Goal: Task Accomplishment & Management: Use online tool/utility

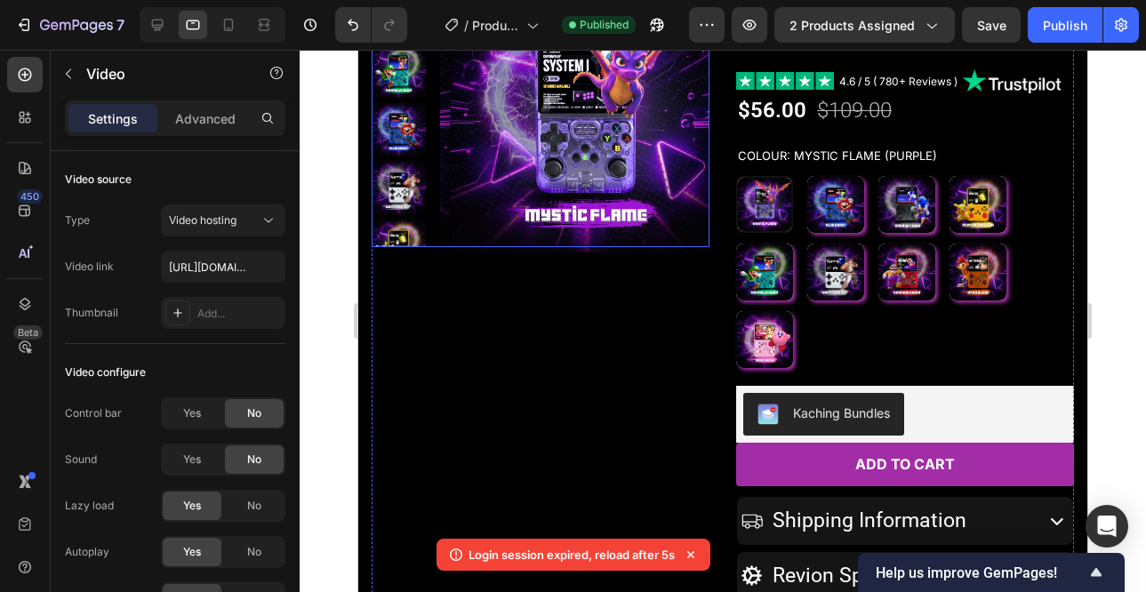
scroll to position [226, 0]
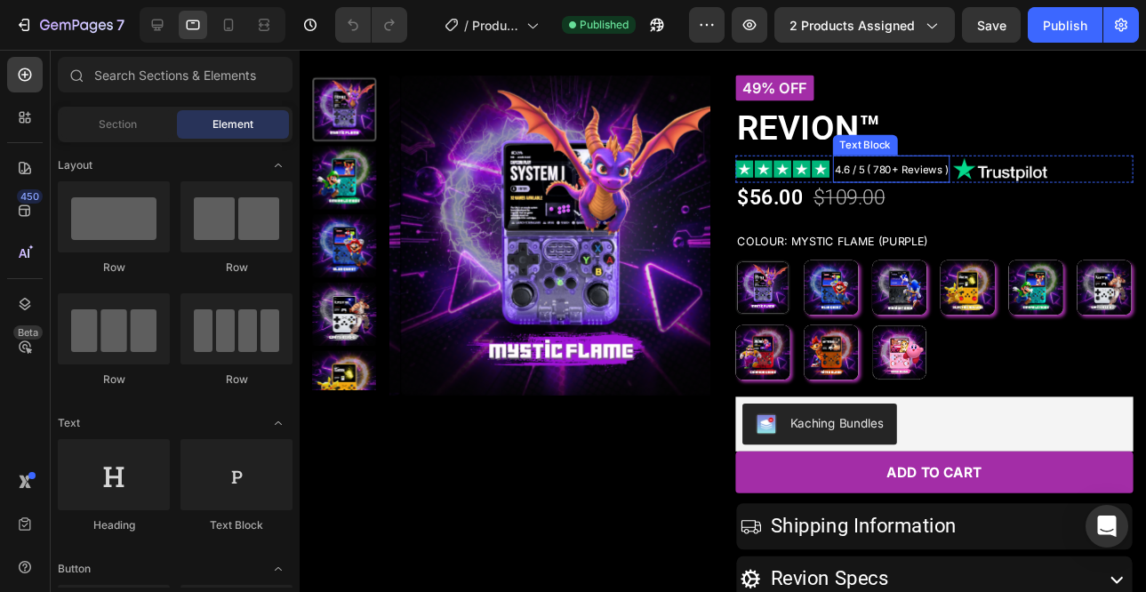
scroll to position [143, 0]
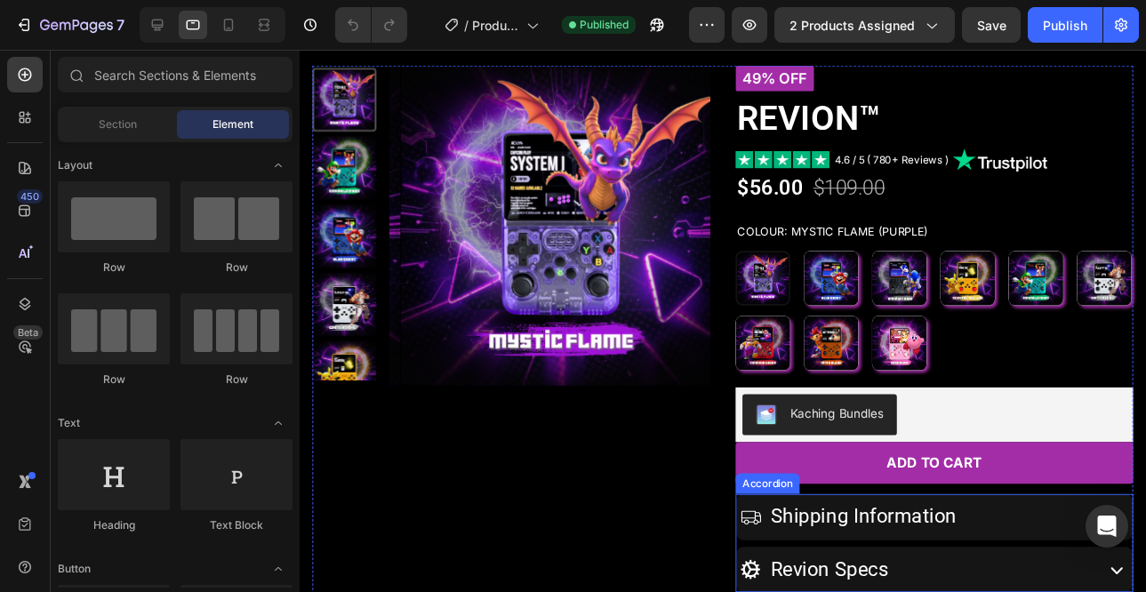
click at [1015, 527] on div "Shipping Information" at bounding box center [940, 536] width 365 height 41
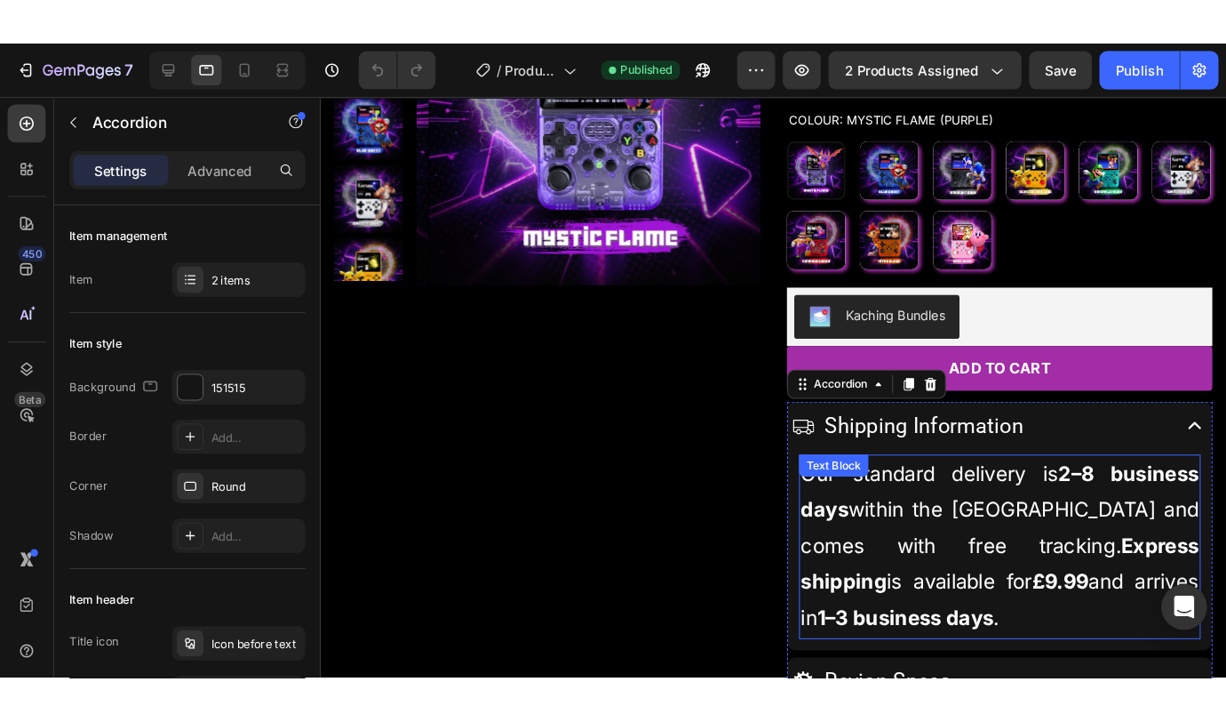
scroll to position [338, 0]
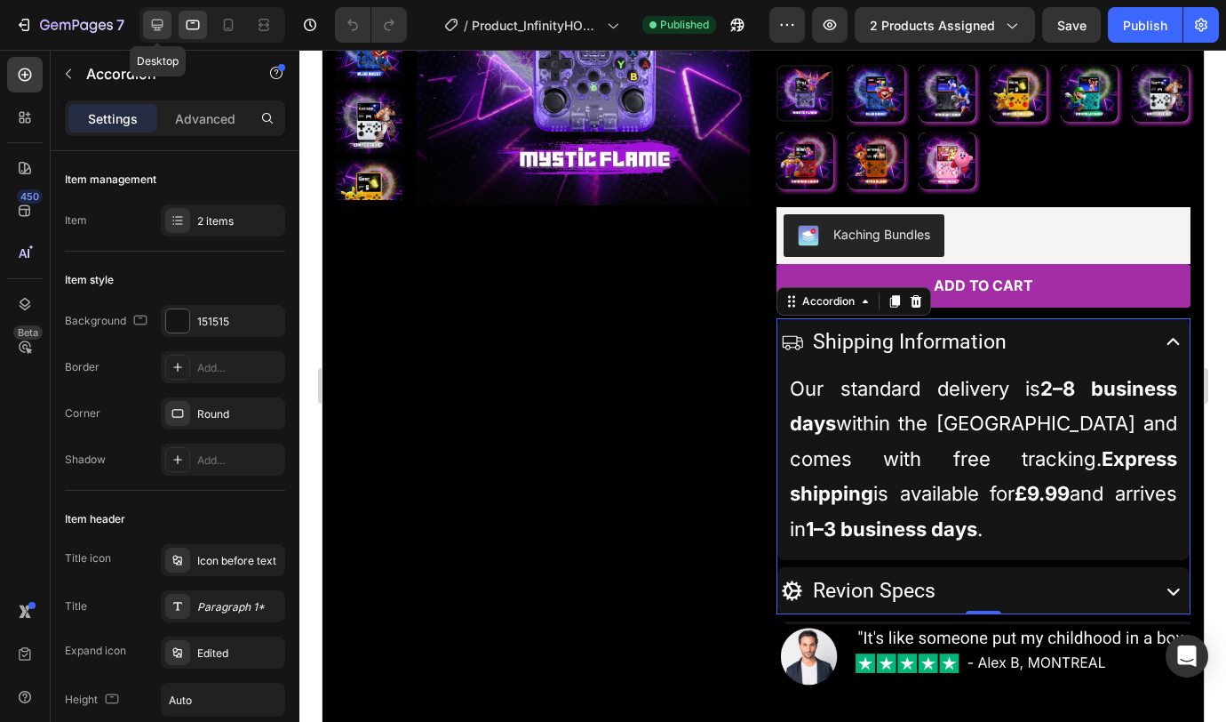
click at [156, 24] on icon at bounding box center [157, 25] width 18 height 18
type input "100%"
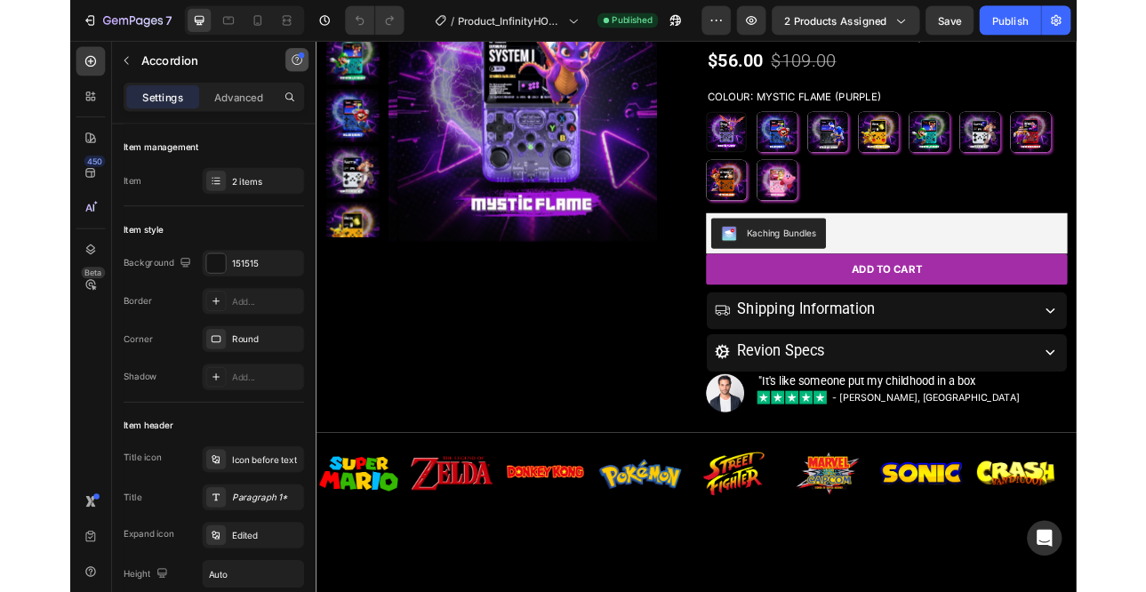
scroll to position [276, 0]
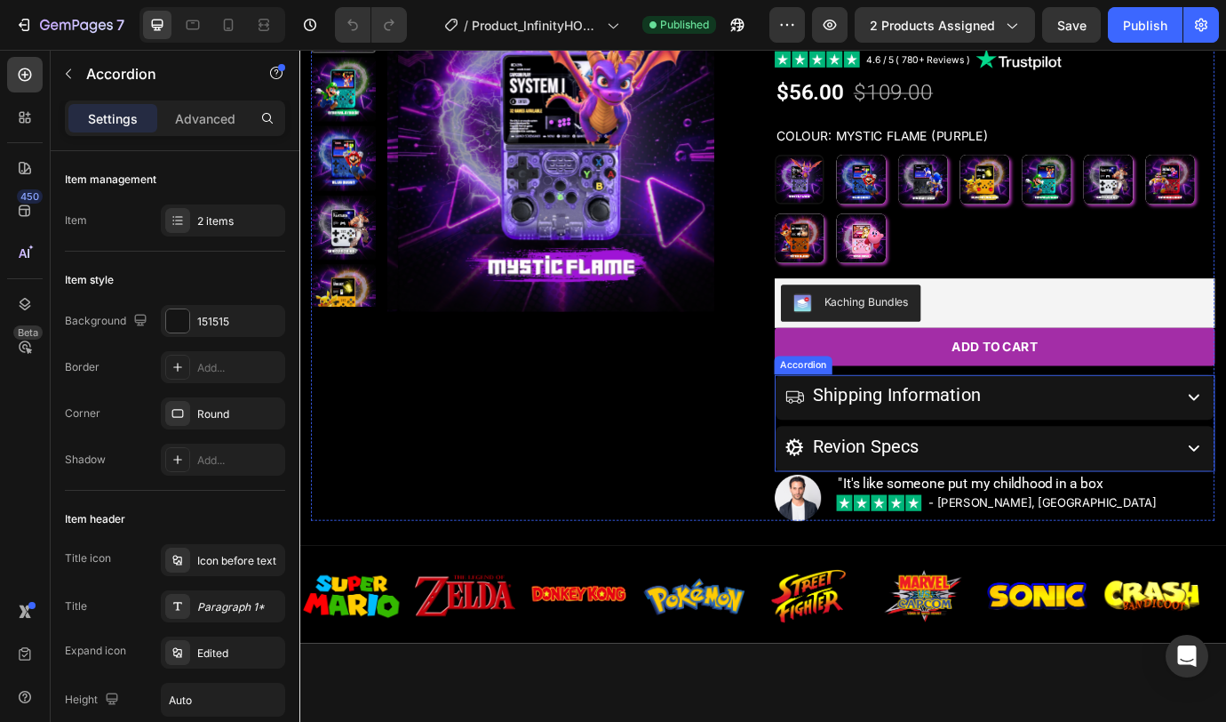
click at [1145, 456] on div "Shipping Information" at bounding box center [1079, 448] width 443 height 34
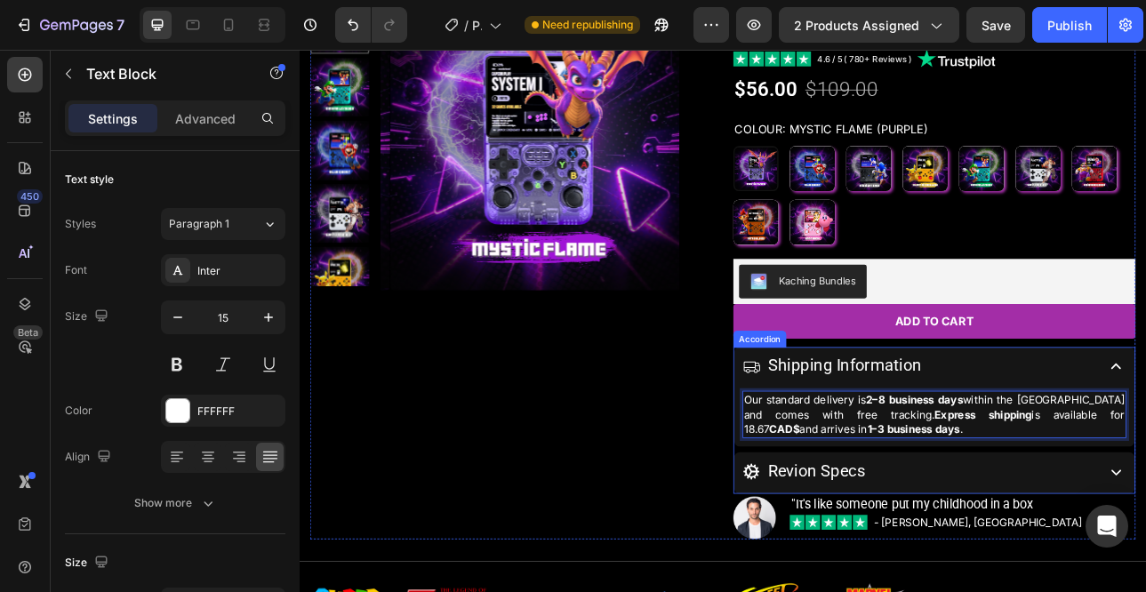
click at [1145, 441] on div "Shipping Information" at bounding box center [1079, 448] width 443 height 34
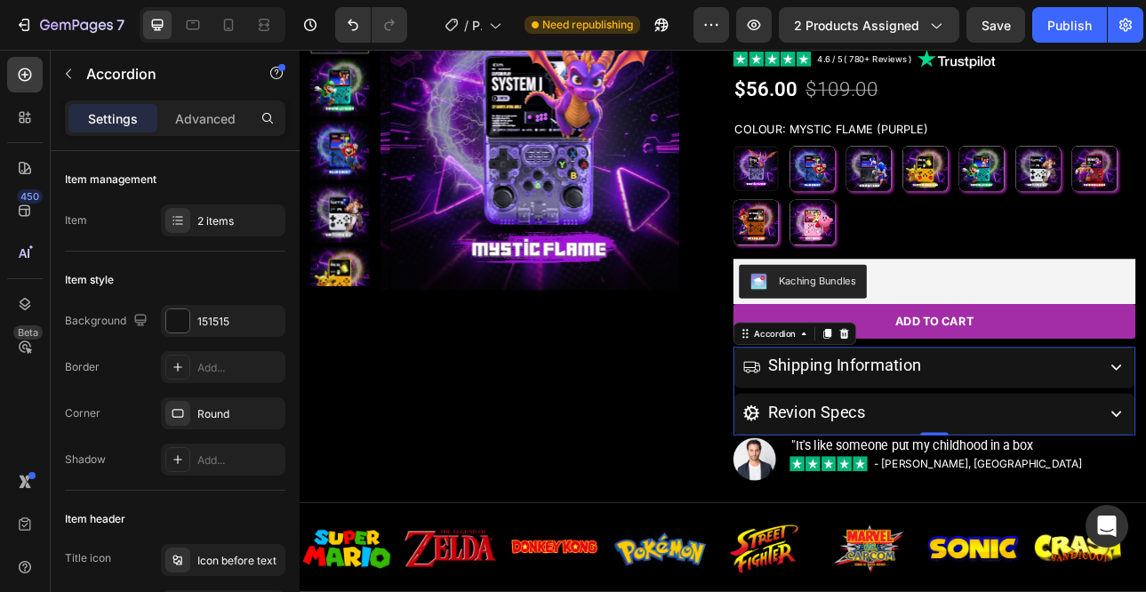
click at [1145, 512] on div "Revion Specs" at bounding box center [1079, 507] width 443 height 34
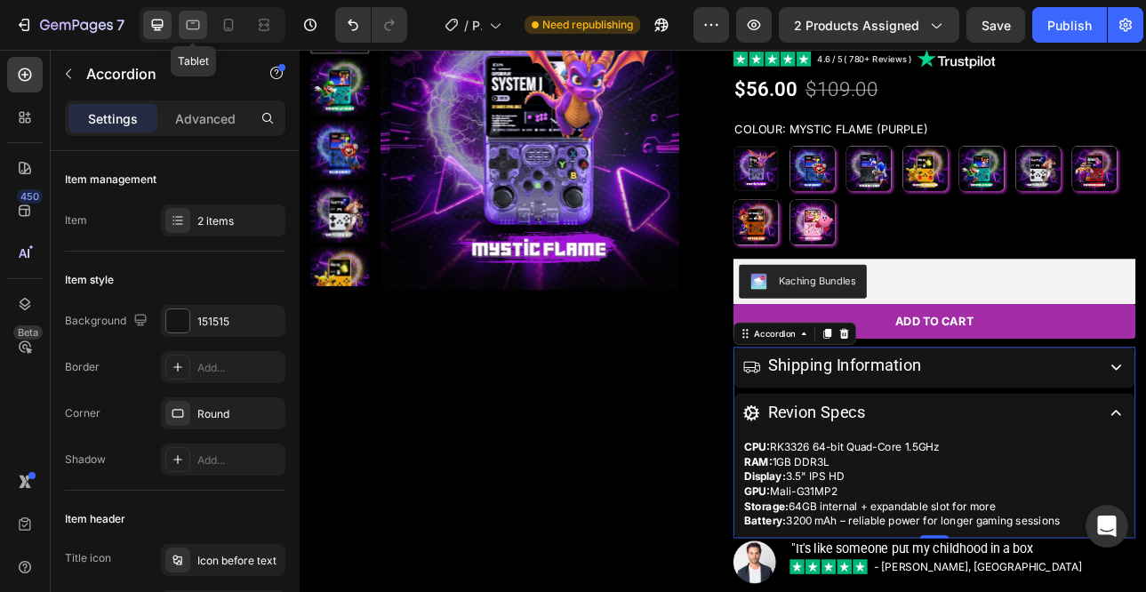
click at [198, 30] on icon at bounding box center [193, 25] width 18 height 18
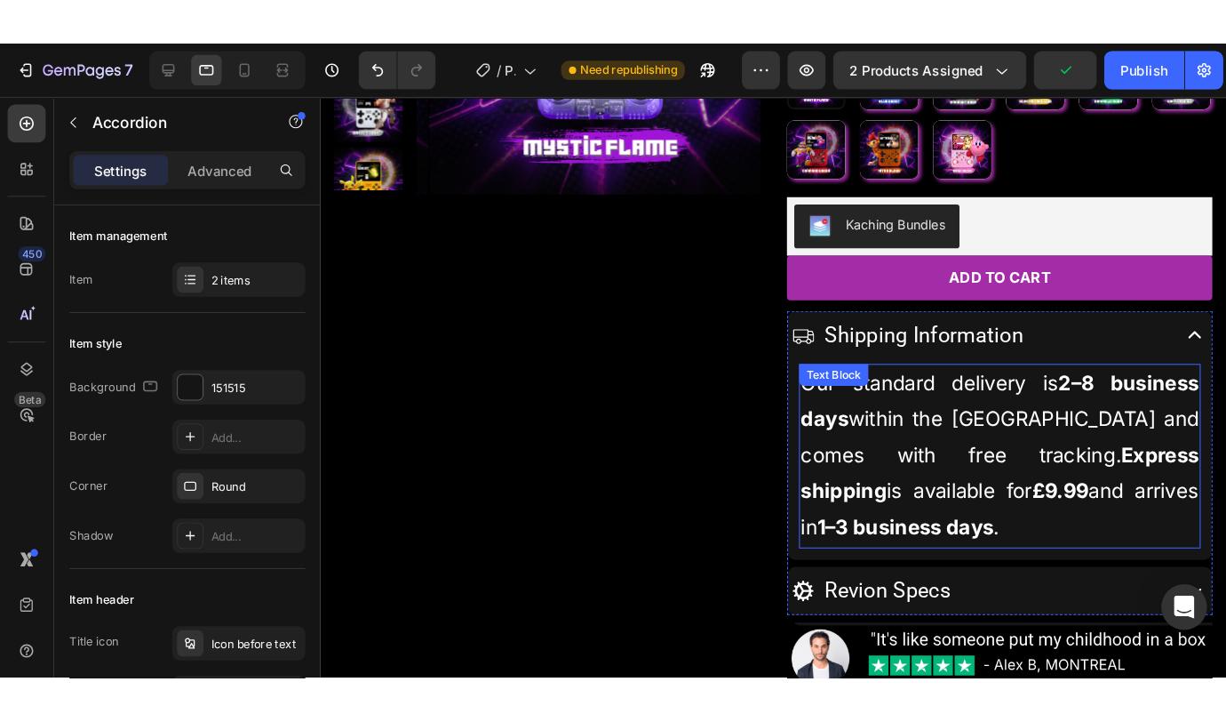
scroll to position [395, 0]
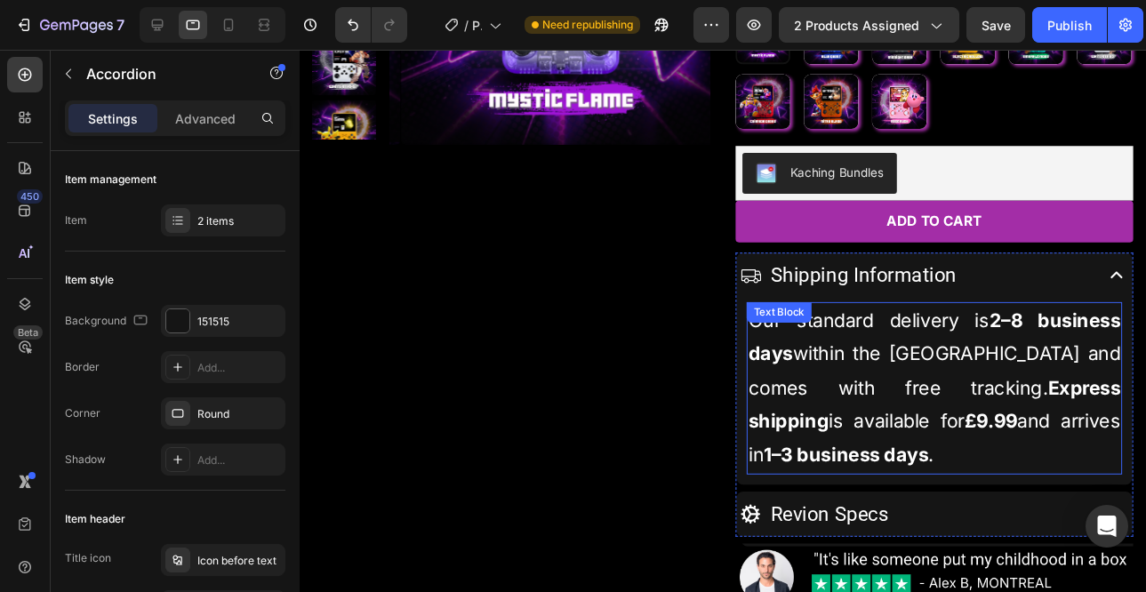
click at [994, 324] on p "Our standard delivery is 2–8 business days within the United Kingdom and comes …" at bounding box center [960, 403] width 387 height 176
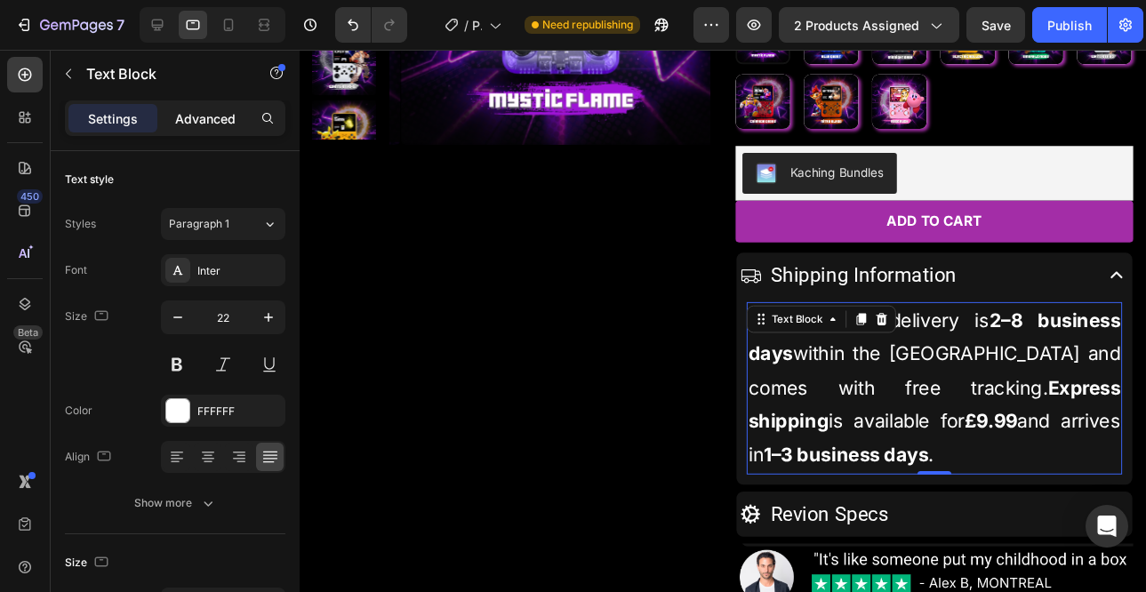
click at [212, 116] on p "Advanced" at bounding box center [205, 118] width 60 height 19
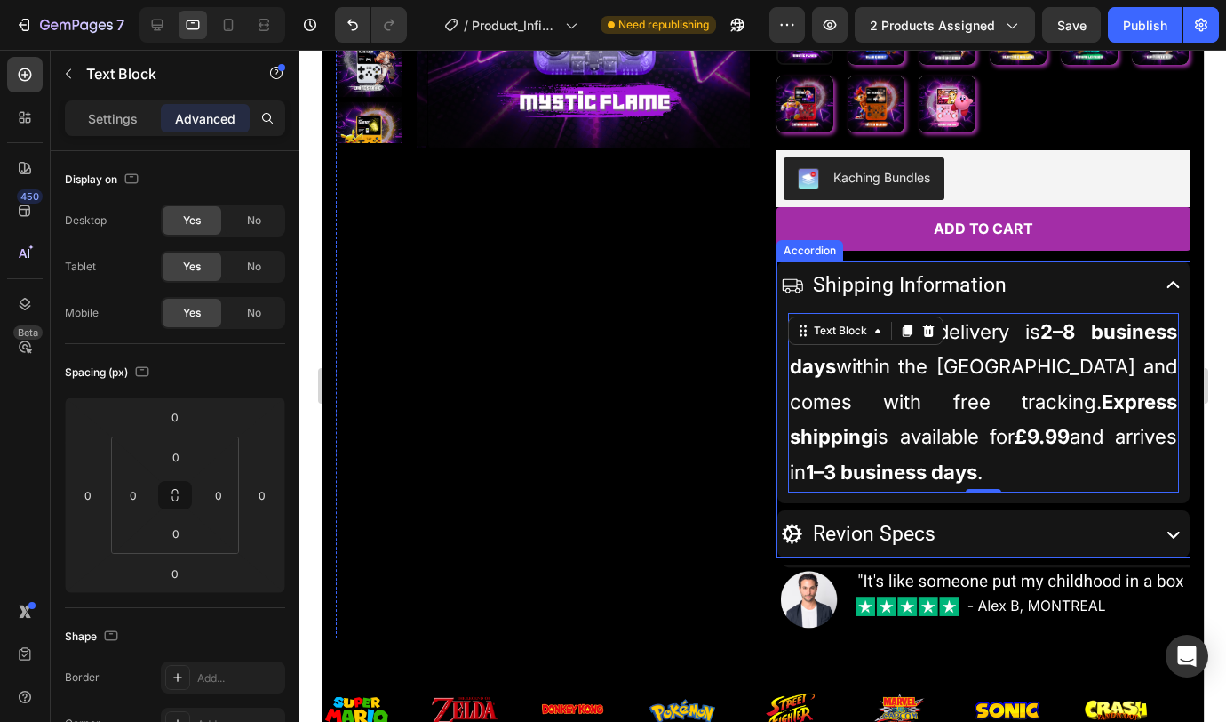
click at [1145, 285] on icon at bounding box center [1173, 284] width 12 height 7
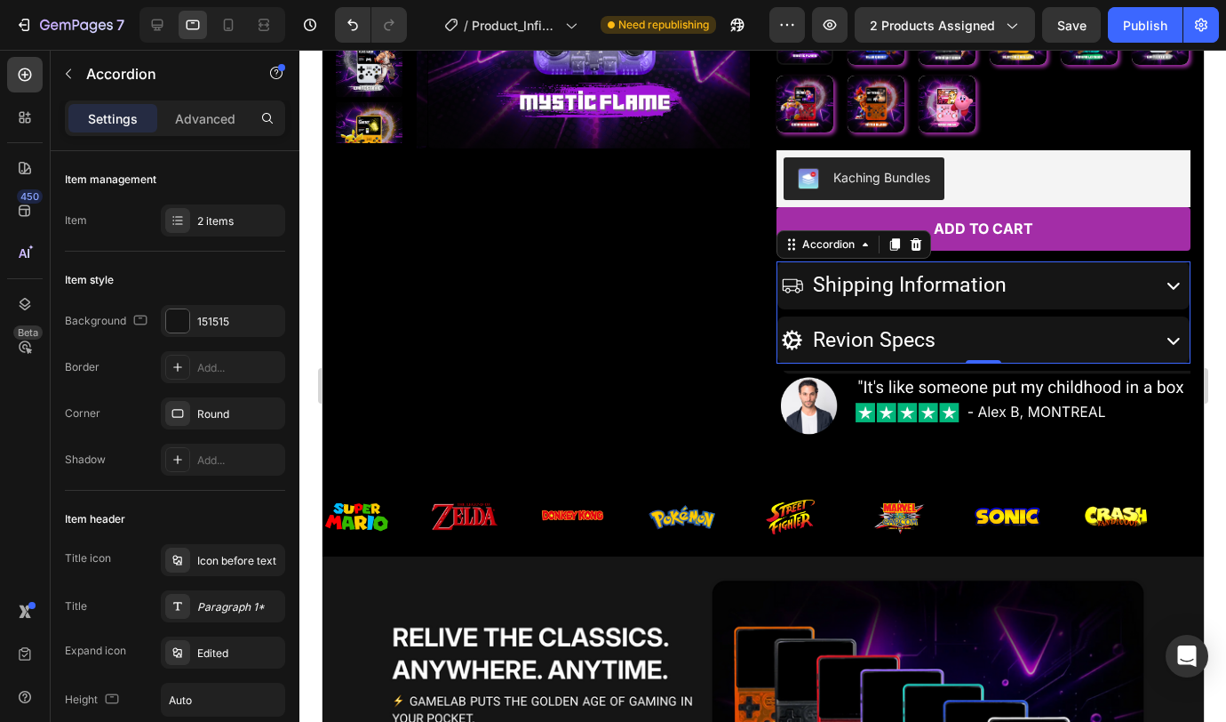
click at [1138, 297] on div "Shipping Information" at bounding box center [983, 285] width 412 height 48
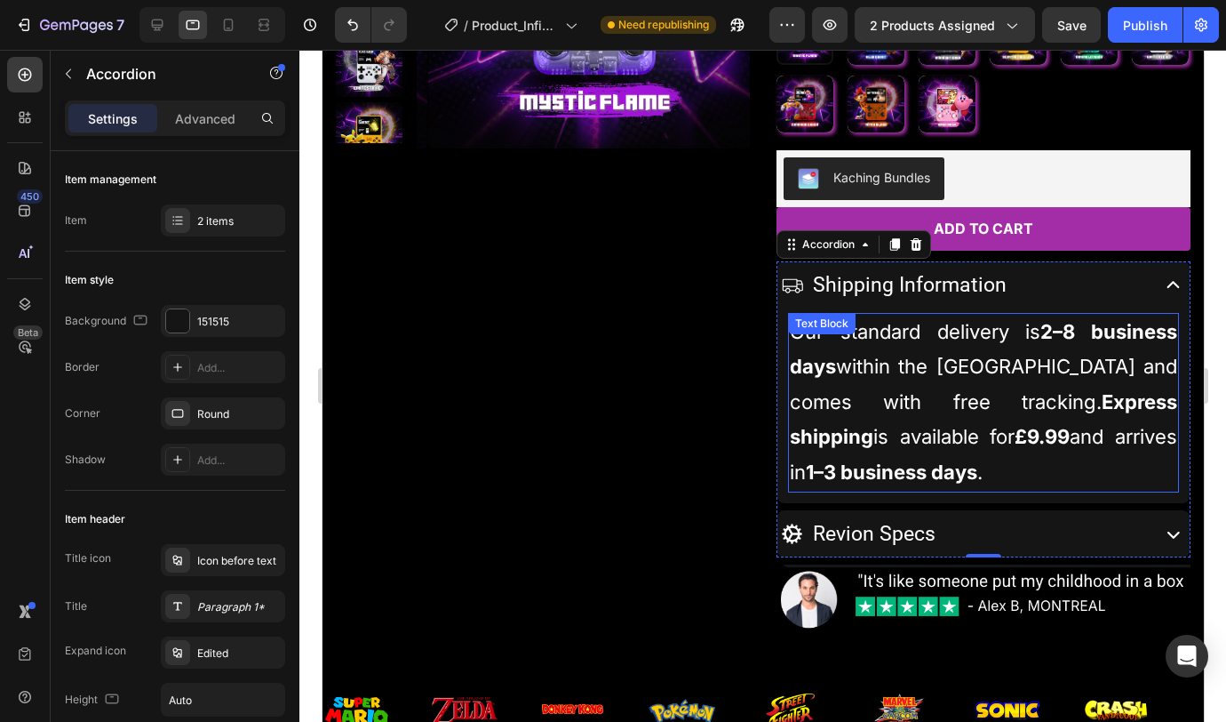
click at [1069, 444] on strong "£9.99" at bounding box center [1041, 436] width 55 height 23
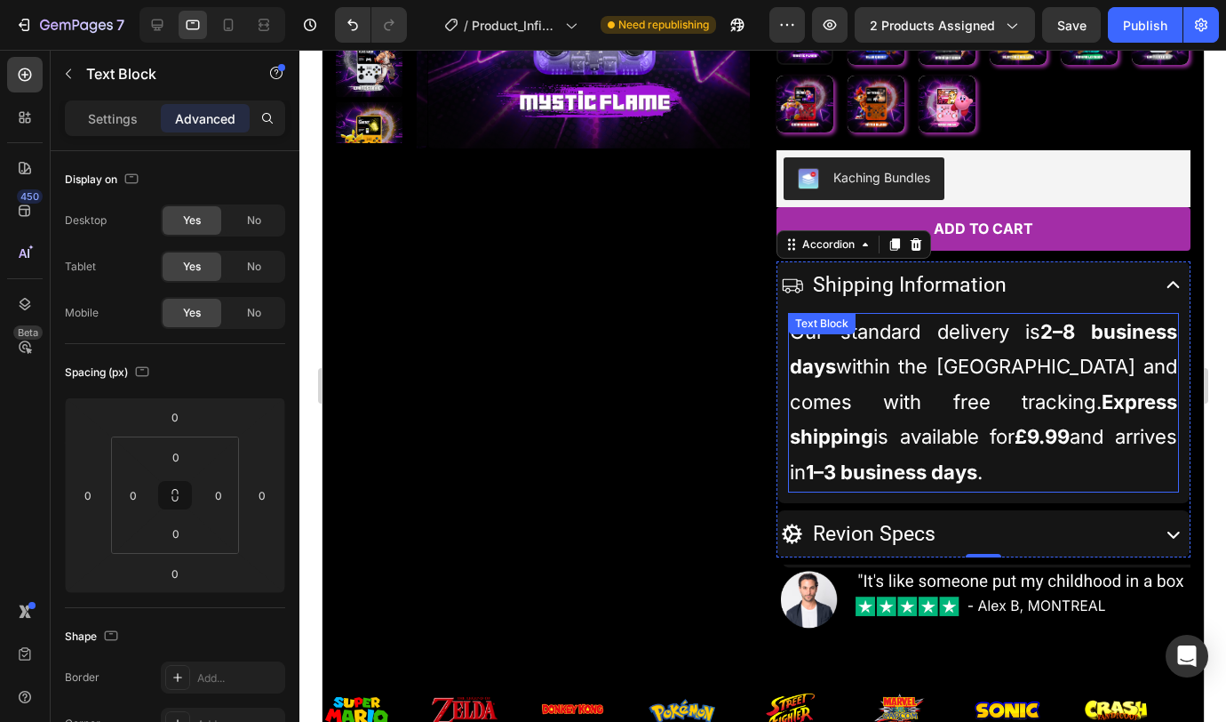
click at [1069, 443] on strong "£9.99" at bounding box center [1041, 436] width 55 height 23
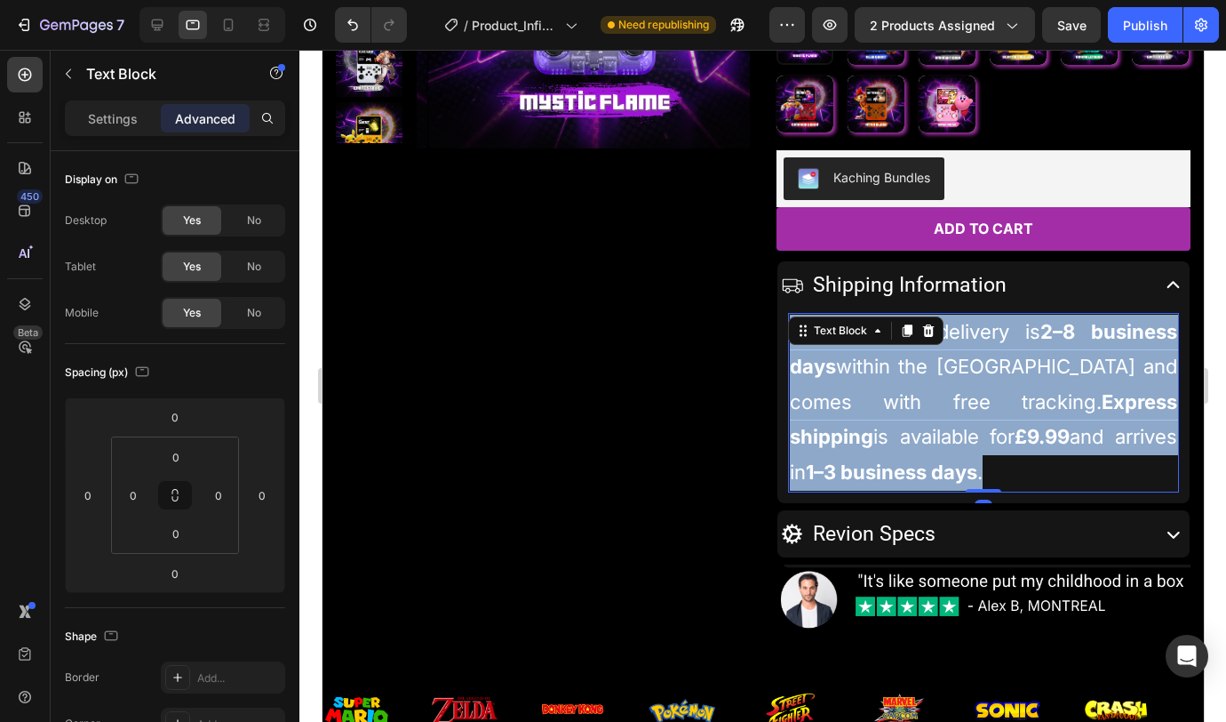
click at [1069, 444] on strong "£9.99" at bounding box center [1041, 436] width 55 height 23
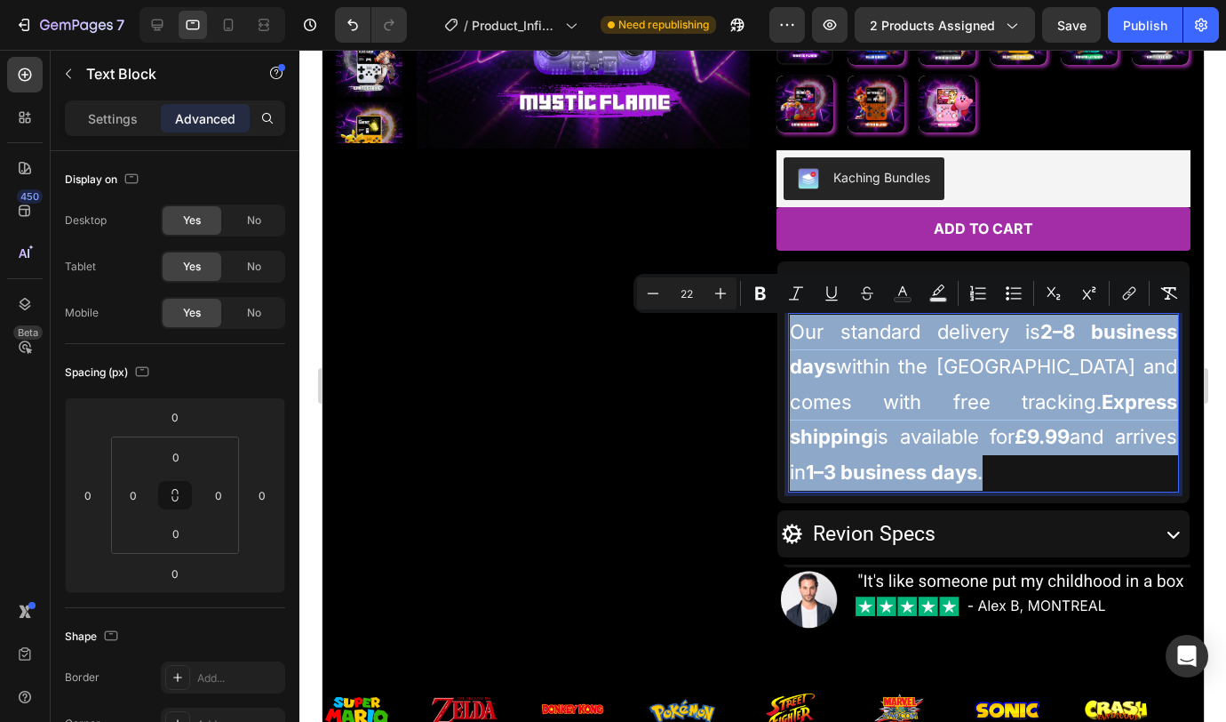
click at [1065, 427] on strong "£9.99" at bounding box center [1041, 436] width 55 height 23
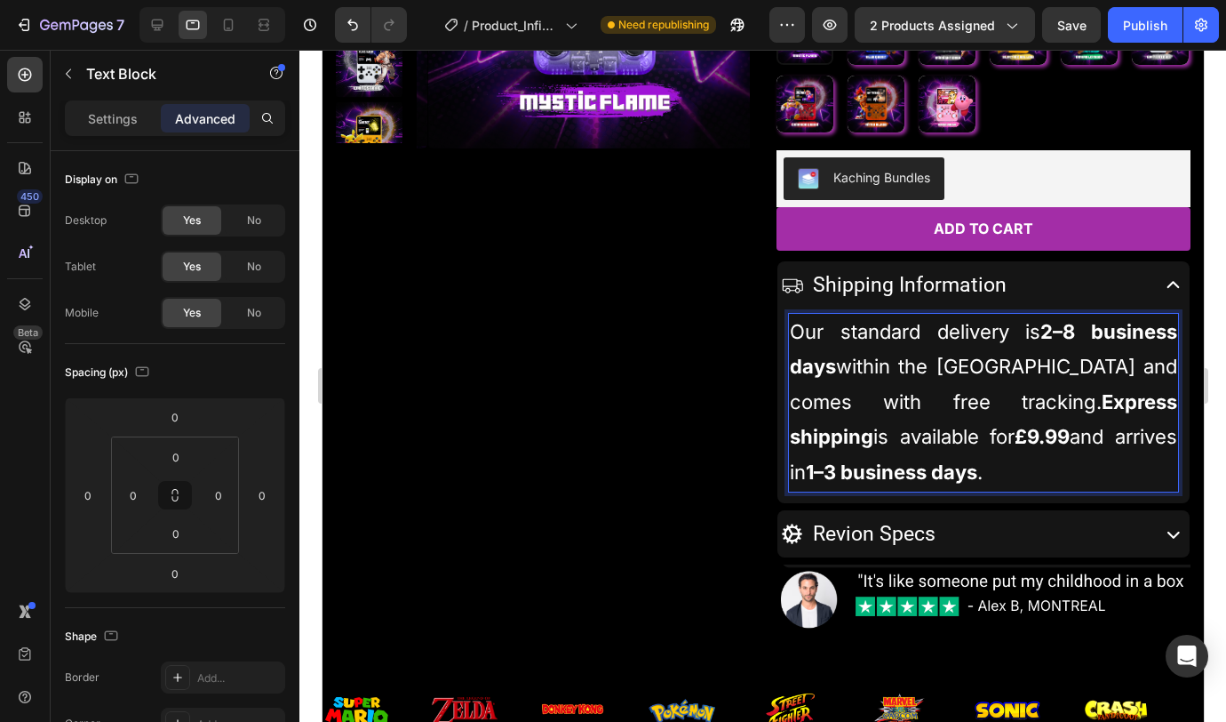
click at [1069, 432] on strong "£9.99" at bounding box center [1041, 436] width 55 height 23
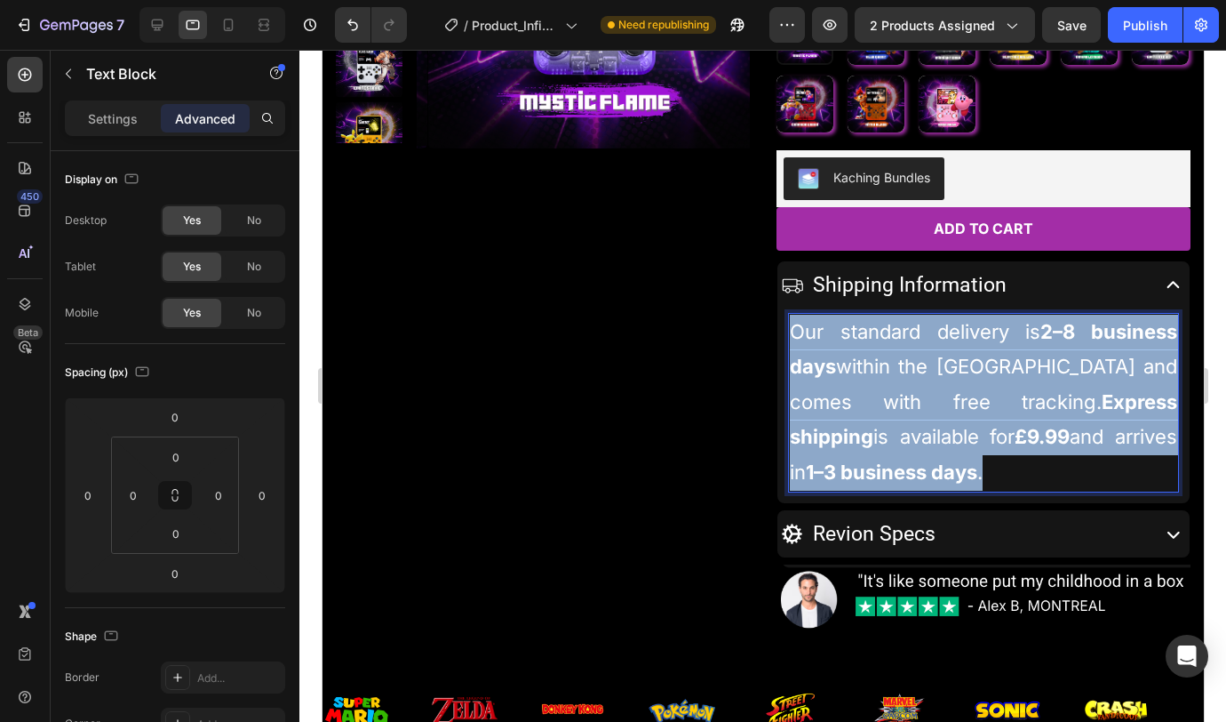
click at [1069, 433] on strong "£9.99" at bounding box center [1041, 436] width 55 height 23
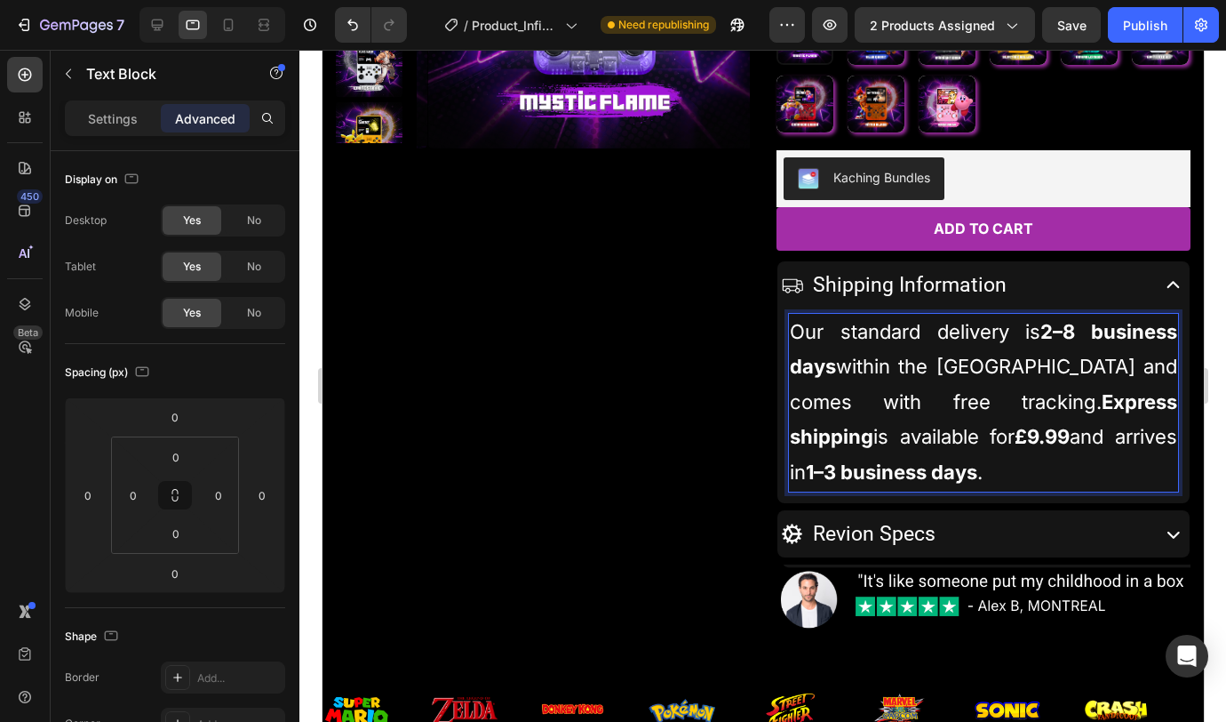
click at [1113, 436] on p "Our standard delivery is 2–8 business days within the United Kingdom and comes …" at bounding box center [982, 403] width 387 height 176
click at [157, 27] on icon at bounding box center [158, 26] width 12 height 12
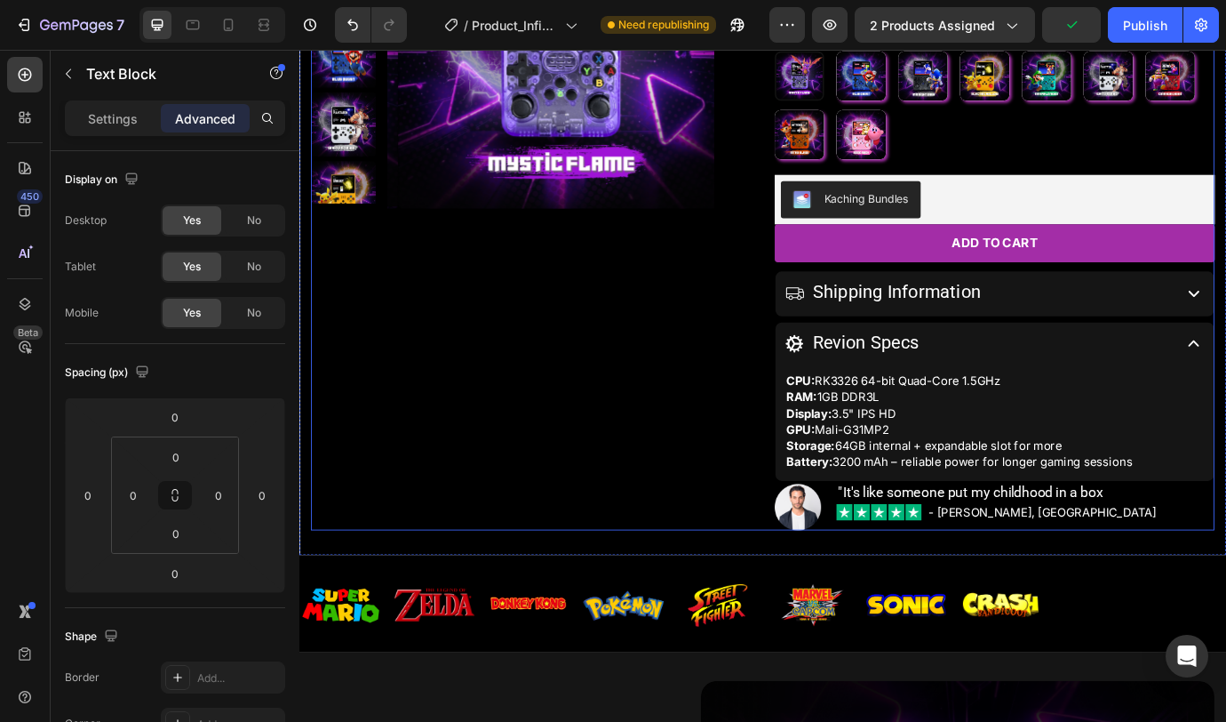
scroll to position [332, 0]
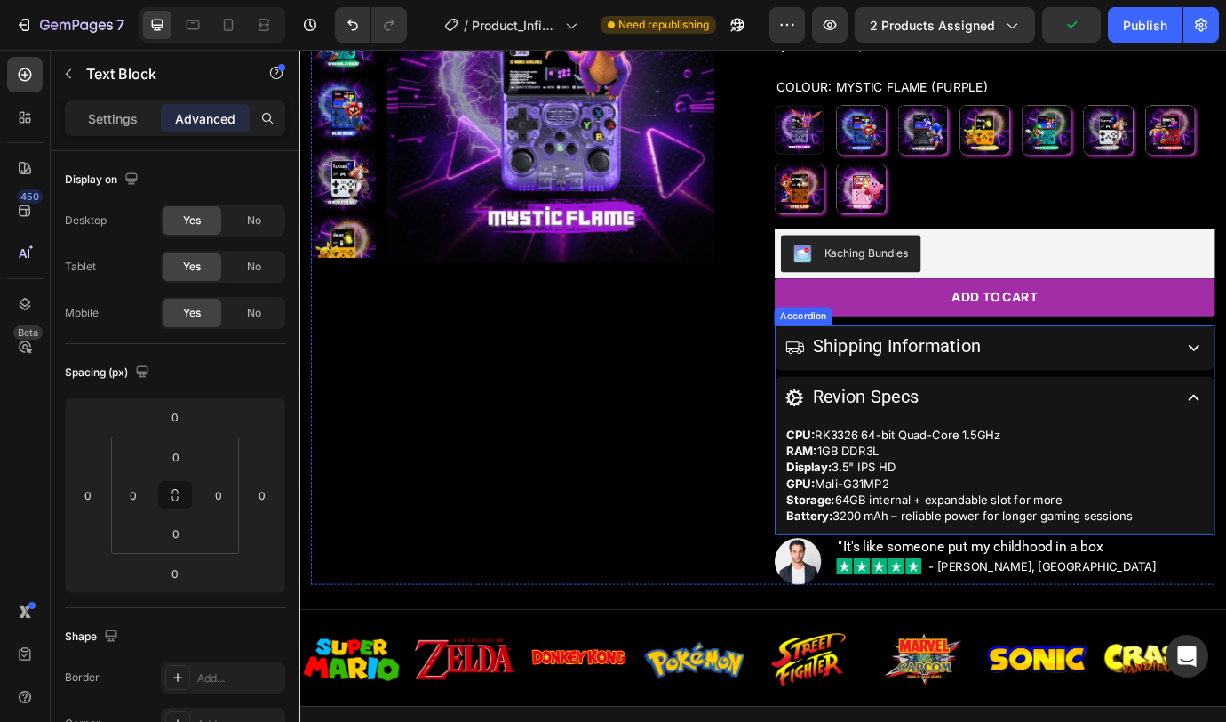
click at [1145, 449] on div "Revion Specs" at bounding box center [1079, 450] width 443 height 34
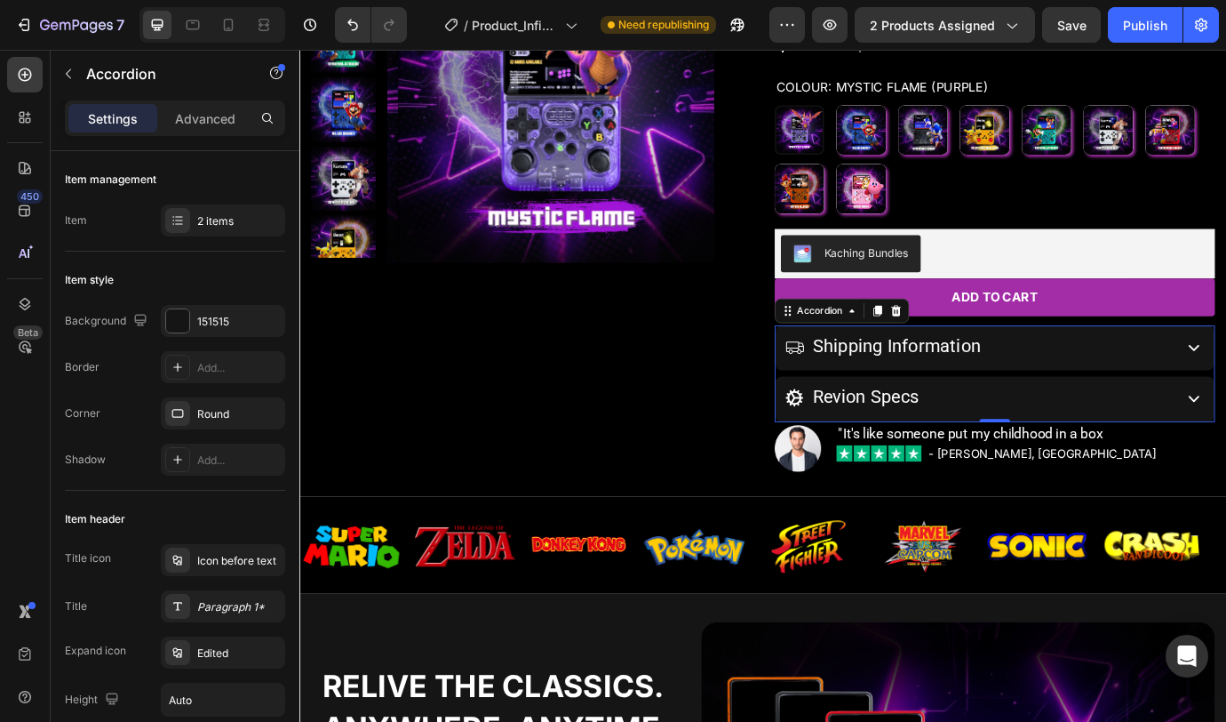
click at [1145, 395] on div "Shipping Information" at bounding box center [1079, 391] width 443 height 34
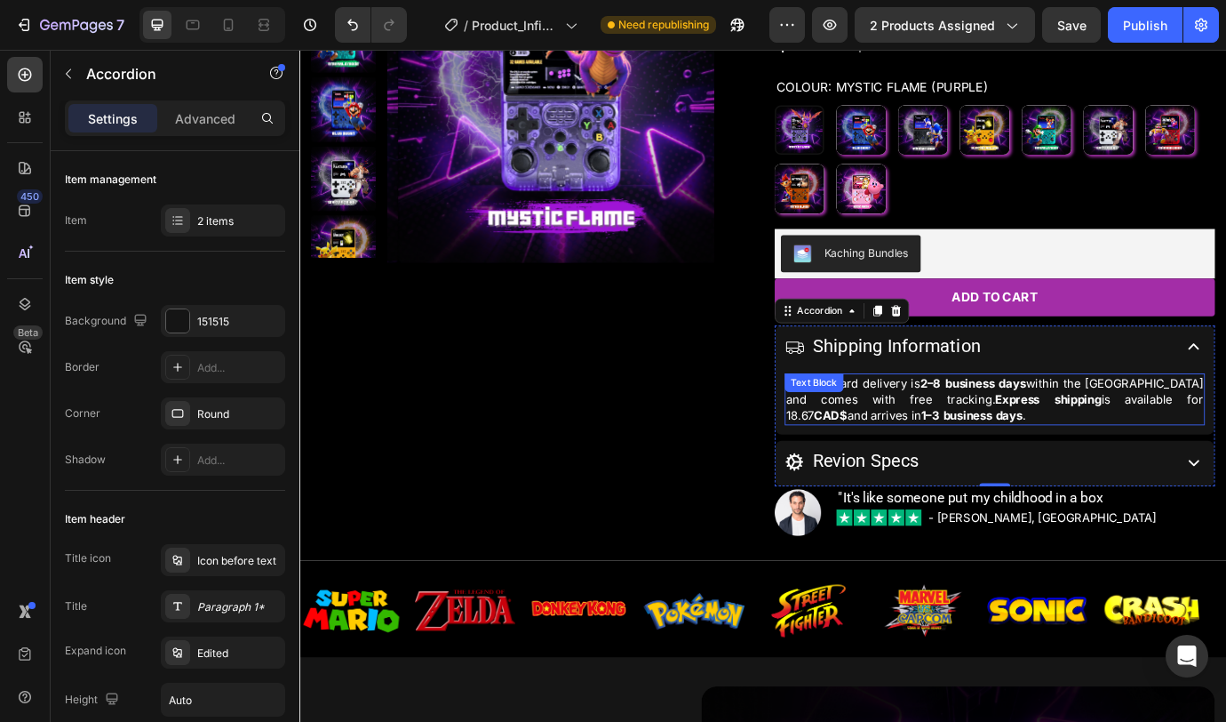
click at [1145, 453] on p "Our standard delivery is 2–8 business days within the United Kingdom and comes …" at bounding box center [1099, 452] width 480 height 56
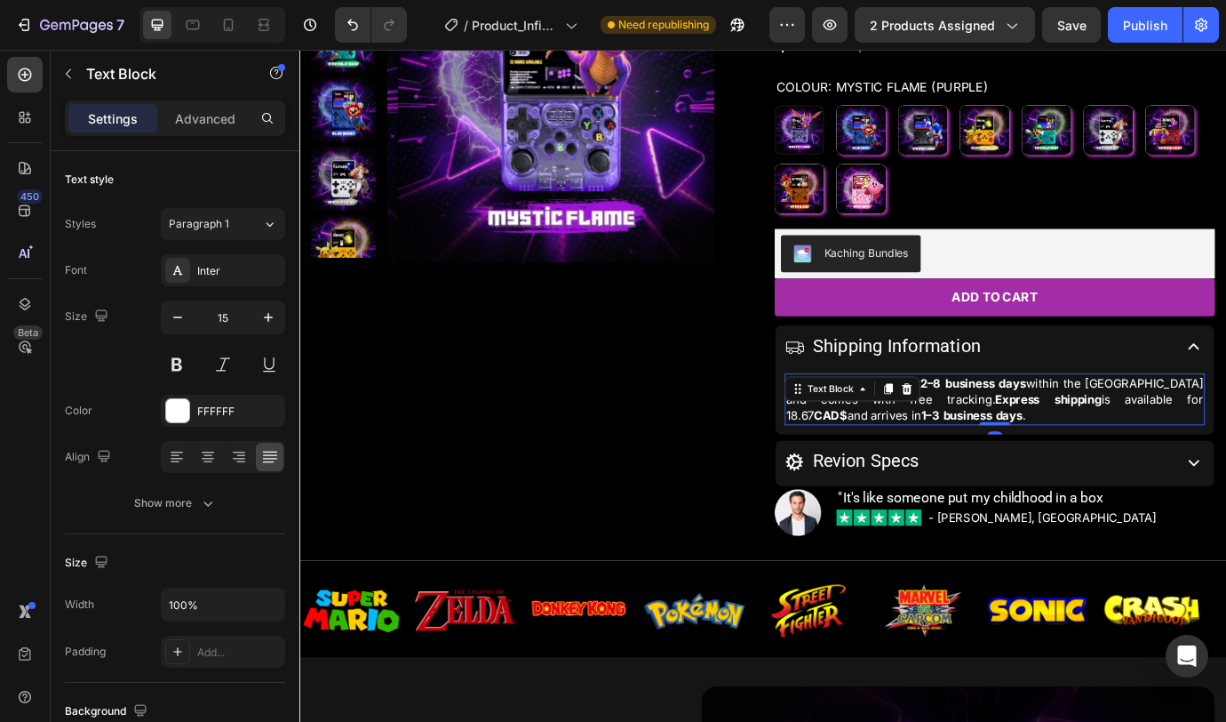
click at [1145, 453] on p "Our standard delivery is 2–8 business days within the United Kingdom and comes …" at bounding box center [1099, 452] width 480 height 56
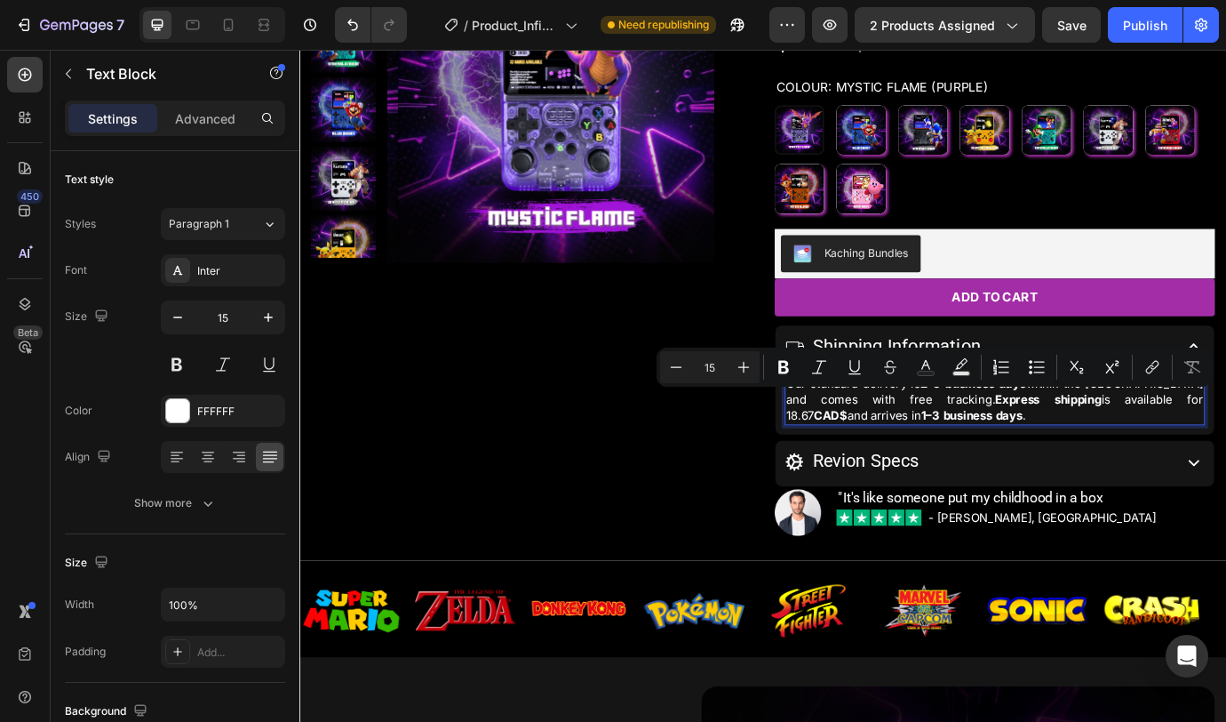
click at [1145, 455] on p "Our standard delivery is 2–8 business days within the United Kingdom and comes …" at bounding box center [1099, 452] width 480 height 56
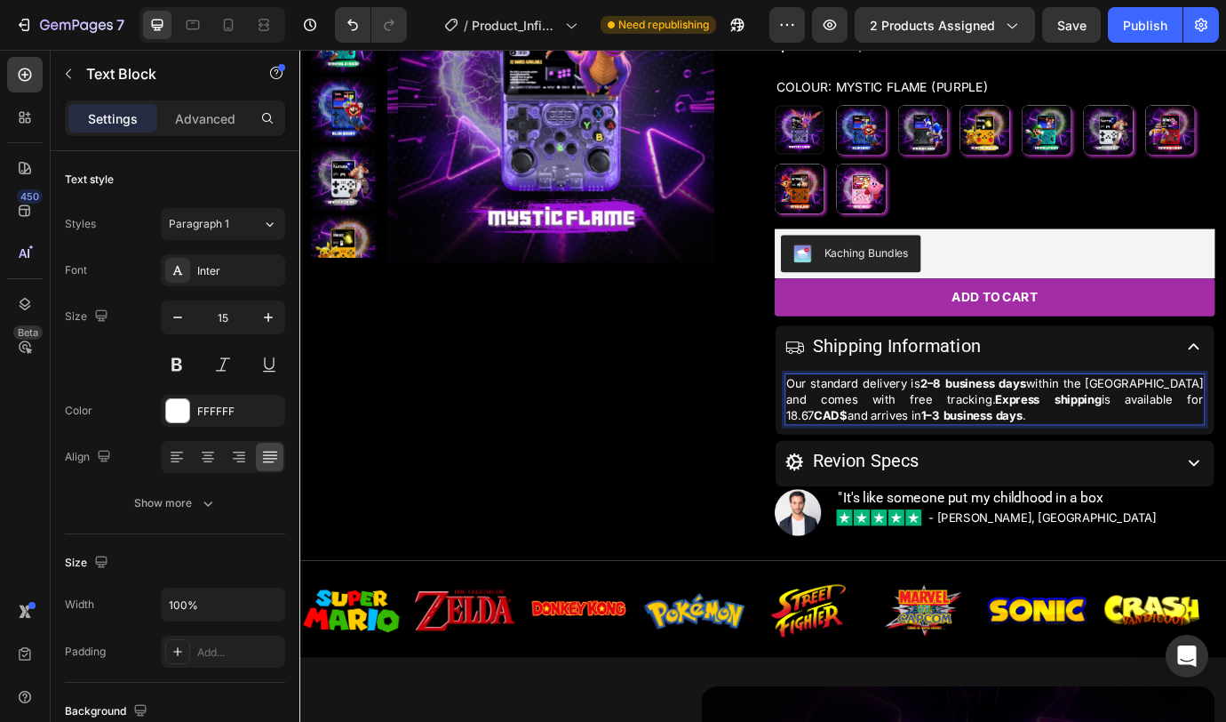
click at [930, 462] on strong "CAD$" at bounding box center [910, 470] width 38 height 17
drag, startPoint x: 1253, startPoint y: 453, endPoint x: 1276, endPoint y: 455, distance: 23.2
click at [1145, 455] on p "Our standard delivery is 2–8 business days within the United Kingdom and comes …" at bounding box center [1099, 452] width 480 height 56
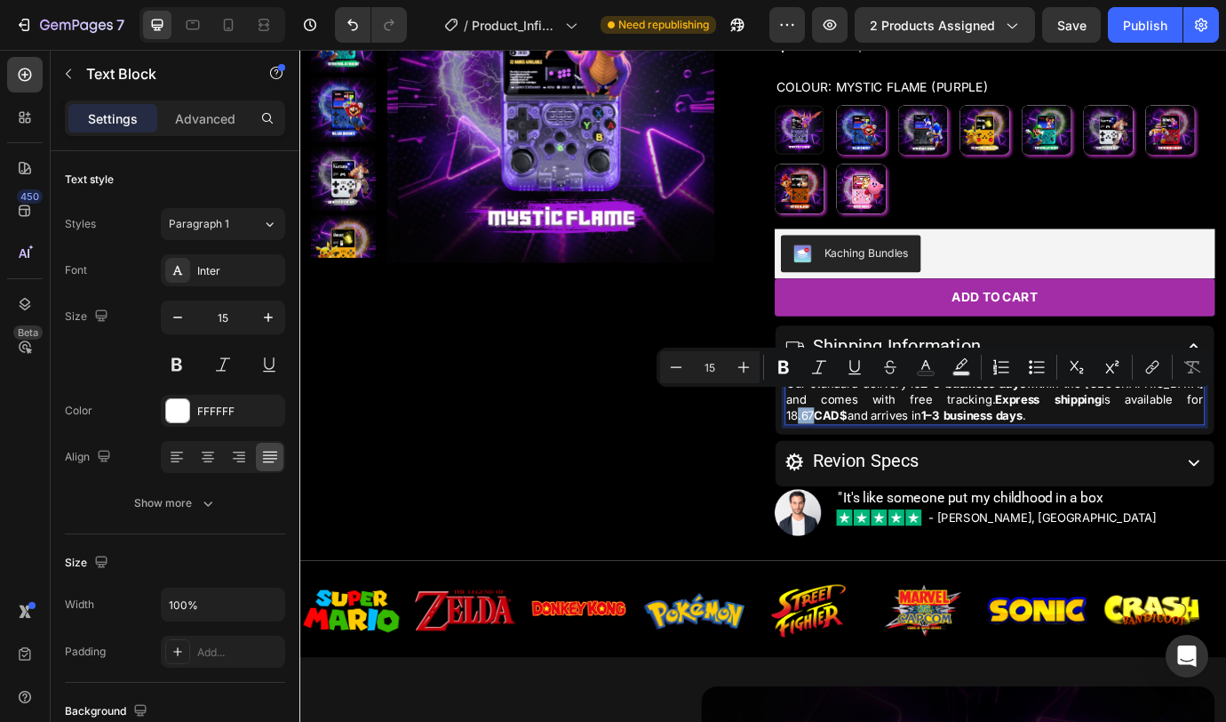
click at [1145, 454] on p "Our standard delivery is 2–8 business days within the United Kingdom and comes …" at bounding box center [1099, 452] width 480 height 56
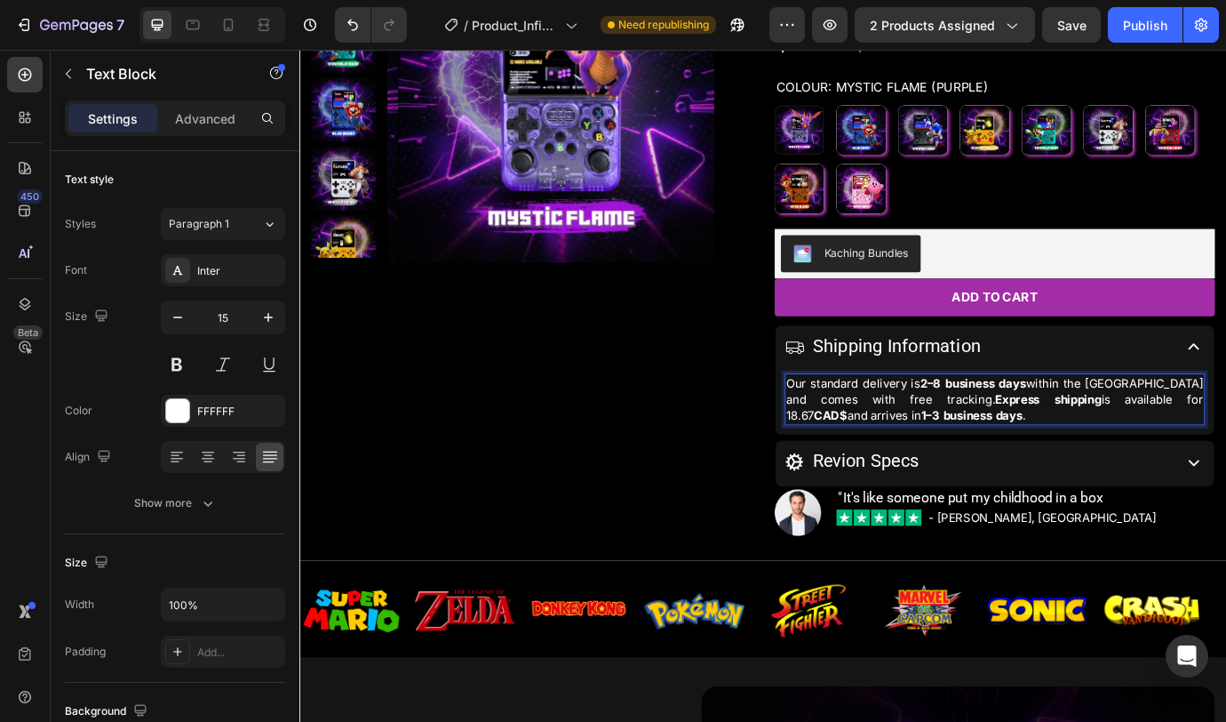
drag, startPoint x: 1252, startPoint y: 452, endPoint x: 1270, endPoint y: 452, distance: 17.8
click at [1145, 452] on p "Our standard delivery is 2–8 business days within the United Kingdom and comes …" at bounding box center [1099, 452] width 480 height 56
click at [1145, 453] on p "Our standard delivery is 2–8 business days within the United Kingdom and comes …" at bounding box center [1099, 452] width 480 height 56
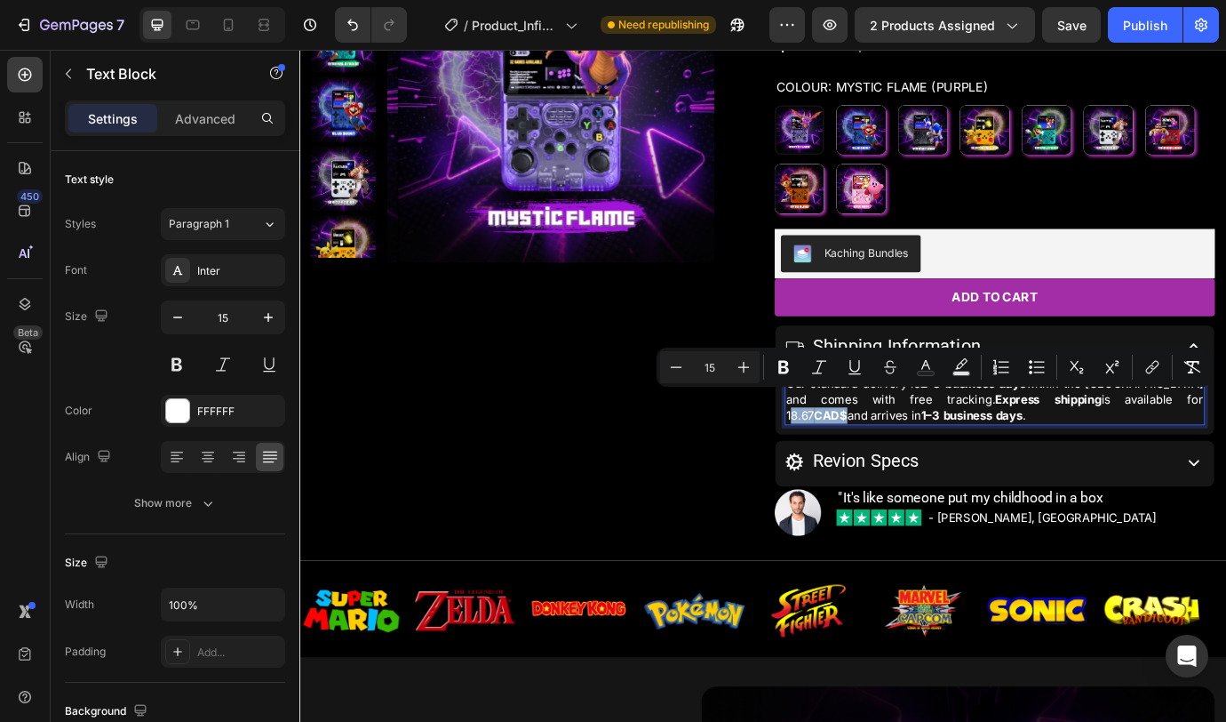
drag, startPoint x: 1250, startPoint y: 453, endPoint x: 1322, endPoint y: 453, distance: 72.0
click at [1145, 453] on p "Our standard delivery is 2–8 business days within the United Kingdom and comes …" at bounding box center [1099, 452] width 480 height 56
copy p "18.67 CAD$"
click at [190, 30] on icon at bounding box center [193, 25] width 18 height 18
type input "22"
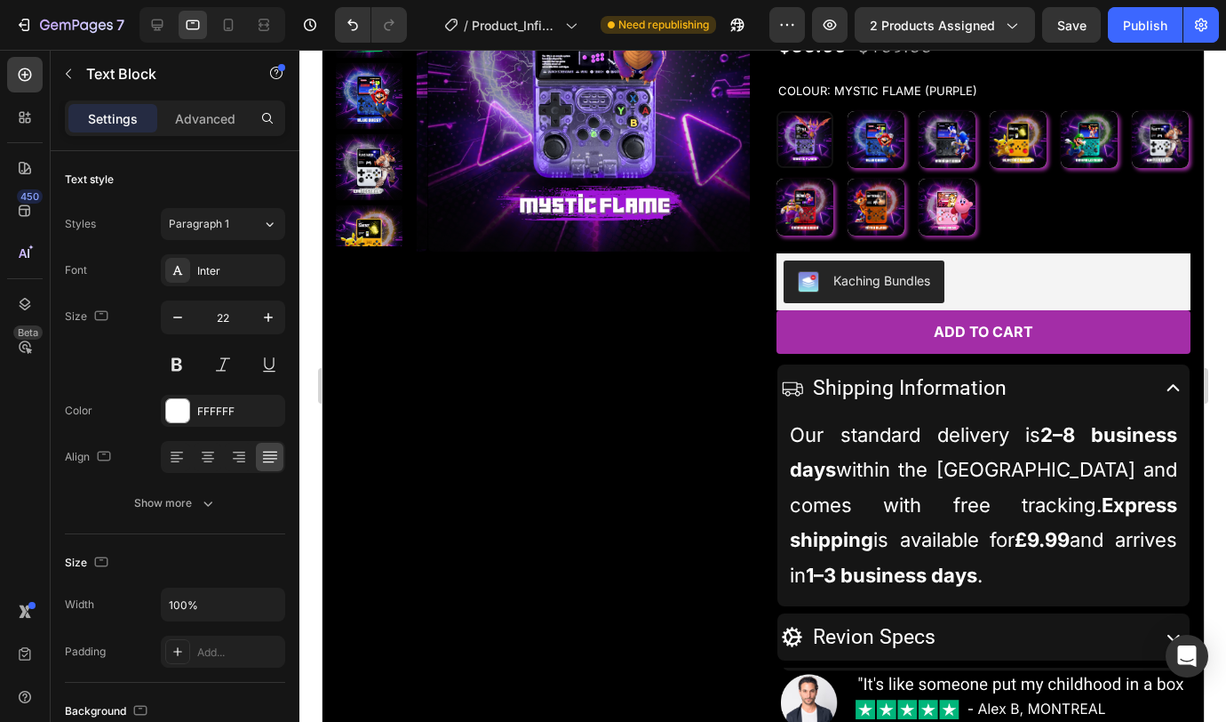
scroll to position [270, 0]
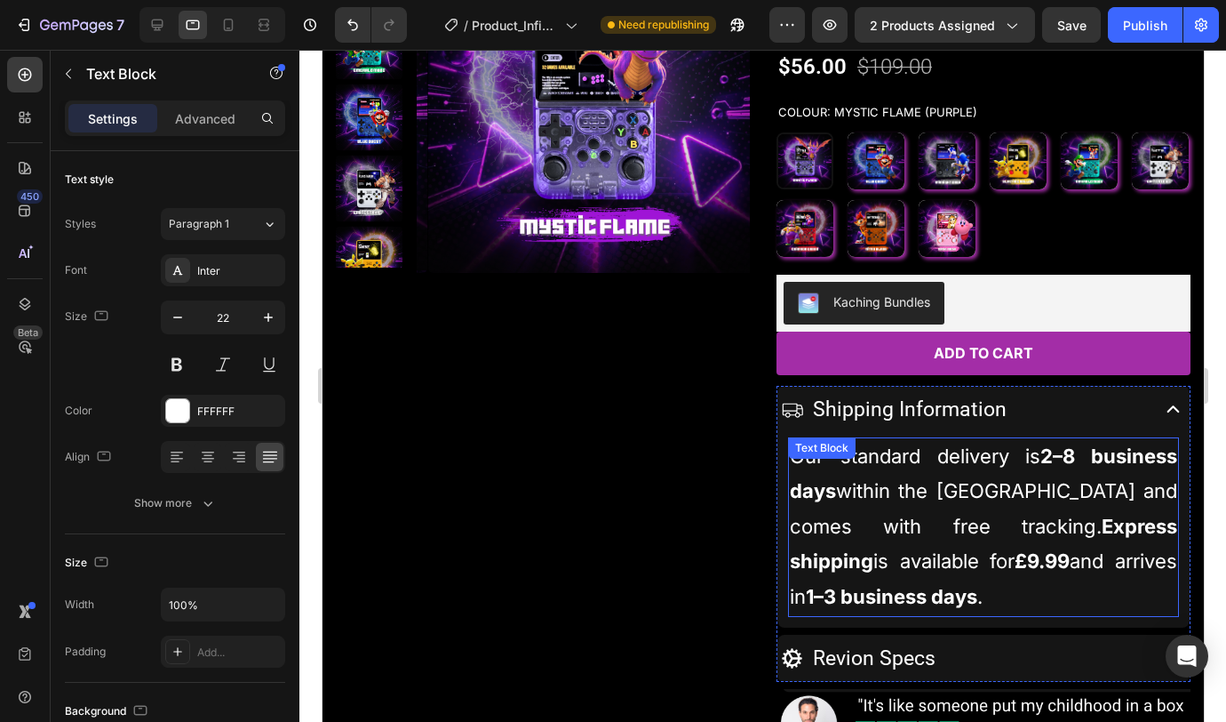
click at [1069, 560] on strong "£9.99" at bounding box center [1041, 560] width 55 height 23
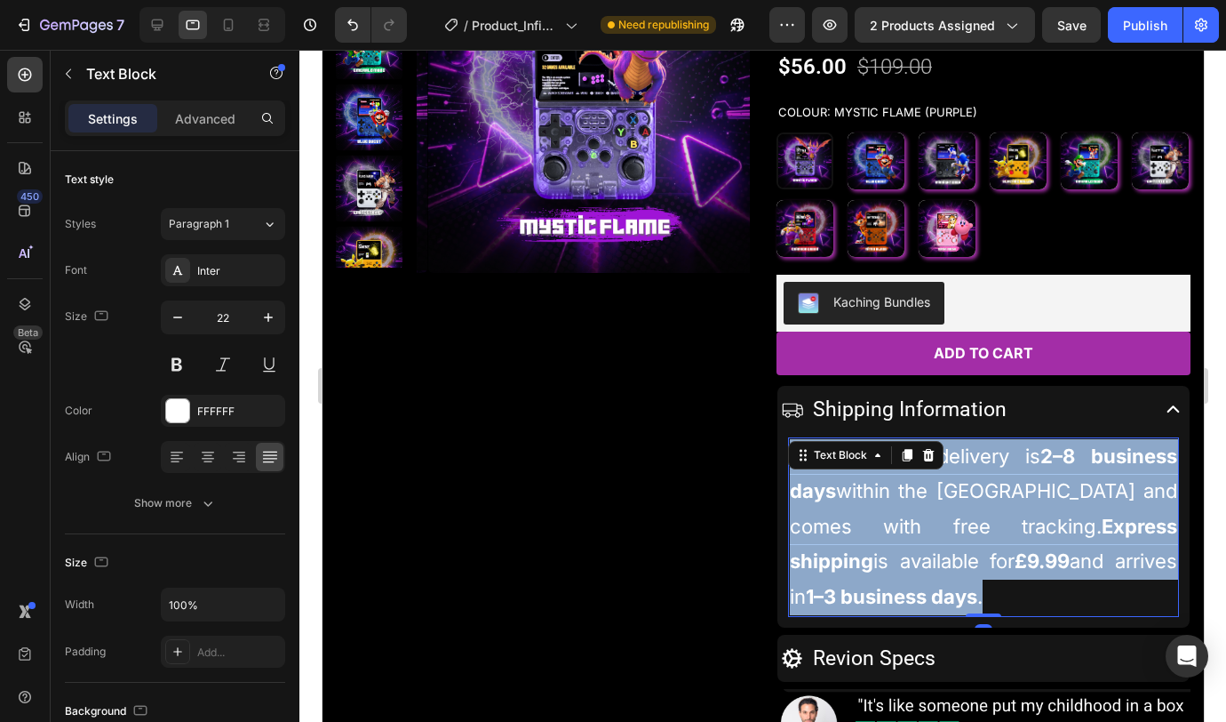
click at [1069, 560] on strong "£9.99" at bounding box center [1041, 560] width 55 height 23
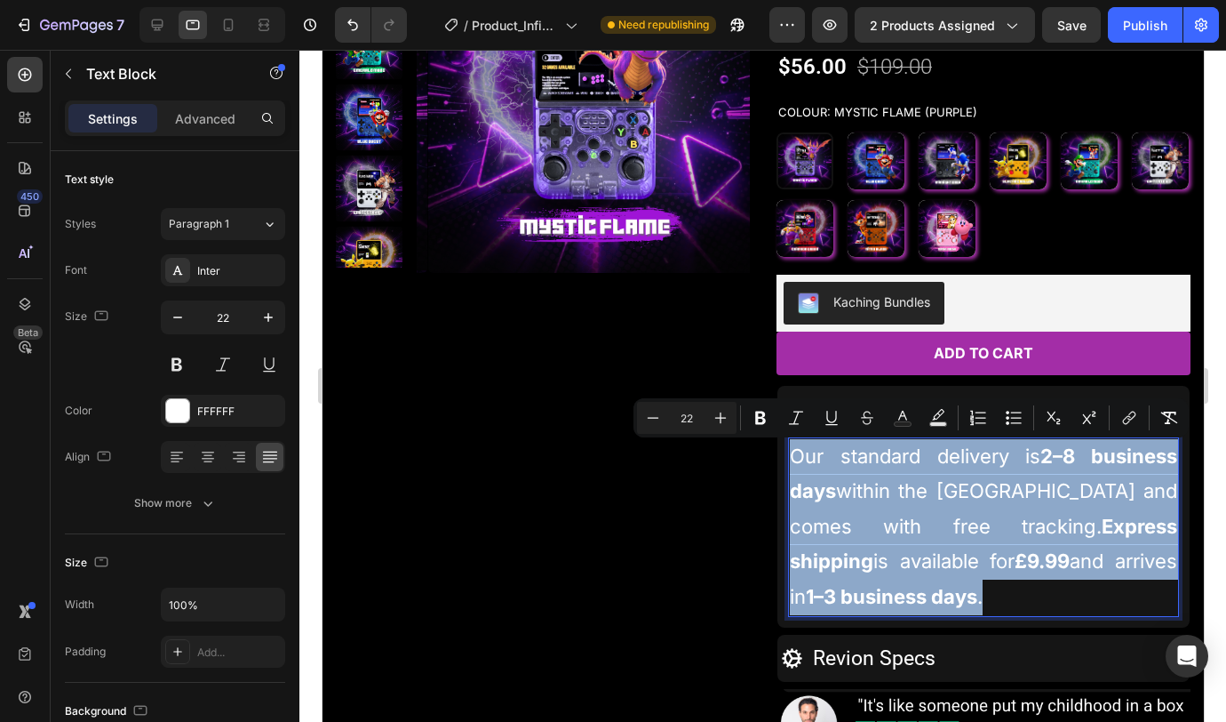
click at [1069, 558] on strong "£9.99" at bounding box center [1041, 560] width 55 height 23
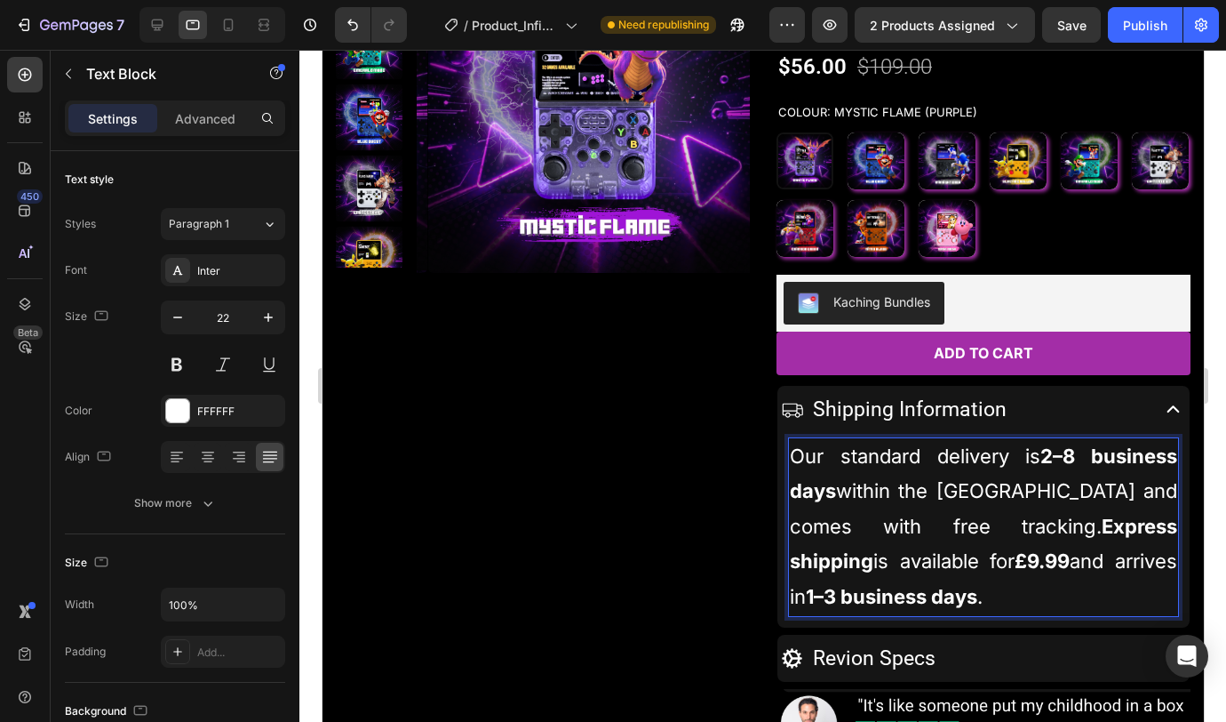
click at [1111, 560] on p "Our standard delivery is 2–8 business days within the United Kingdom and comes …" at bounding box center [982, 527] width 387 height 176
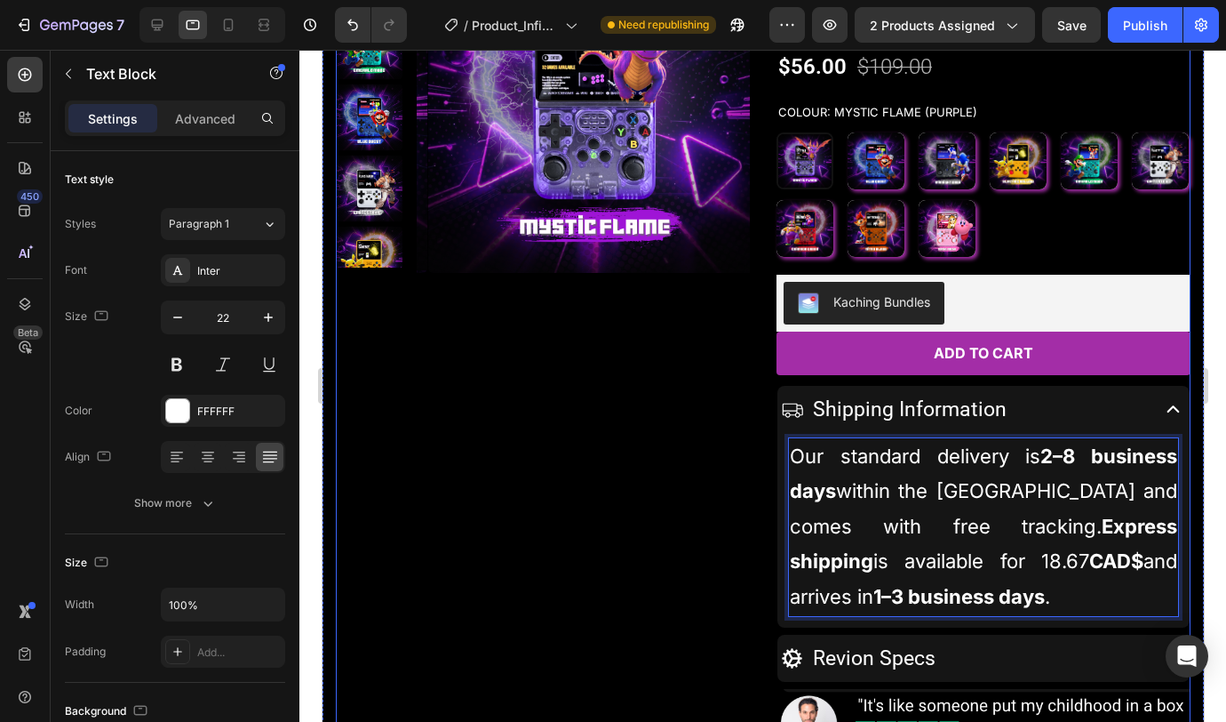
click at [616, 448] on div "Product Images" at bounding box center [542, 351] width 414 height 823
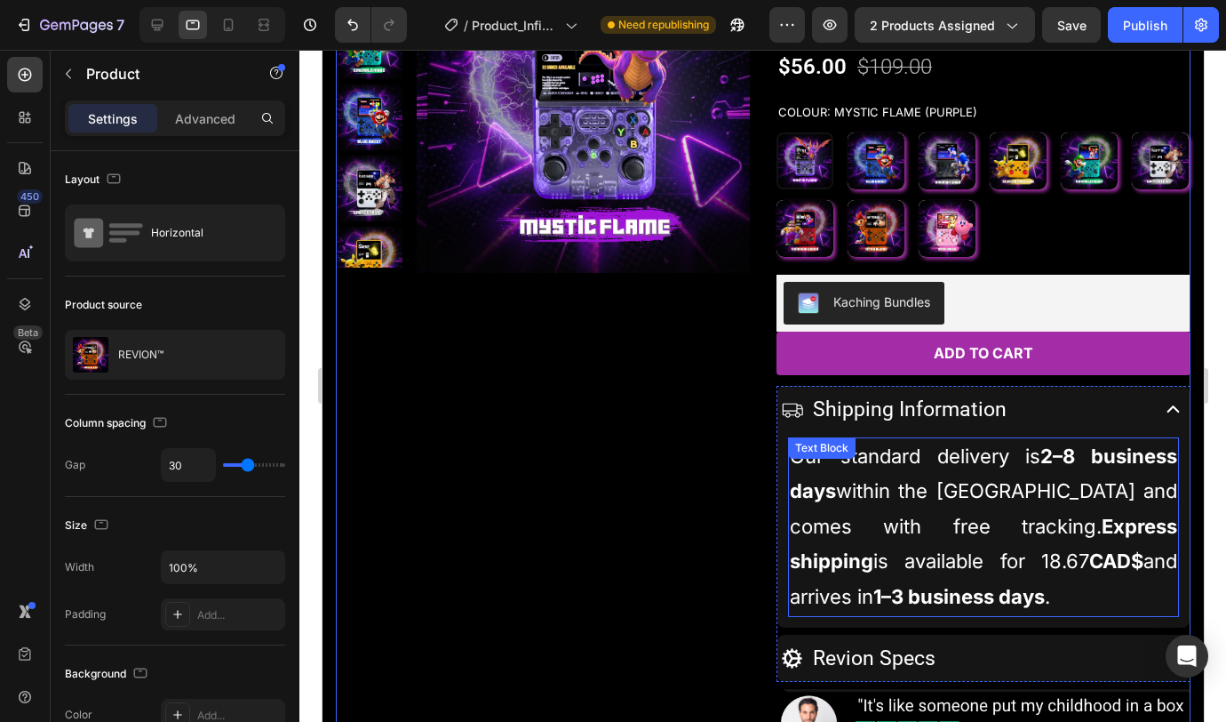
click at [1051, 542] on p "Our standard delivery is 2–8 business days within the United Kingdom and comes …" at bounding box center [982, 527] width 387 height 176
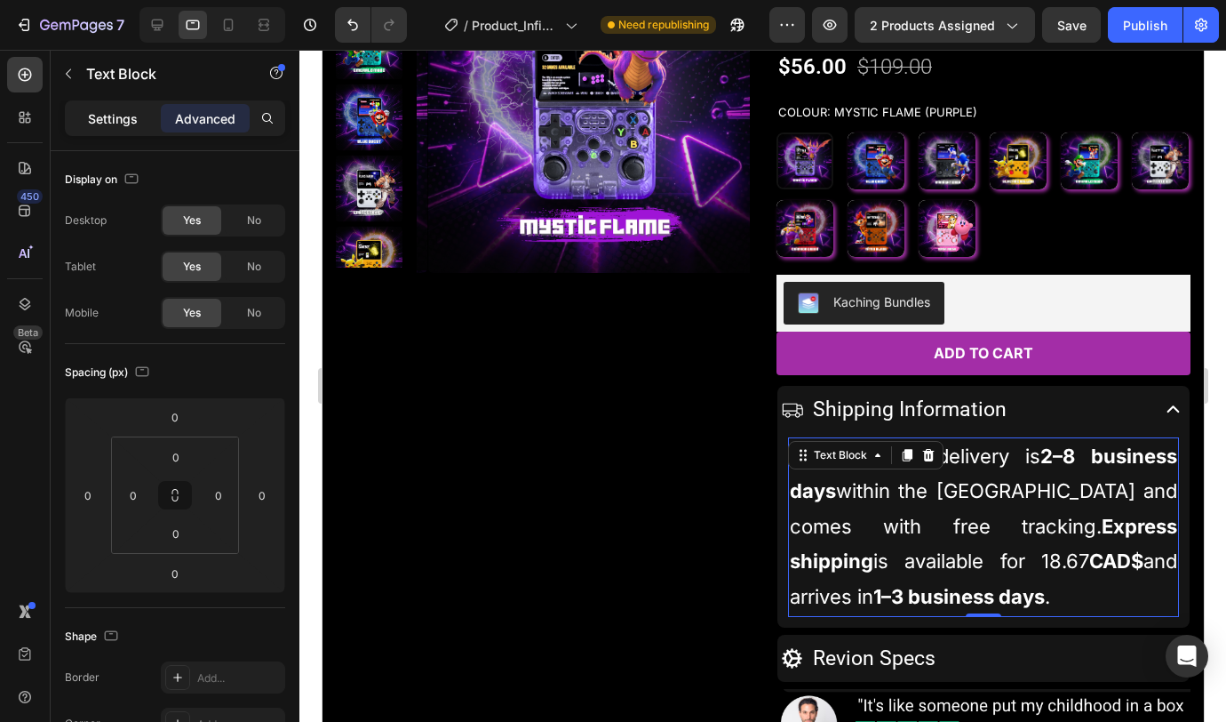
click at [107, 122] on p "Settings" at bounding box center [113, 118] width 50 height 19
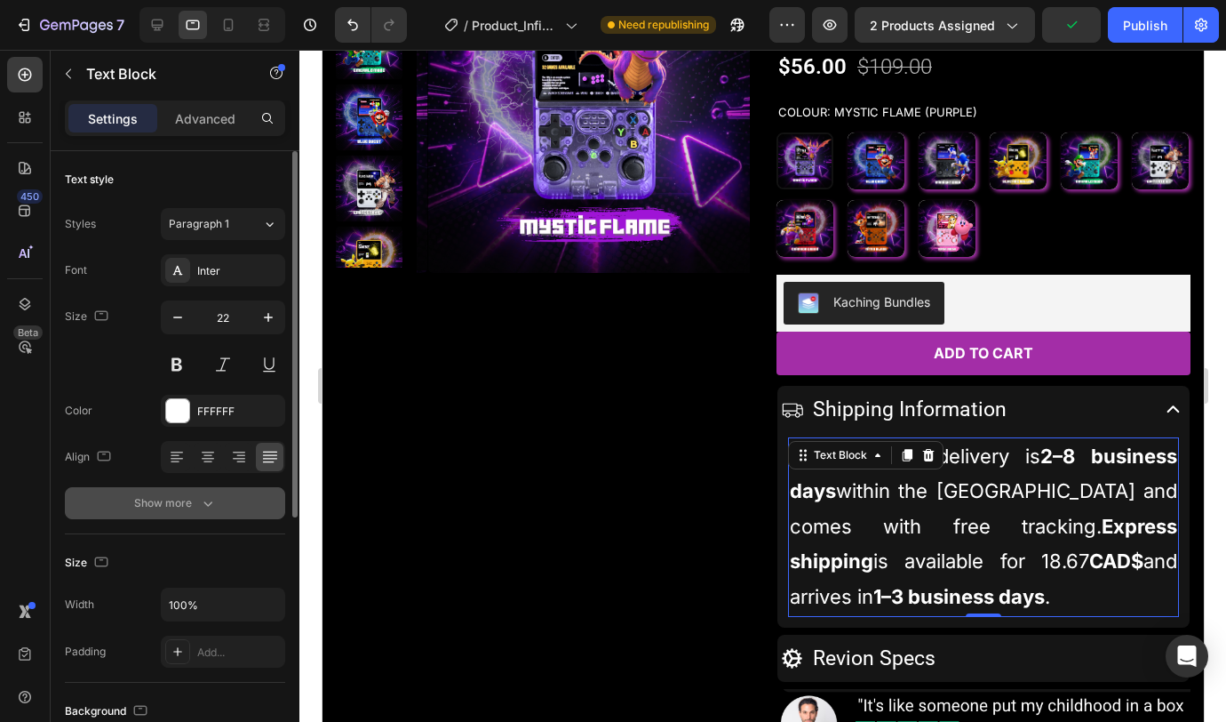
click at [206, 489] on button "Show more" at bounding box center [175, 503] width 220 height 32
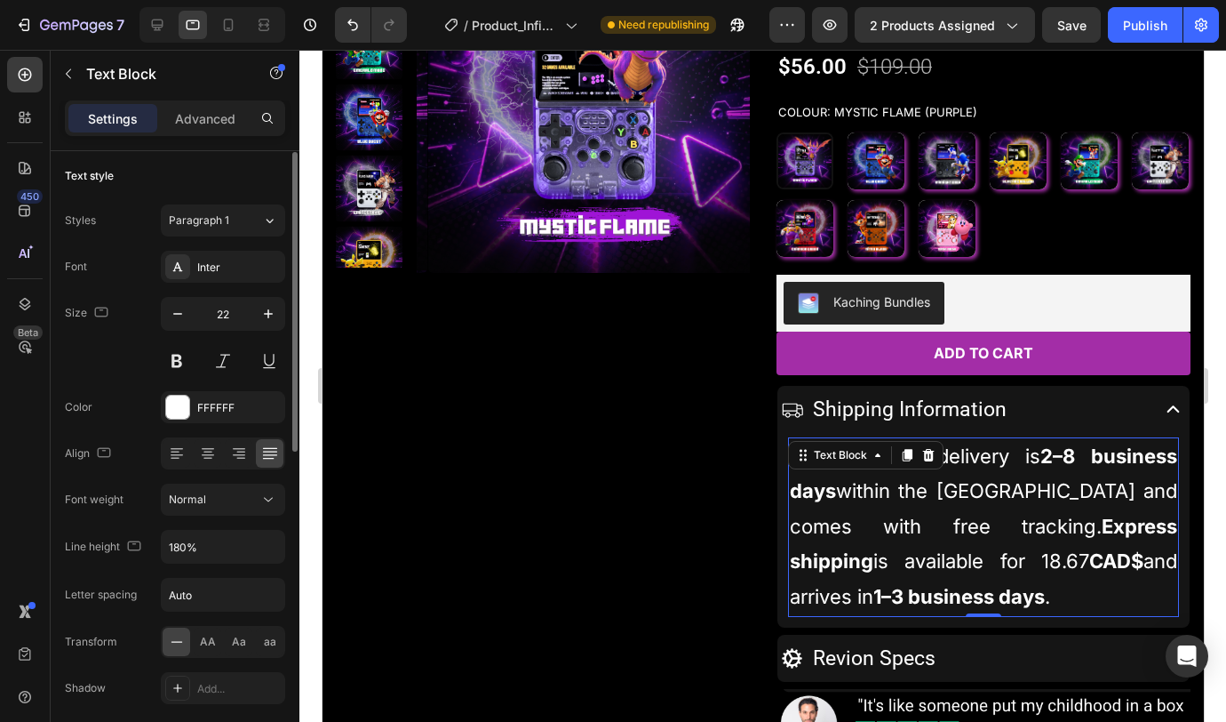
scroll to position [164, 0]
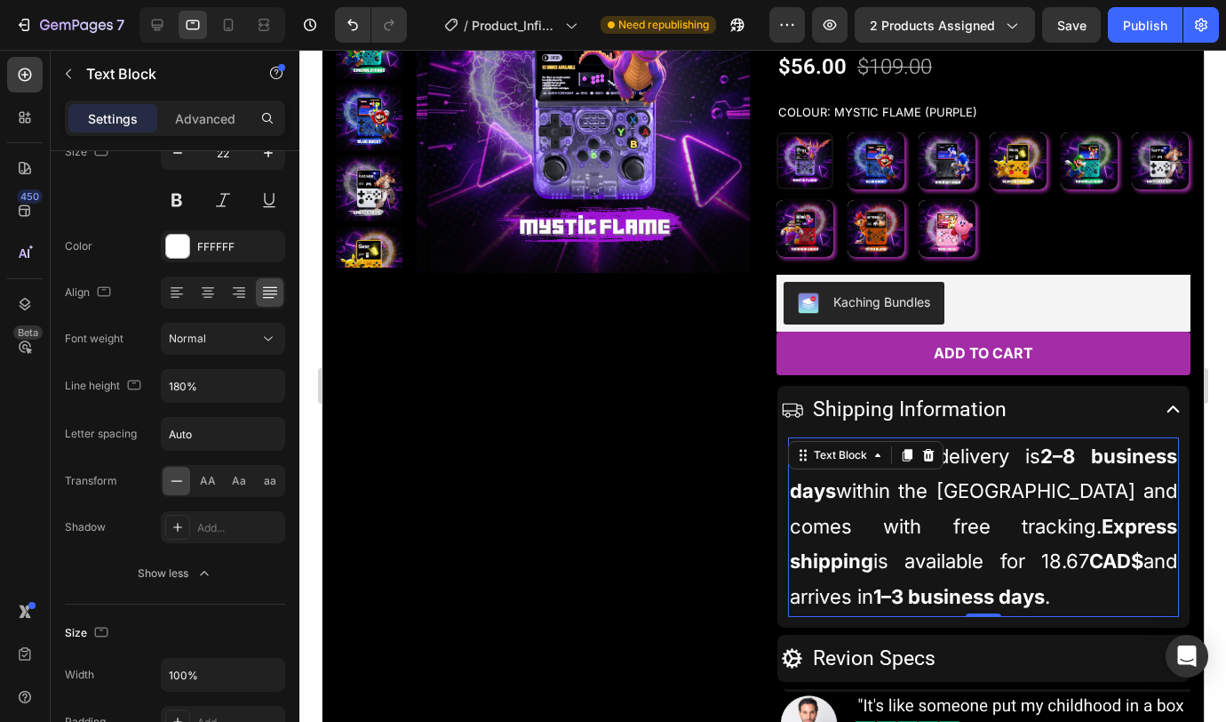
click at [1085, 580] on p "Our standard delivery is 2–8 business days within the United Kingdom and comes …" at bounding box center [982, 527] width 387 height 176
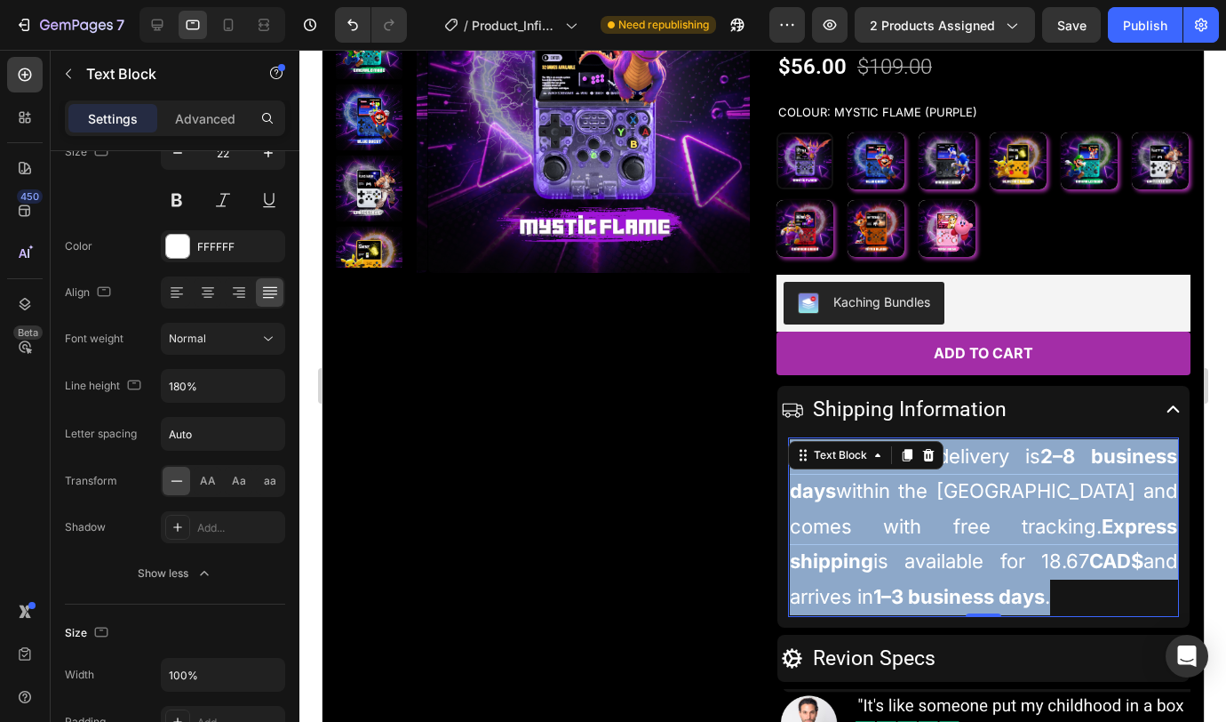
click at [1085, 580] on p "Our standard delivery is 2–8 business days within the United Kingdom and comes …" at bounding box center [982, 527] width 387 height 176
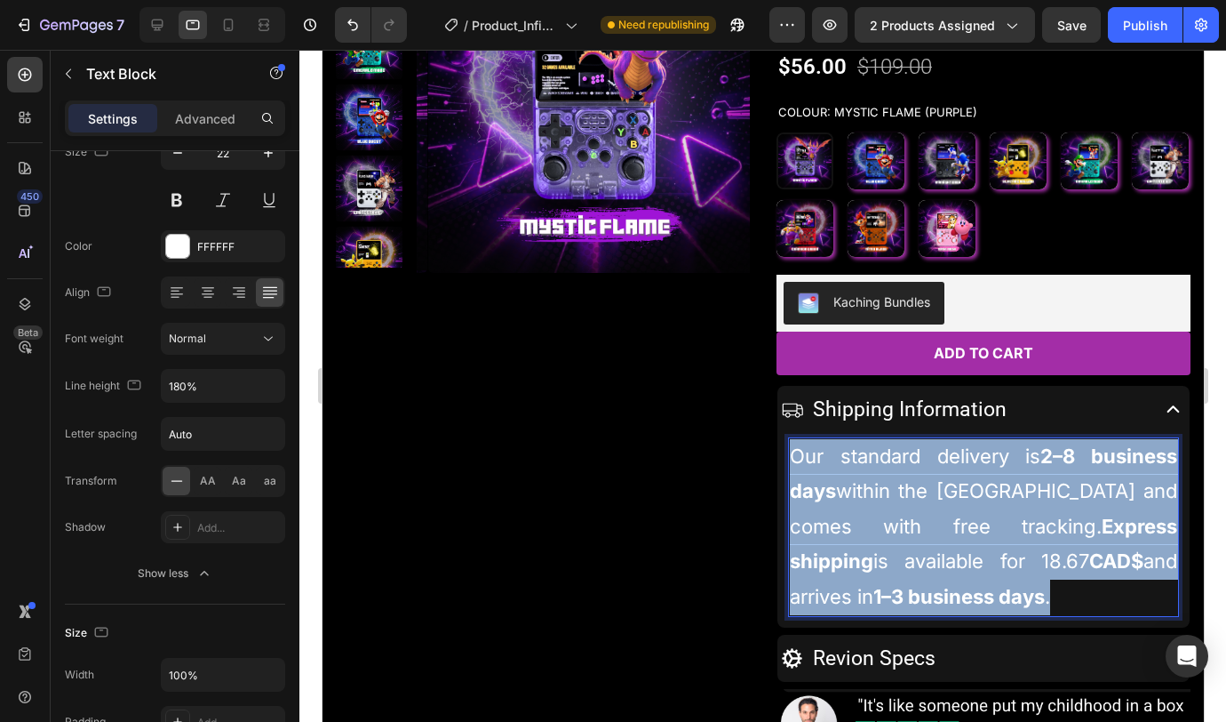
click at [1085, 580] on p "Our standard delivery is 2–8 business days within the United Kingdom and comes …" at bounding box center [982, 527] width 387 height 176
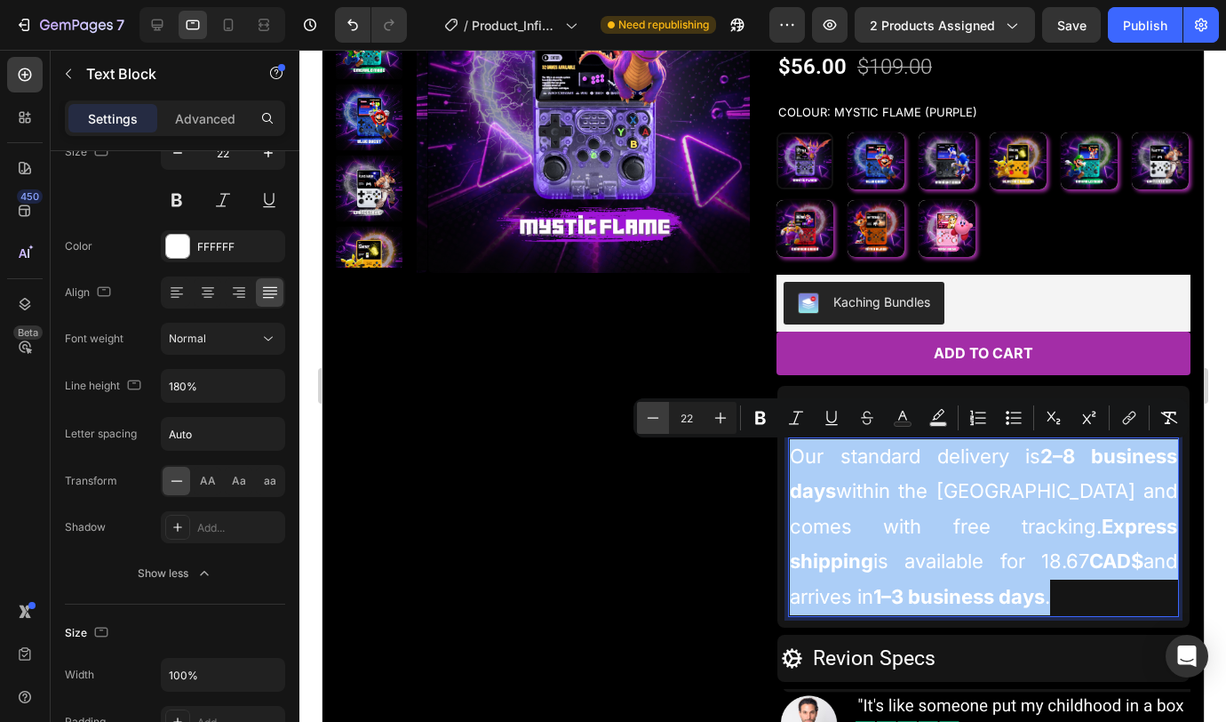
click at [651, 417] on icon "Editor contextual toolbar" at bounding box center [654, 417] width 12 height 1
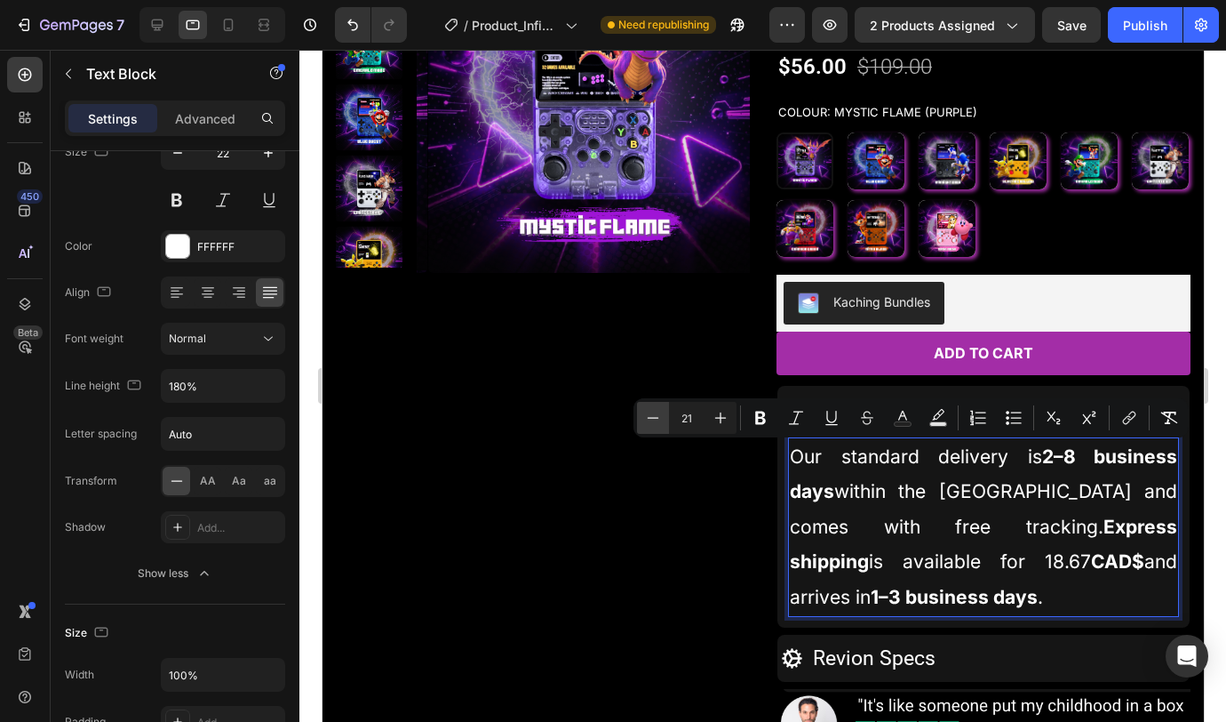
click at [657, 418] on icon "Editor contextual toolbar" at bounding box center [653, 418] width 18 height 18
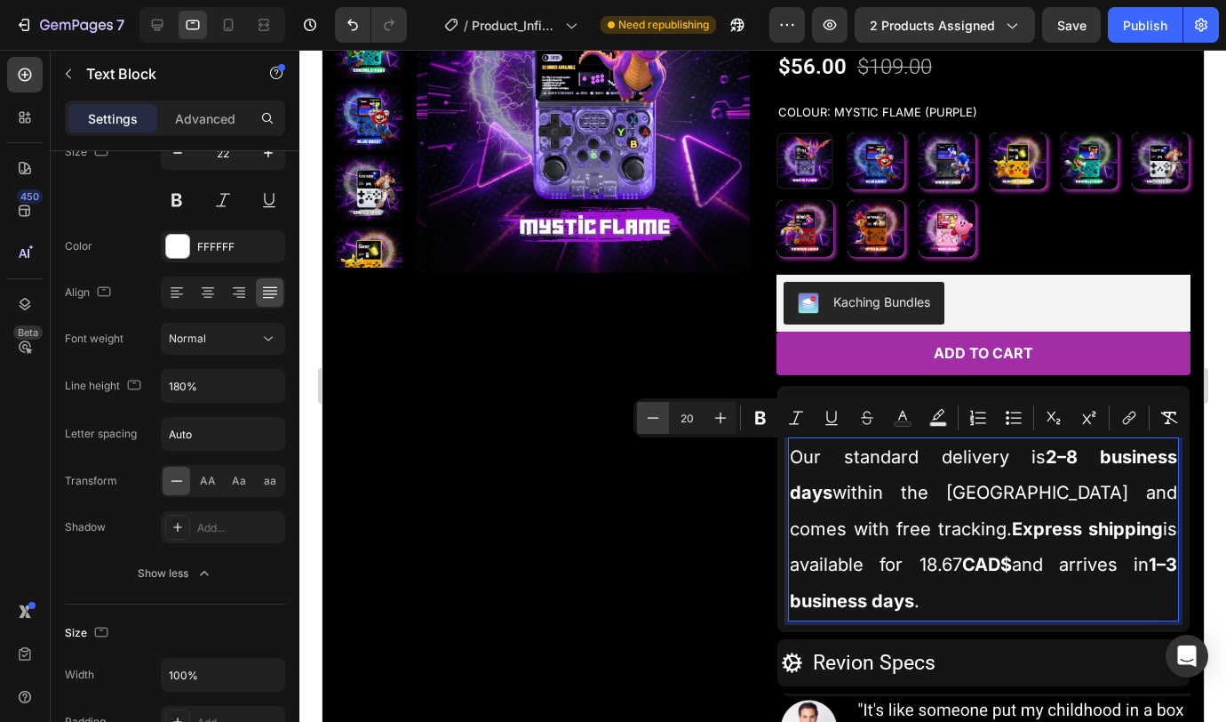
click at [659, 416] on icon "Editor contextual toolbar" at bounding box center [653, 418] width 18 height 18
type input "19"
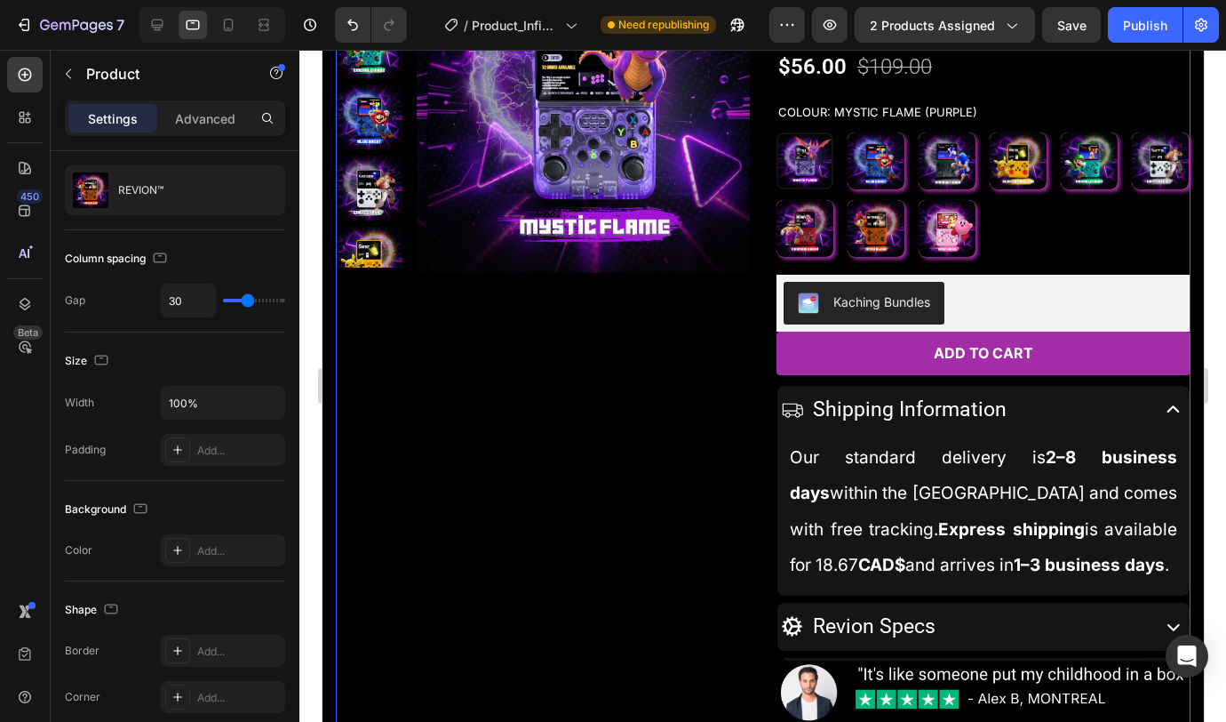
click at [584, 547] on div "Product Images" at bounding box center [542, 335] width 414 height 791
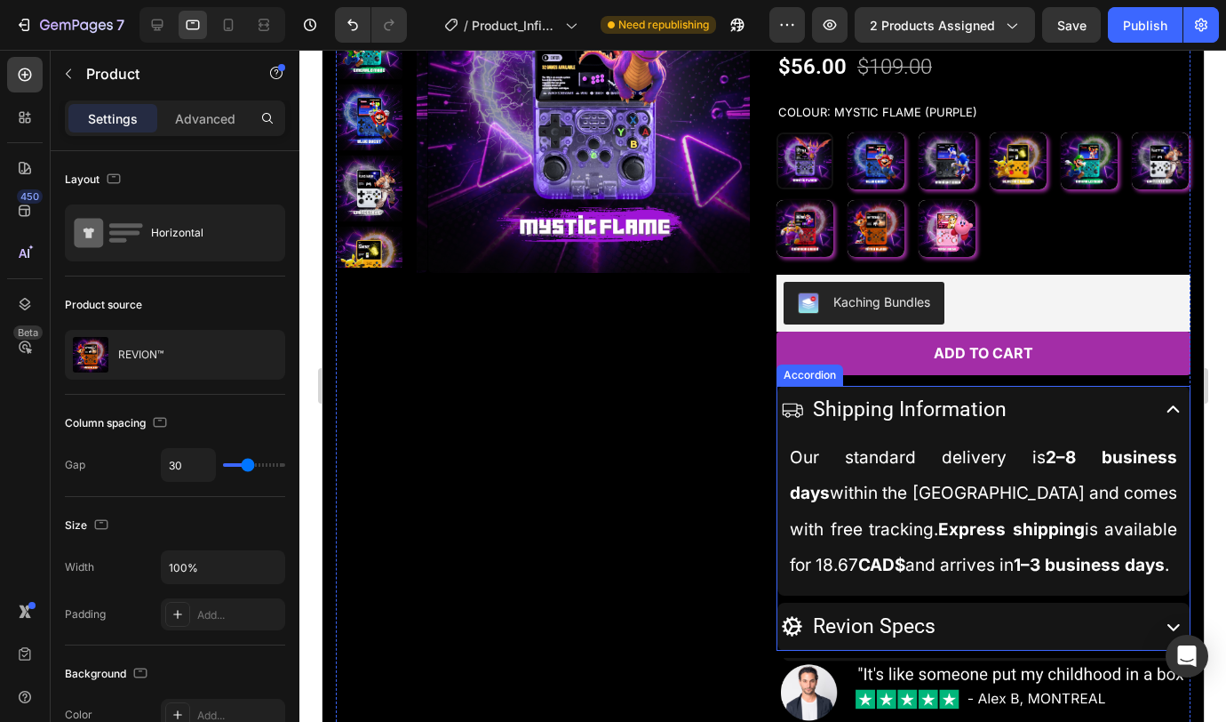
click at [1062, 591] on div "Revion Specs" at bounding box center [962, 626] width 365 height 41
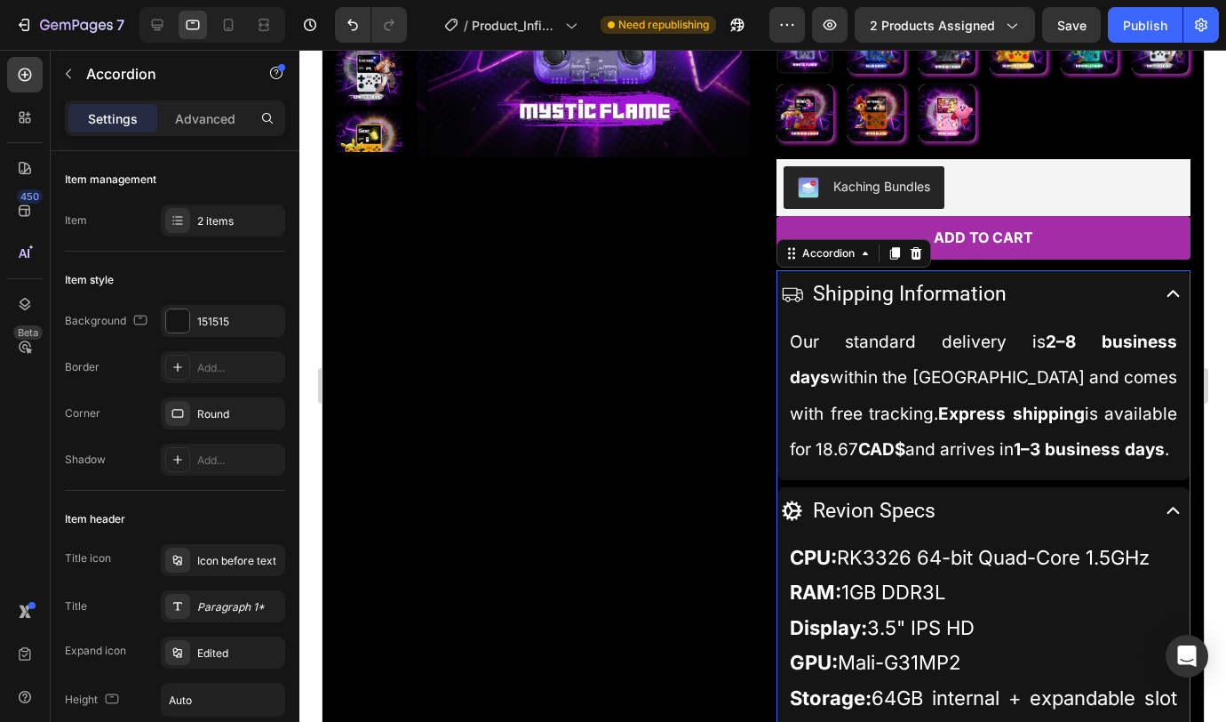
scroll to position [427, 0]
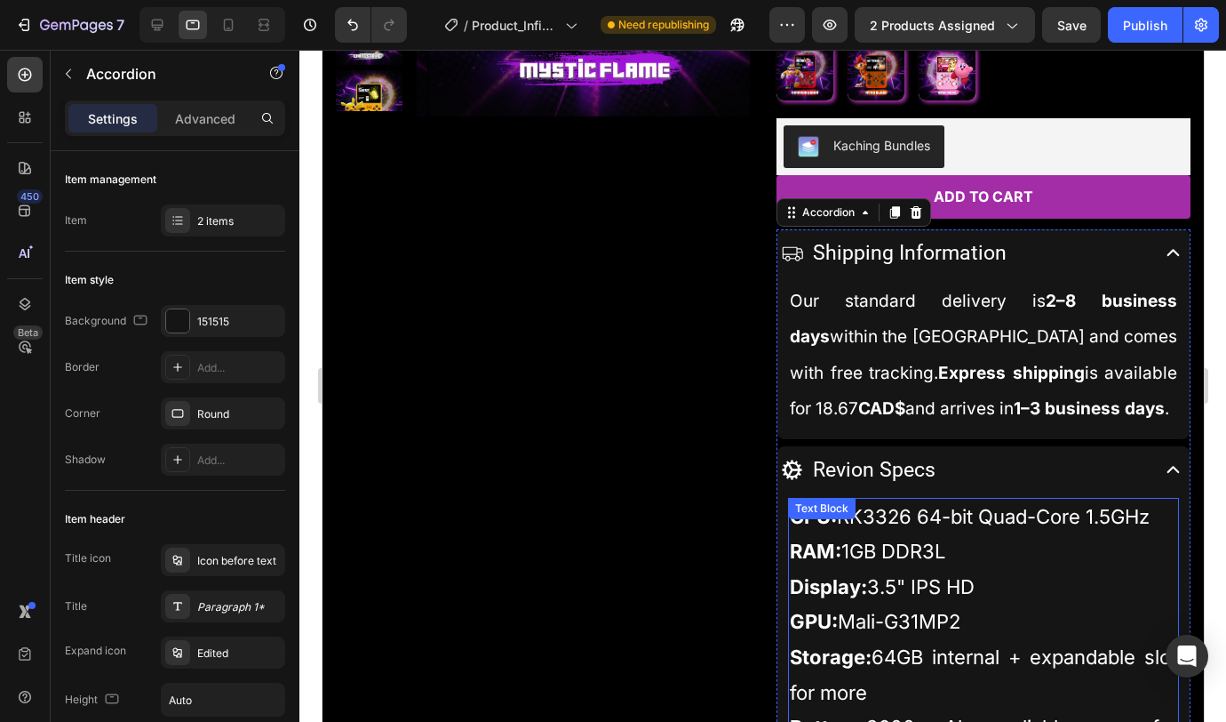
click at [978, 591] on p "CPU: RK3326 64-bit Quad-Core 1.5GHz RAM: 1GB DDR3L Display: 3.5" IPS HD GPU: Ma…" at bounding box center [982, 640] width 387 height 282
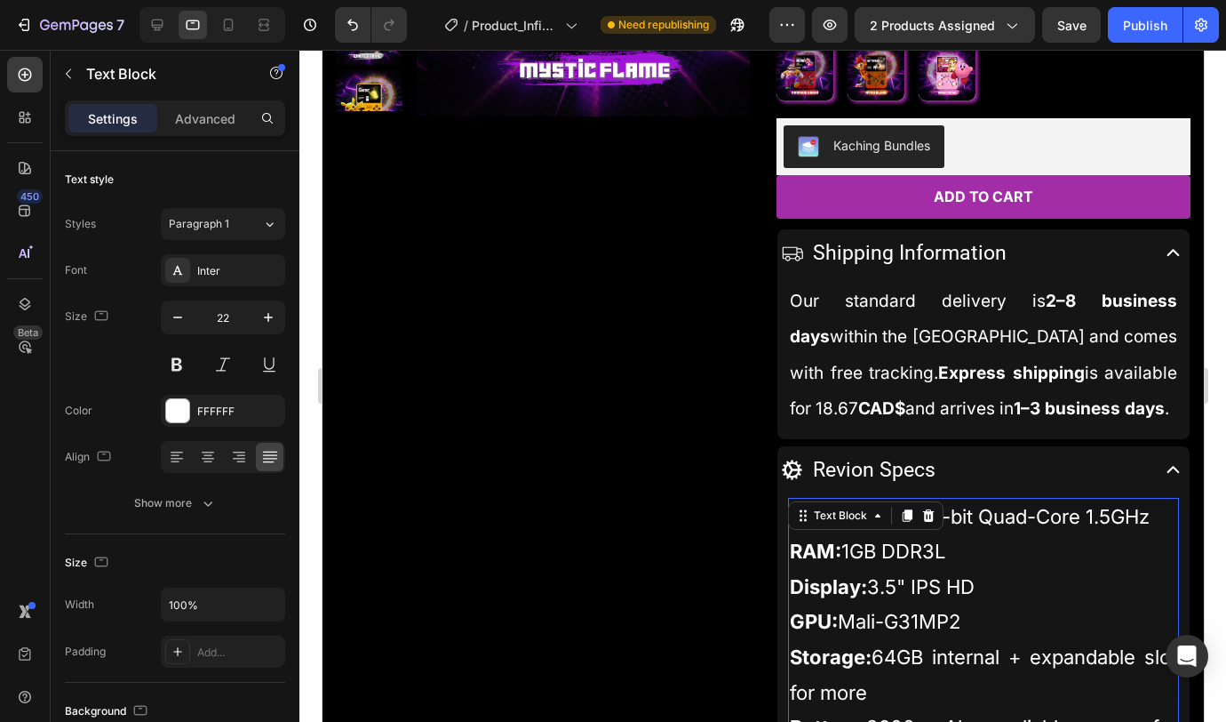
click at [978, 591] on p "CPU: RK3326 64-bit Quad-Core 1.5GHz RAM: 1GB DDR3L Display: 3.5" IPS HD GPU: Ma…" at bounding box center [982, 640] width 387 height 282
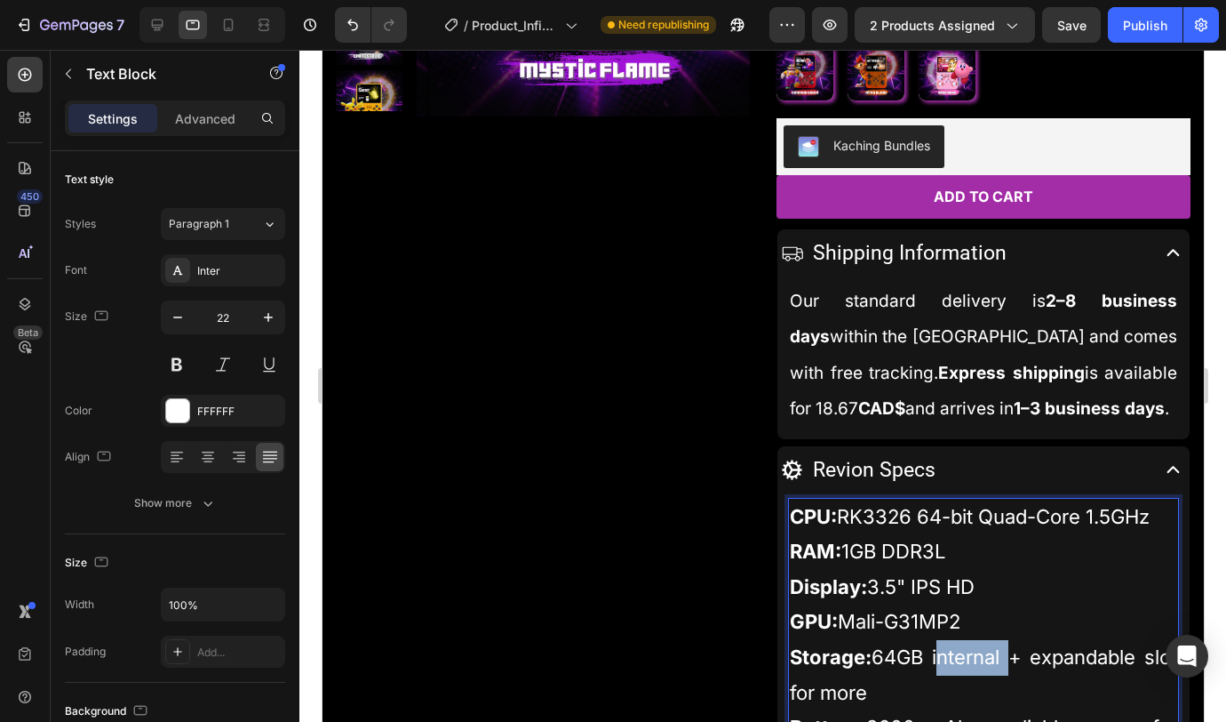
click at [978, 591] on p "CPU: RK3326 64-bit Quad-Core 1.5GHz RAM: 1GB DDR3L Display: 3.5" IPS HD GPU: Ma…" at bounding box center [982, 640] width 387 height 282
click at [983, 591] on p "CPU: RK3326 64-bit Quad-Core 1.5GHz RAM: 1GB DDR3L Display: 3.5" IPS HD GPU: Ma…" at bounding box center [982, 640] width 387 height 282
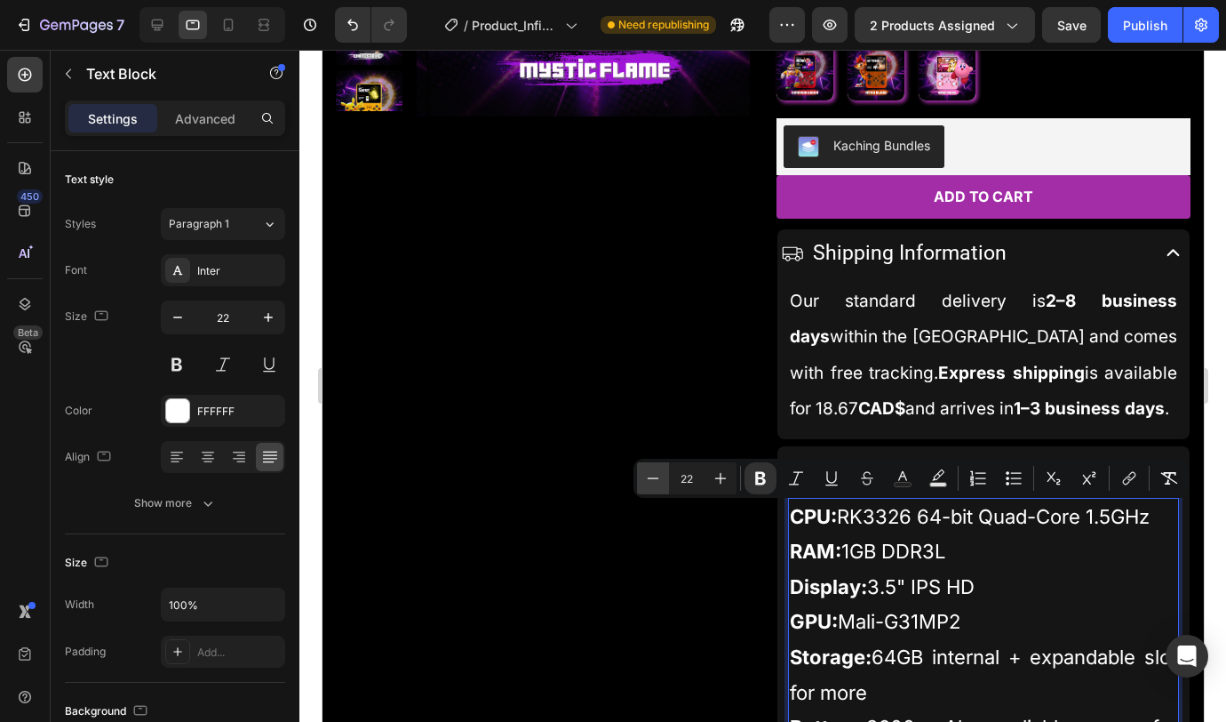
click at [644, 483] on icon "Editor contextual toolbar" at bounding box center [653, 478] width 18 height 18
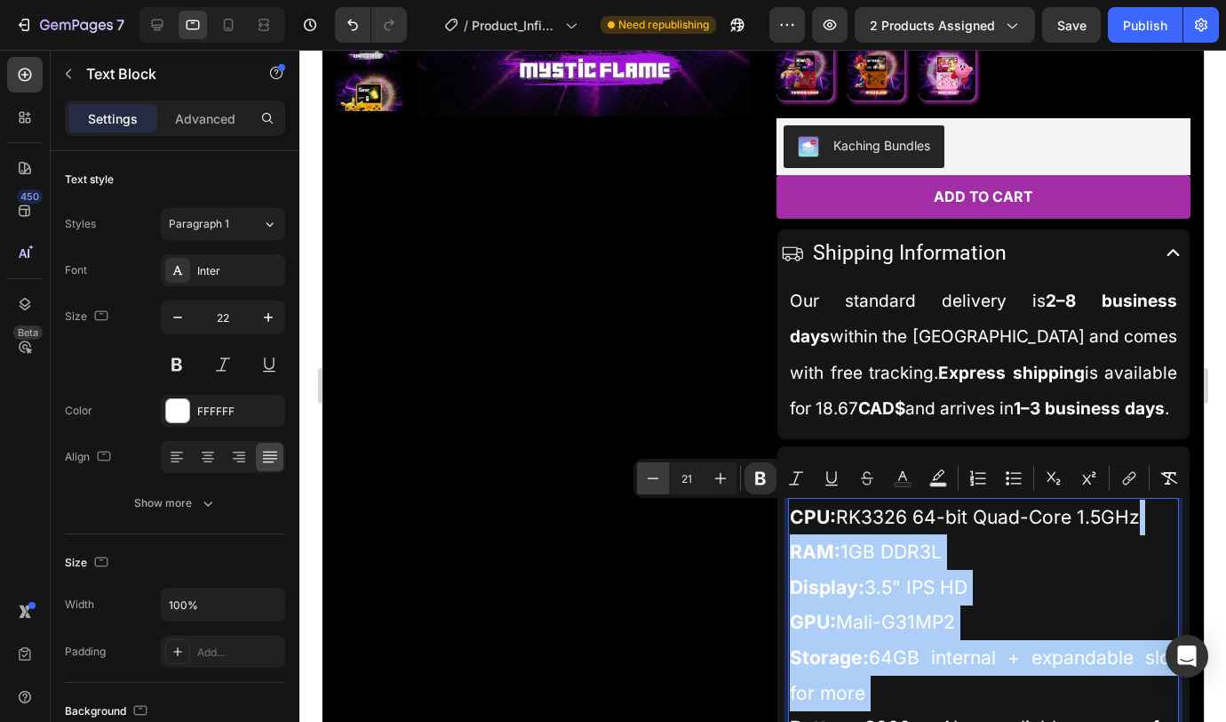
click at [644, 483] on icon "Editor contextual toolbar" at bounding box center [653, 478] width 18 height 18
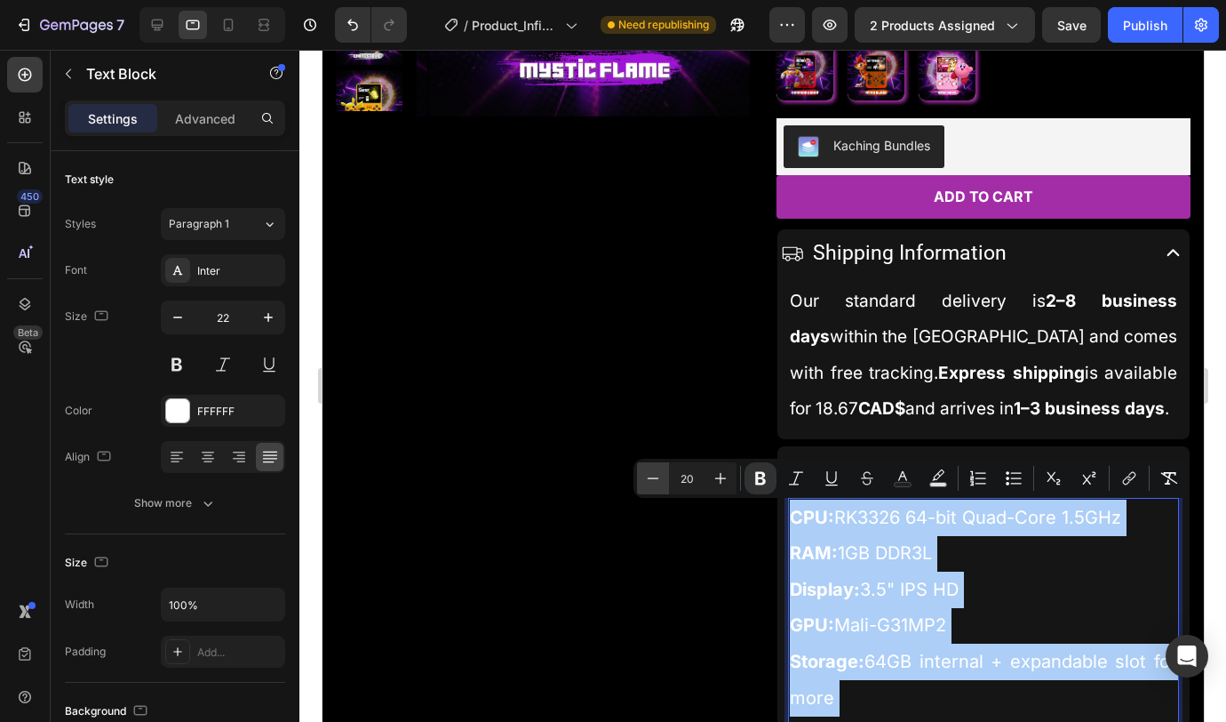
click at [644, 483] on icon "Editor contextual toolbar" at bounding box center [653, 478] width 18 height 18
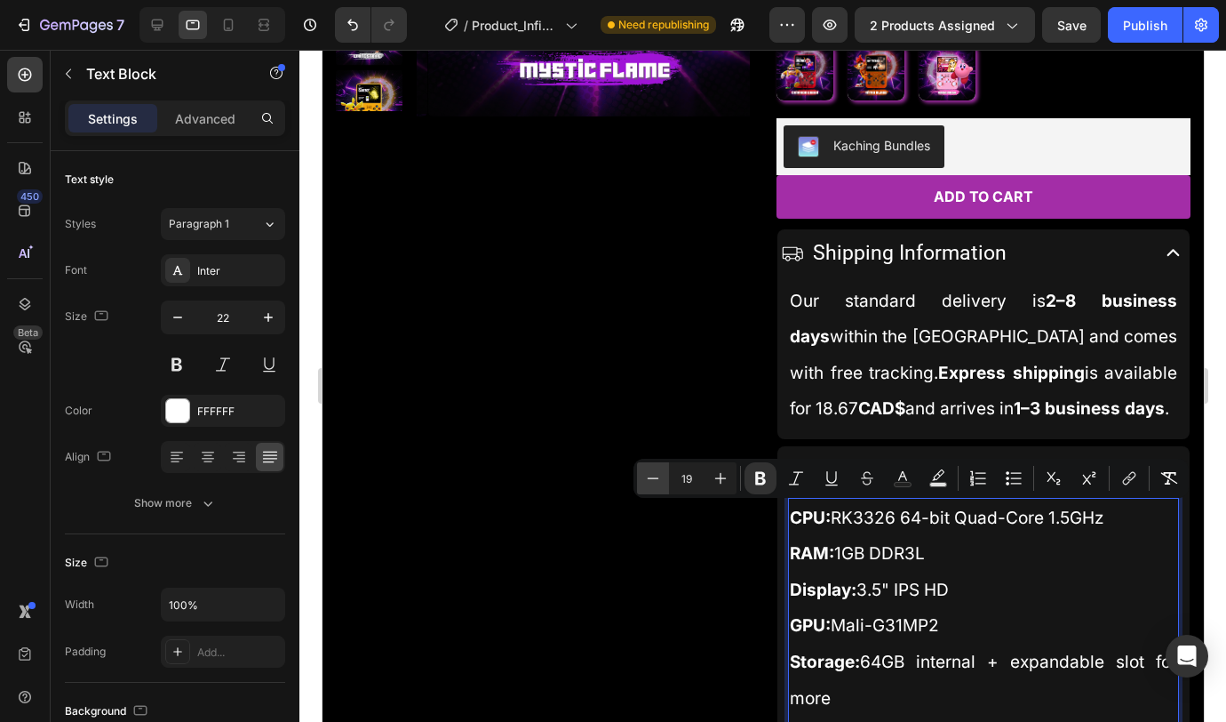
click at [644, 483] on icon "Editor contextual toolbar" at bounding box center [653, 478] width 18 height 18
type input "18"
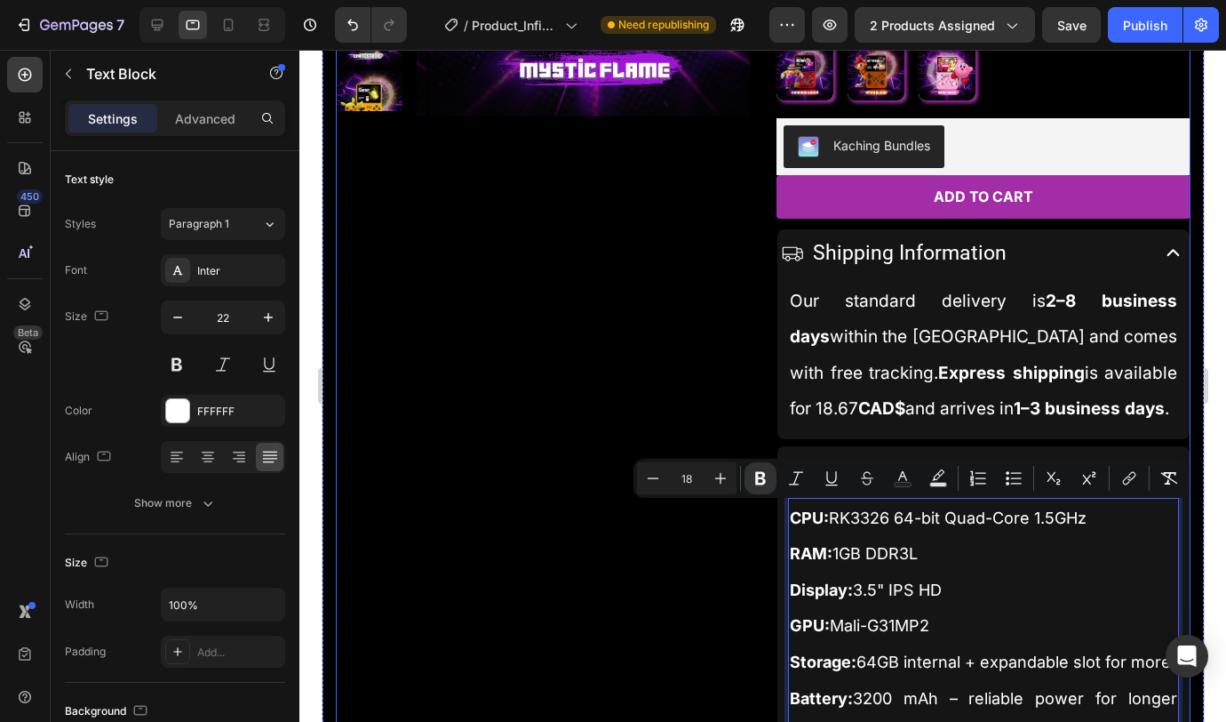
click at [520, 458] on div "Product Images" at bounding box center [542, 313] width 414 height 1061
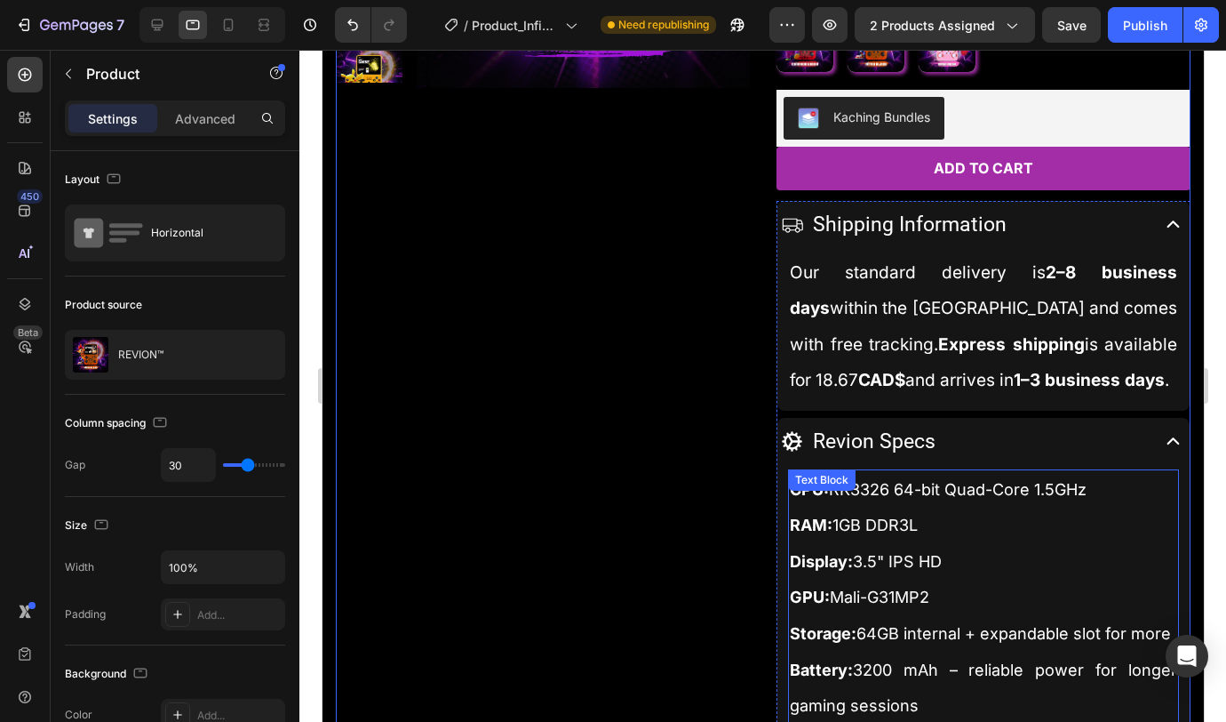
scroll to position [564, 0]
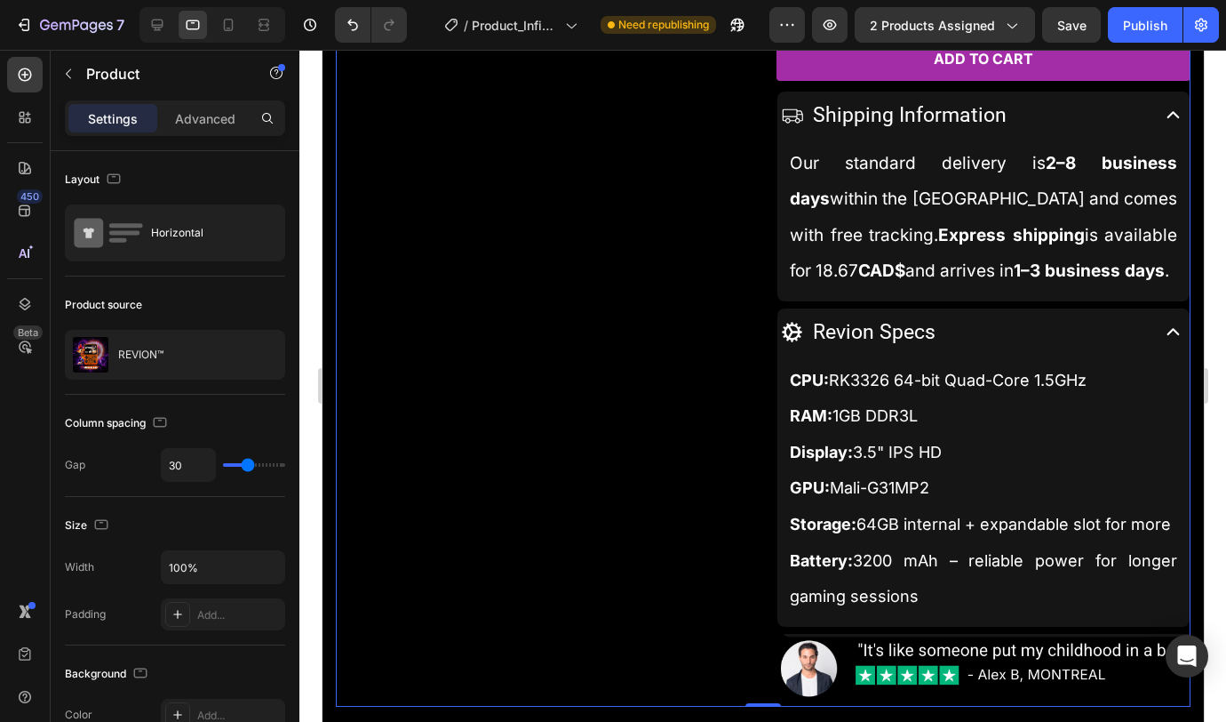
click at [677, 364] on div "Product Images" at bounding box center [542, 175] width 414 height 1061
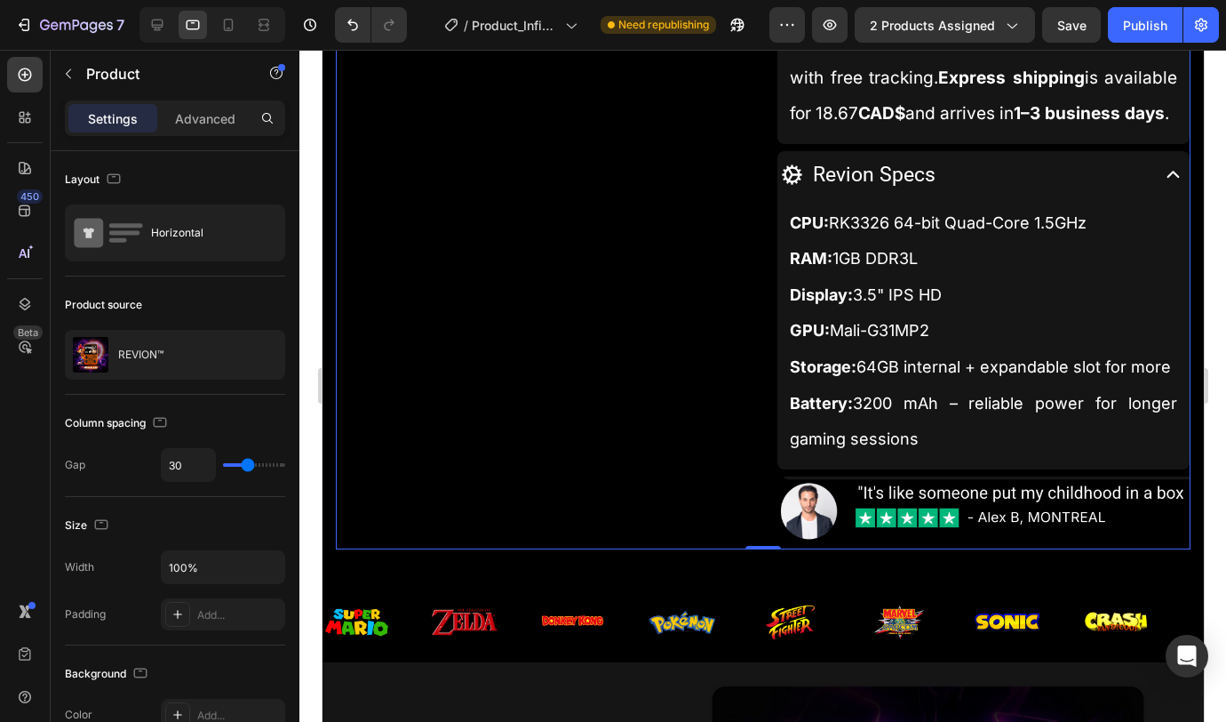
scroll to position [0, 0]
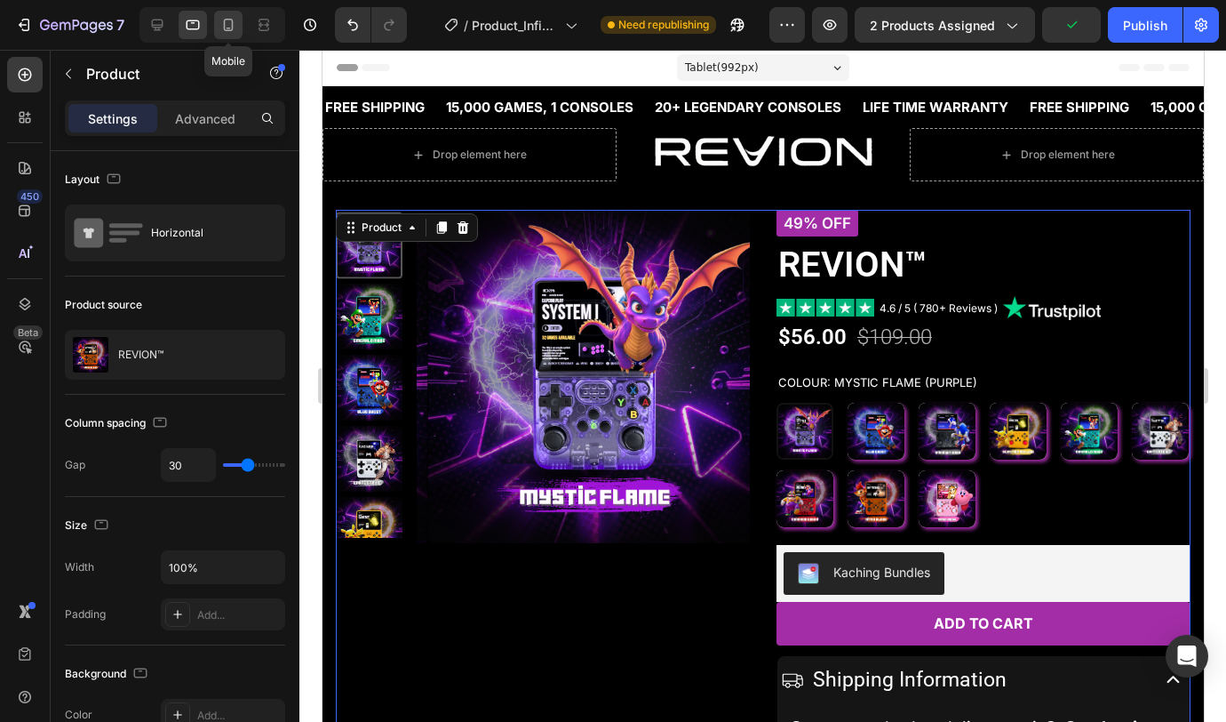
click at [234, 31] on icon at bounding box center [229, 25] width 18 height 18
type input "0"
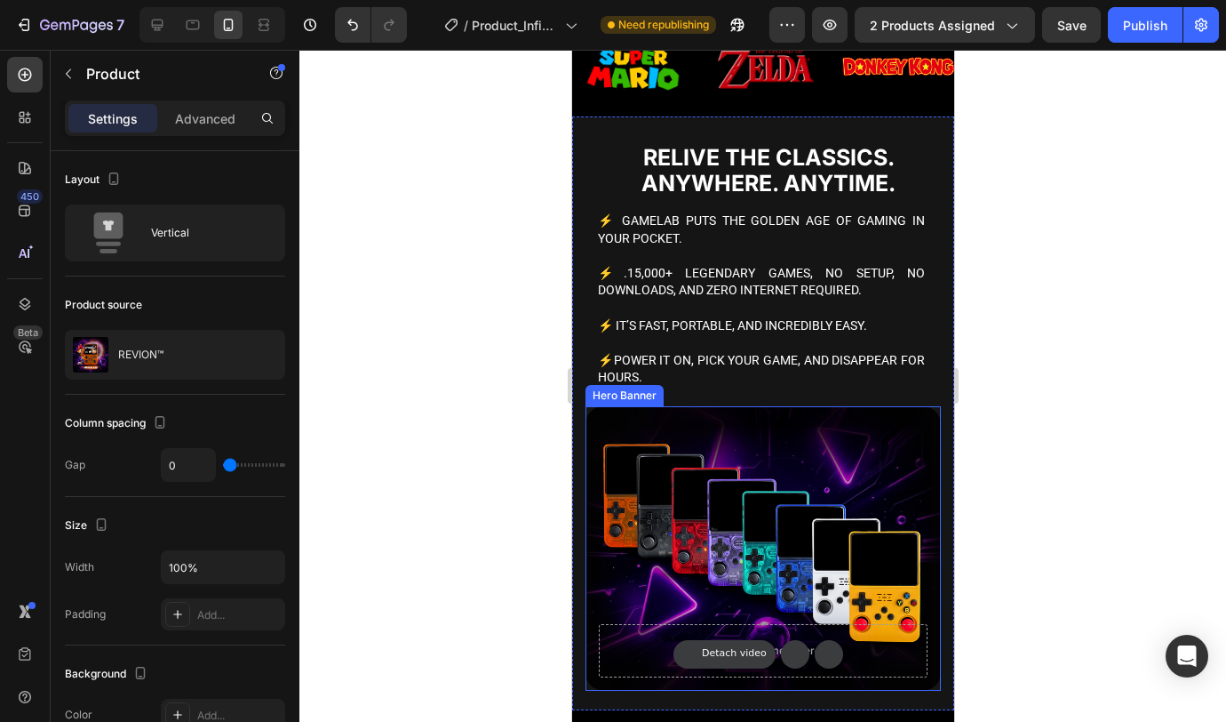
scroll to position [1467, 0]
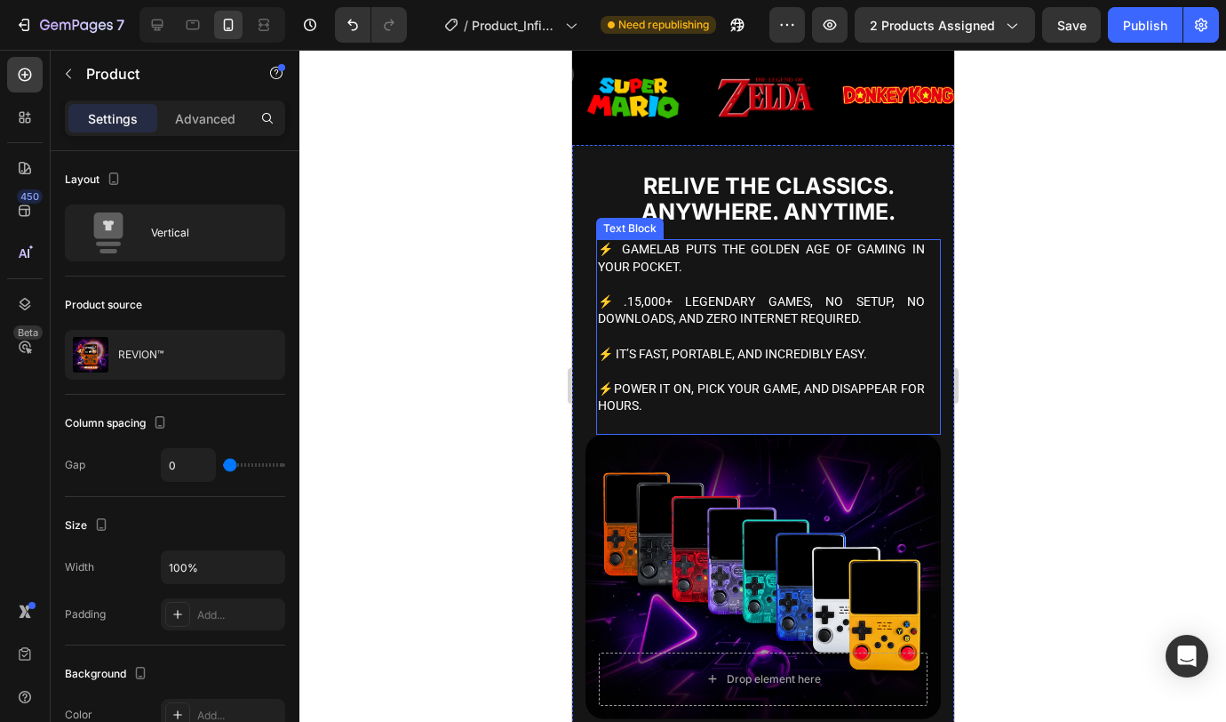
click at [780, 435] on div "Background Image" at bounding box center [762, 577] width 355 height 284
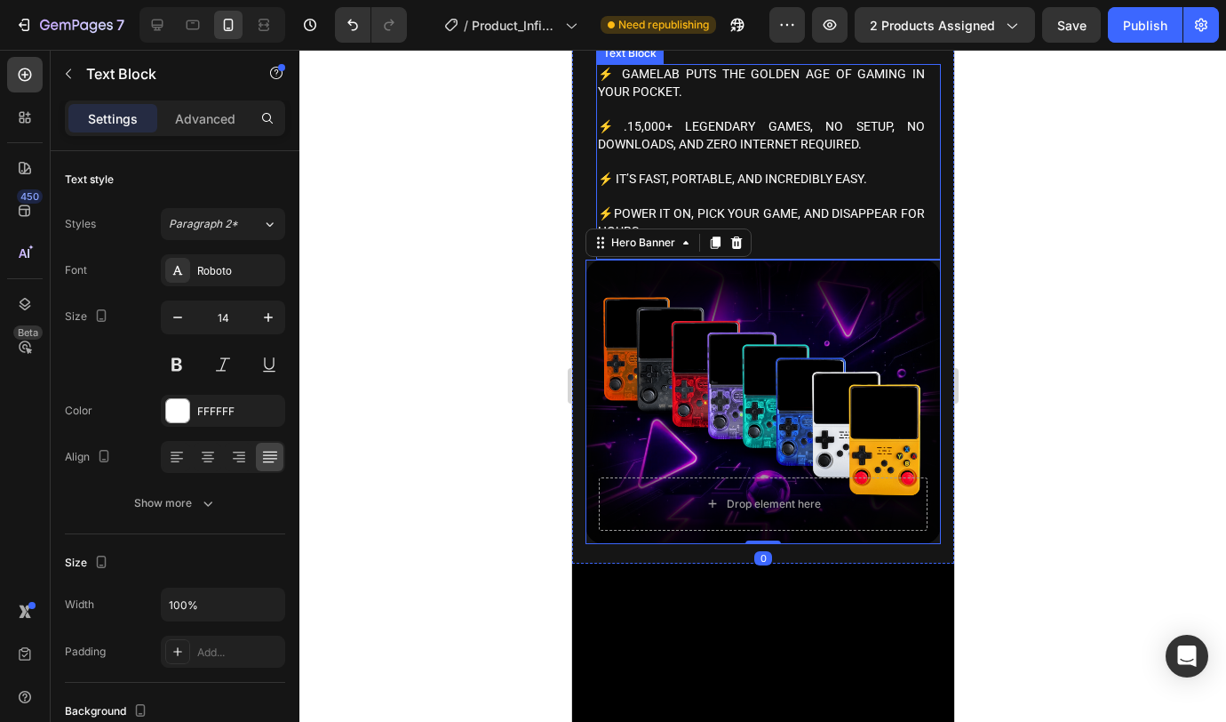
click at [773, 171] on p at bounding box center [760, 162] width 327 height 18
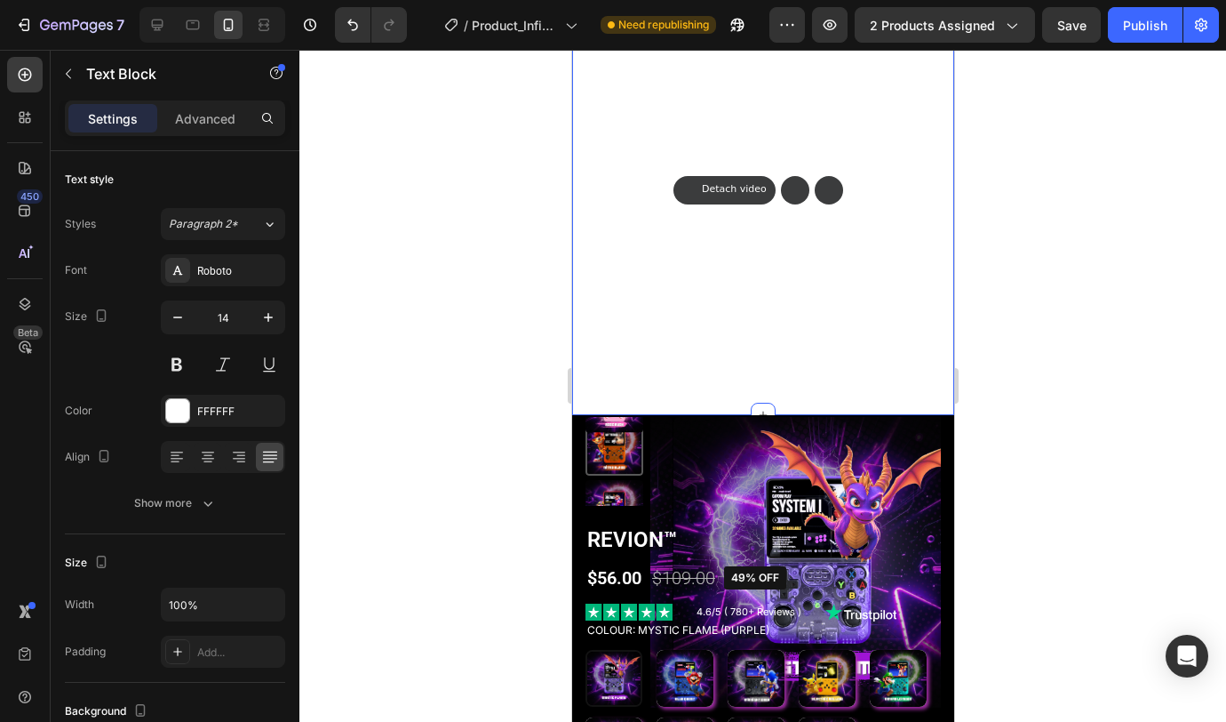
scroll to position [0, 0]
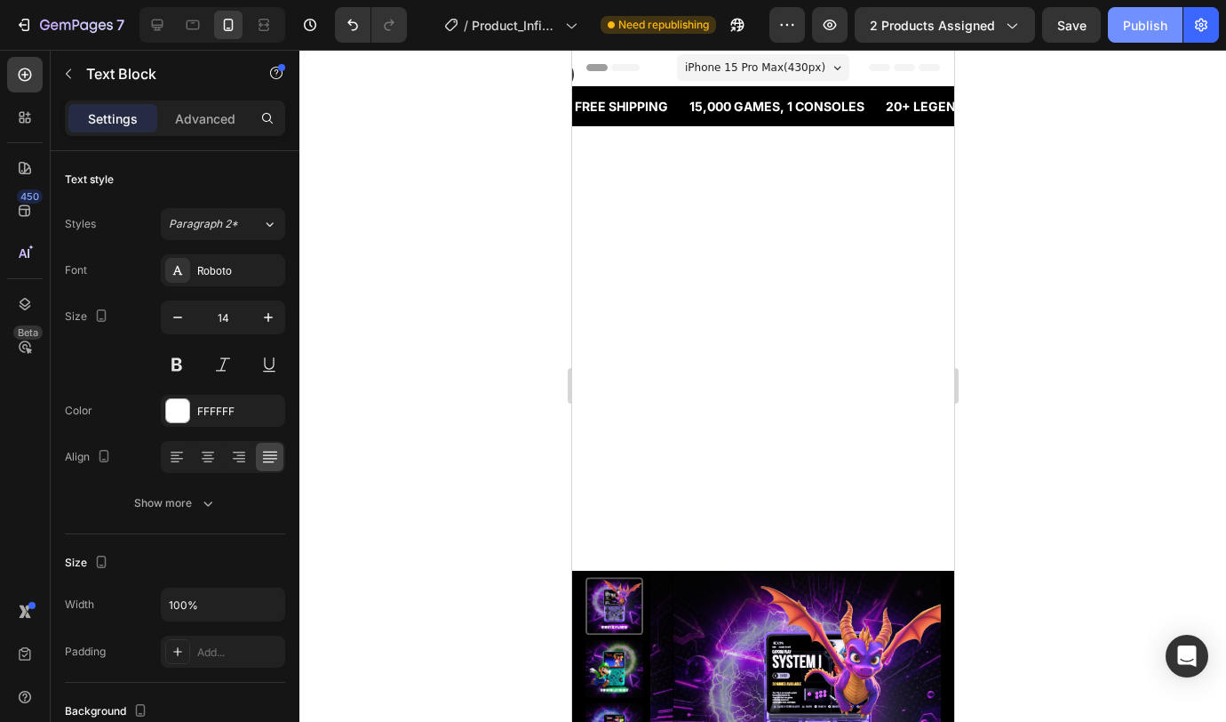
click at [1144, 28] on div "Publish" at bounding box center [1145, 25] width 44 height 19
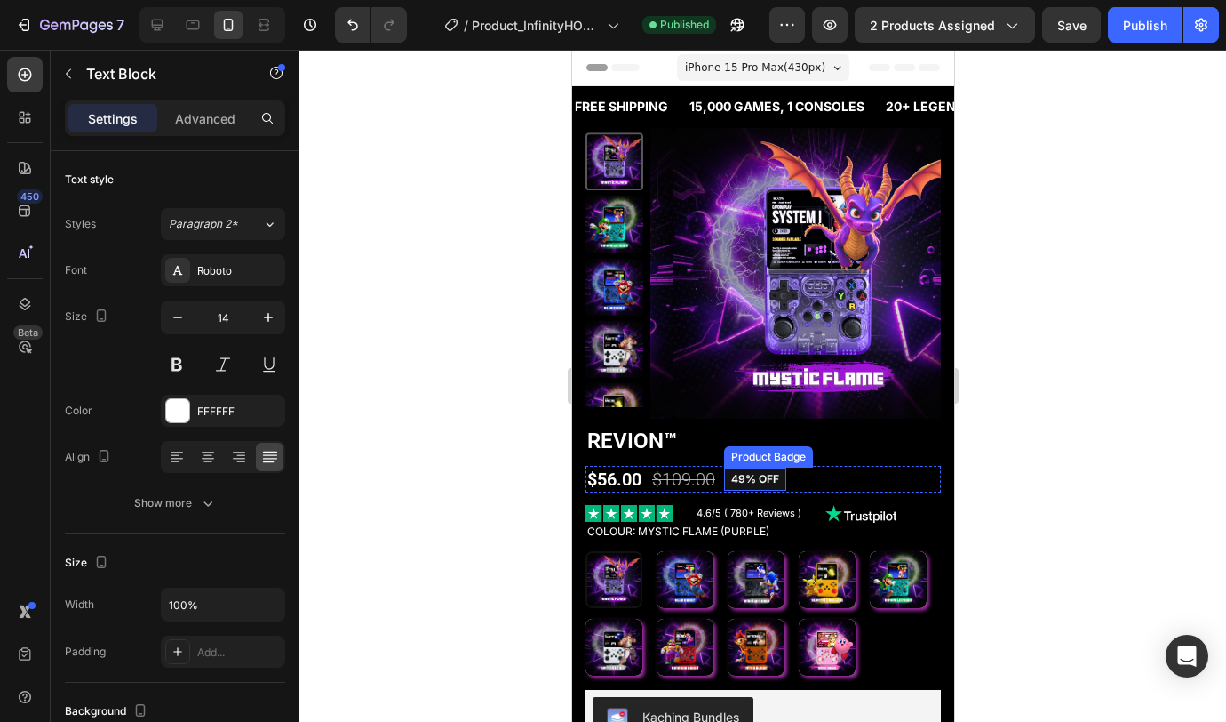
click at [774, 483] on pre "49% off" at bounding box center [754, 478] width 62 height 23
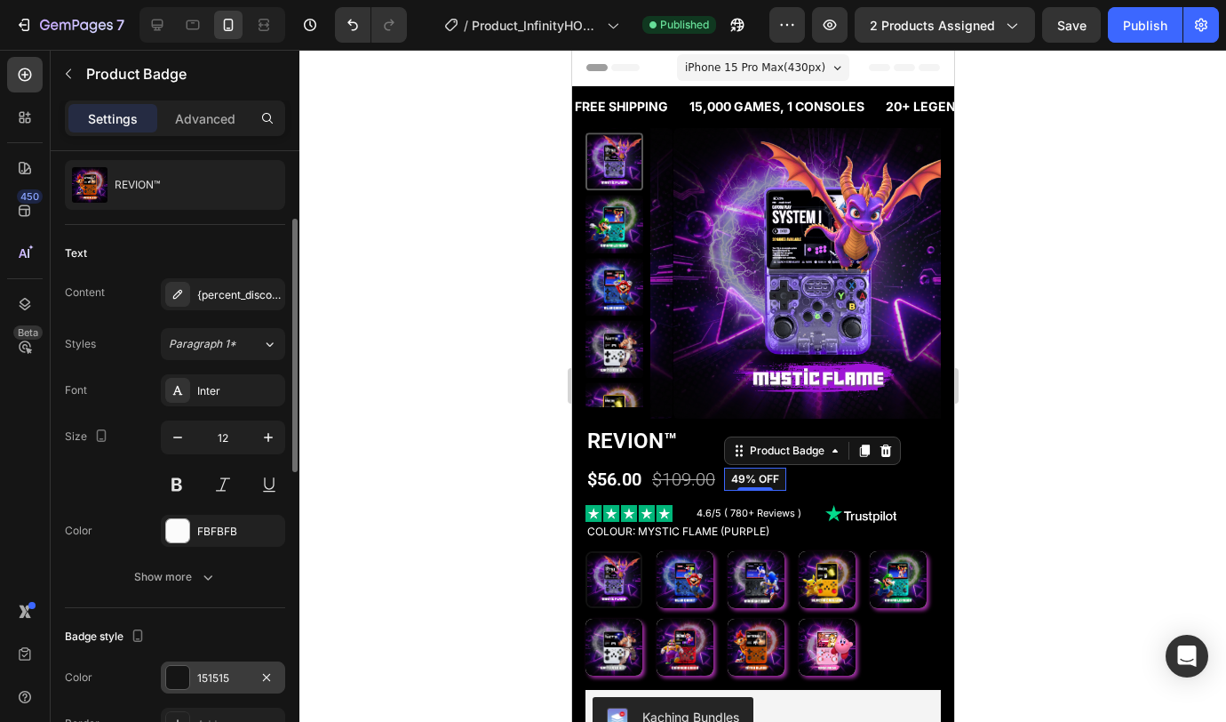
scroll to position [324, 0]
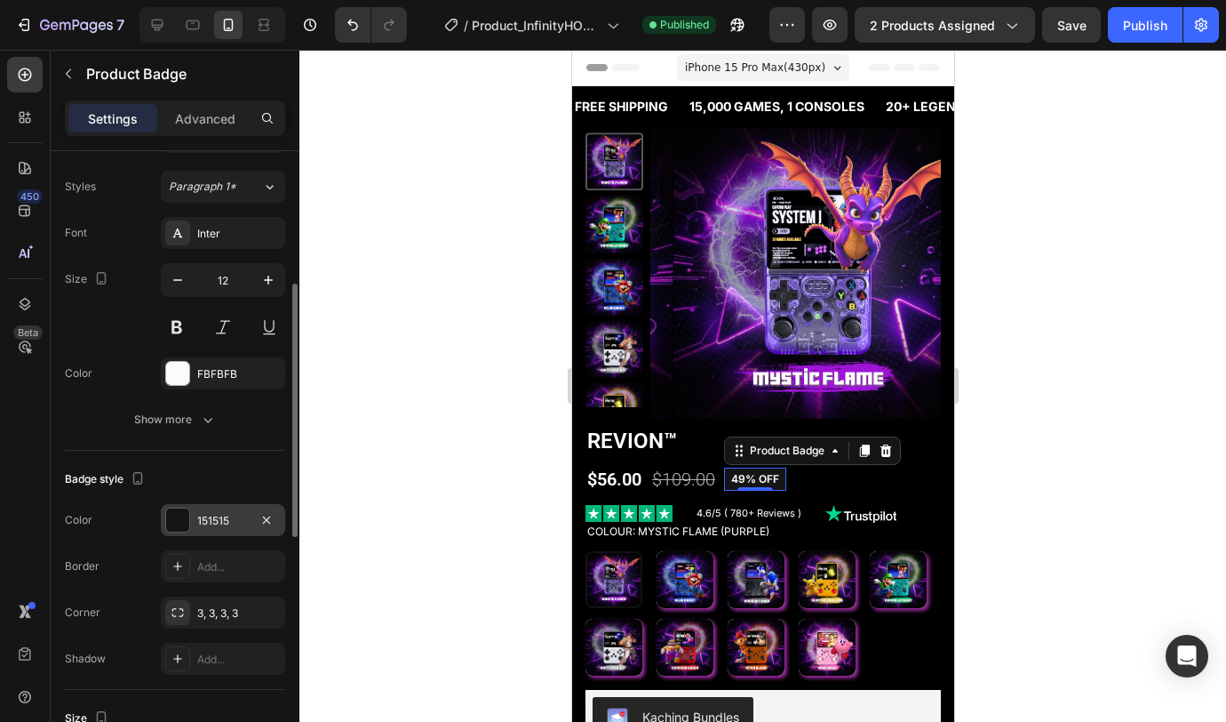
click at [208, 517] on div "151515" at bounding box center [223, 521] width 52 height 16
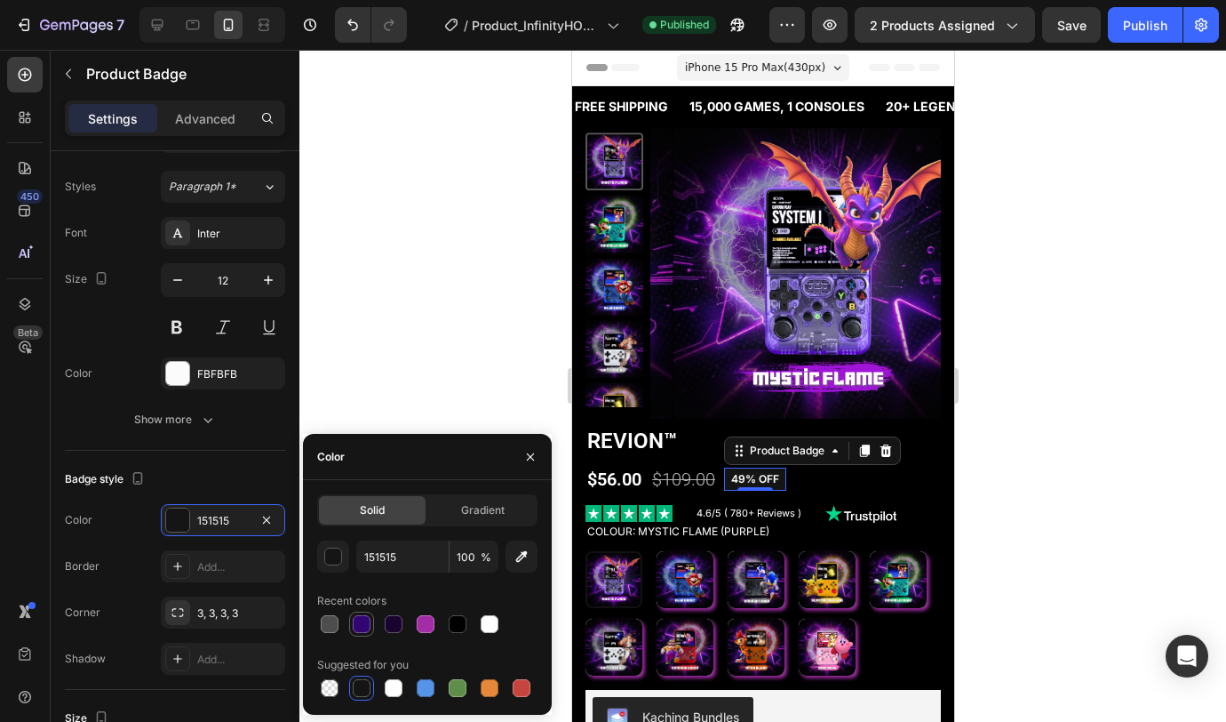
click at [368, 591] on div at bounding box center [362, 624] width 18 height 18
click at [423, 591] on div at bounding box center [426, 624] width 18 height 18
type input "A32DA7"
click at [468, 328] on div at bounding box center [763, 386] width 927 height 672
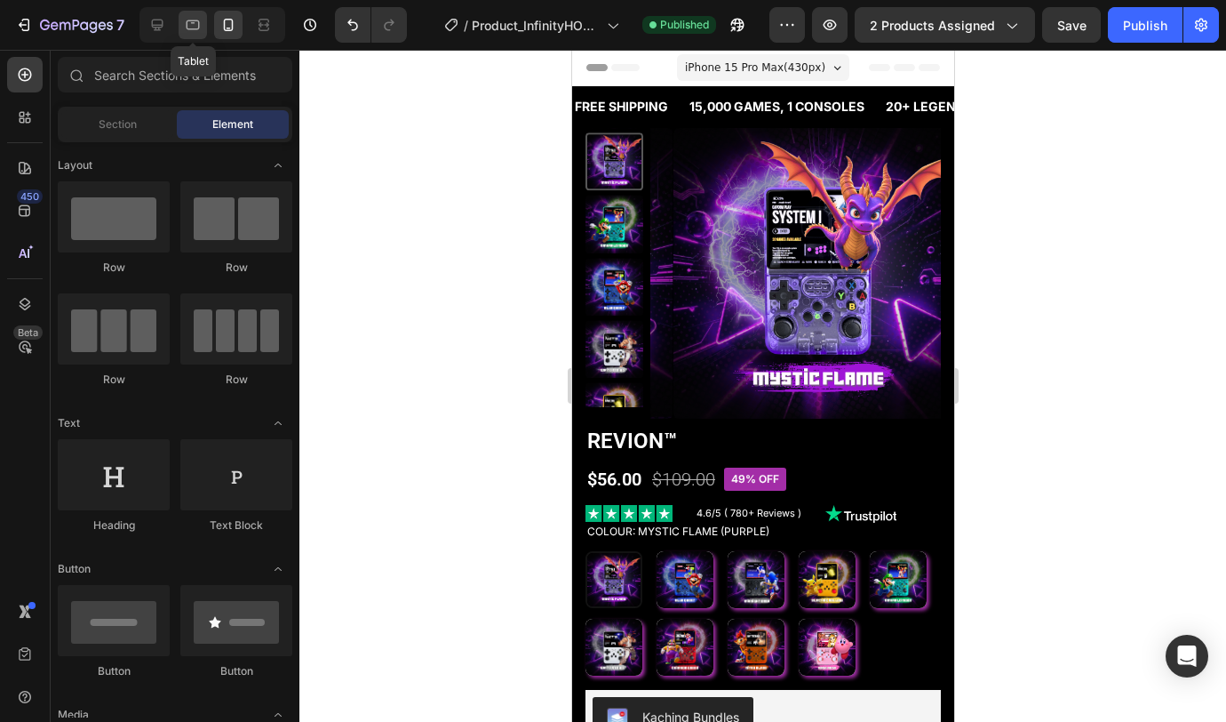
click at [196, 34] on div at bounding box center [193, 25] width 28 height 28
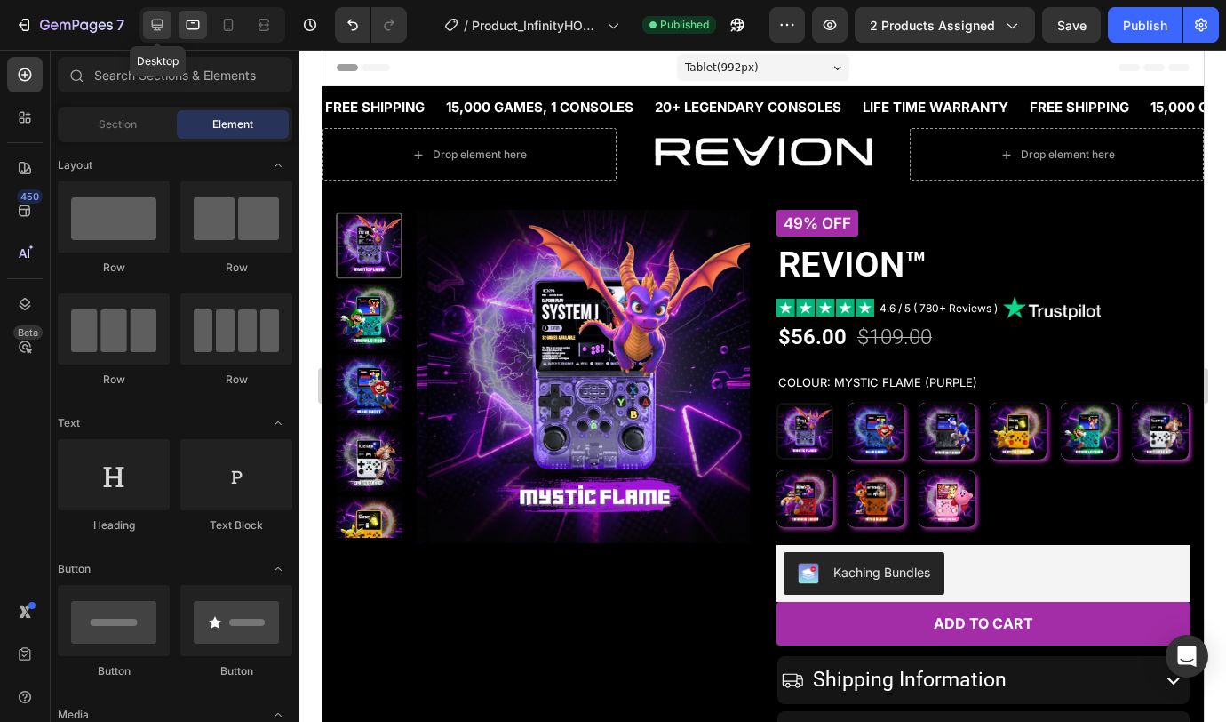
click at [156, 26] on icon at bounding box center [157, 25] width 18 height 18
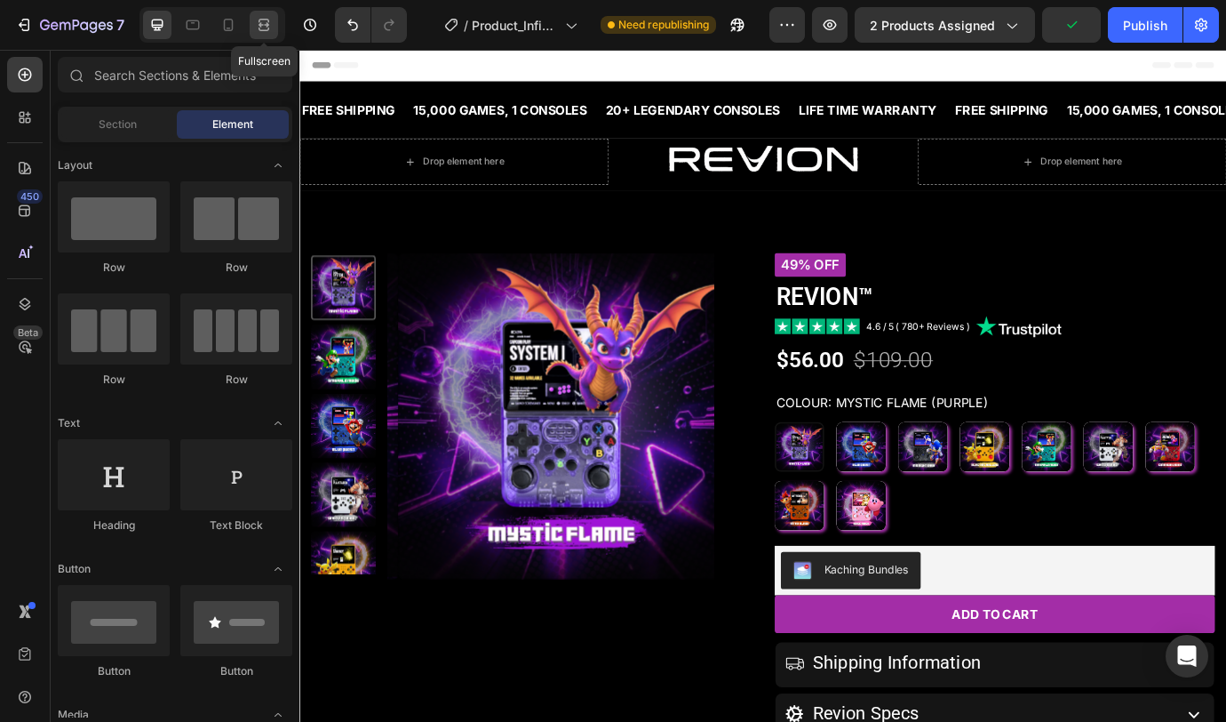
click at [267, 31] on icon at bounding box center [264, 25] width 18 height 18
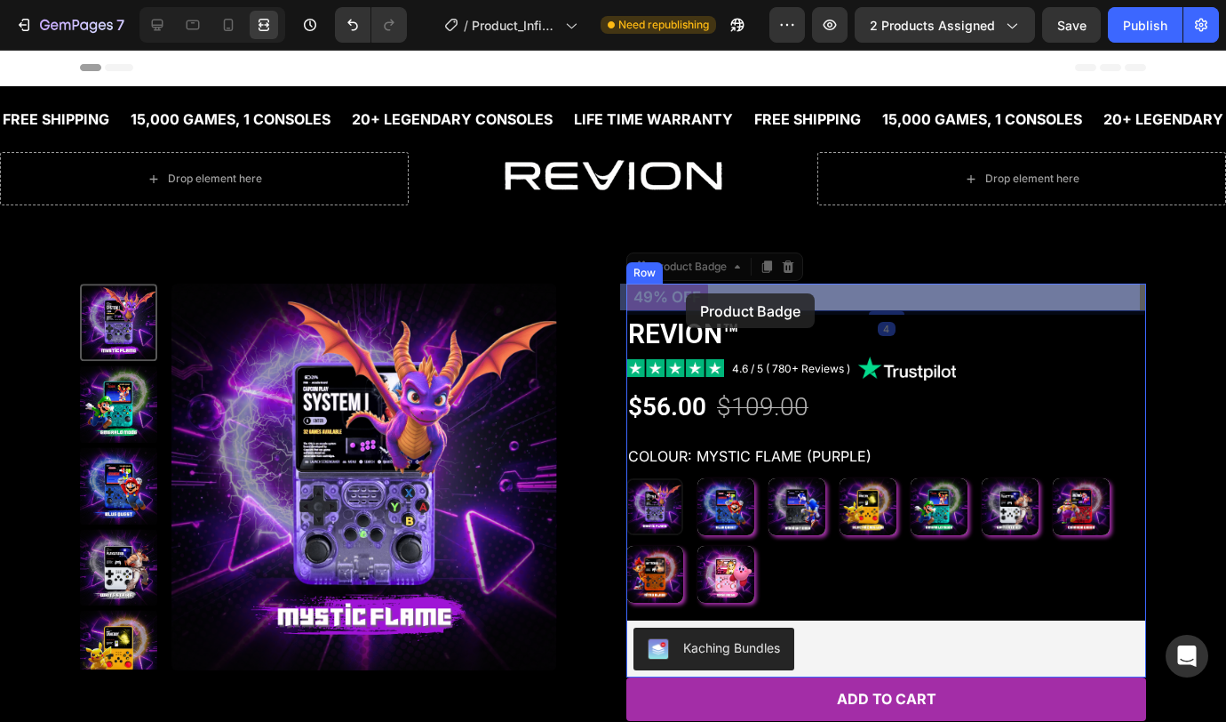
drag, startPoint x: 675, startPoint y: 297, endPoint x: 686, endPoint y: 293, distance: 11.2
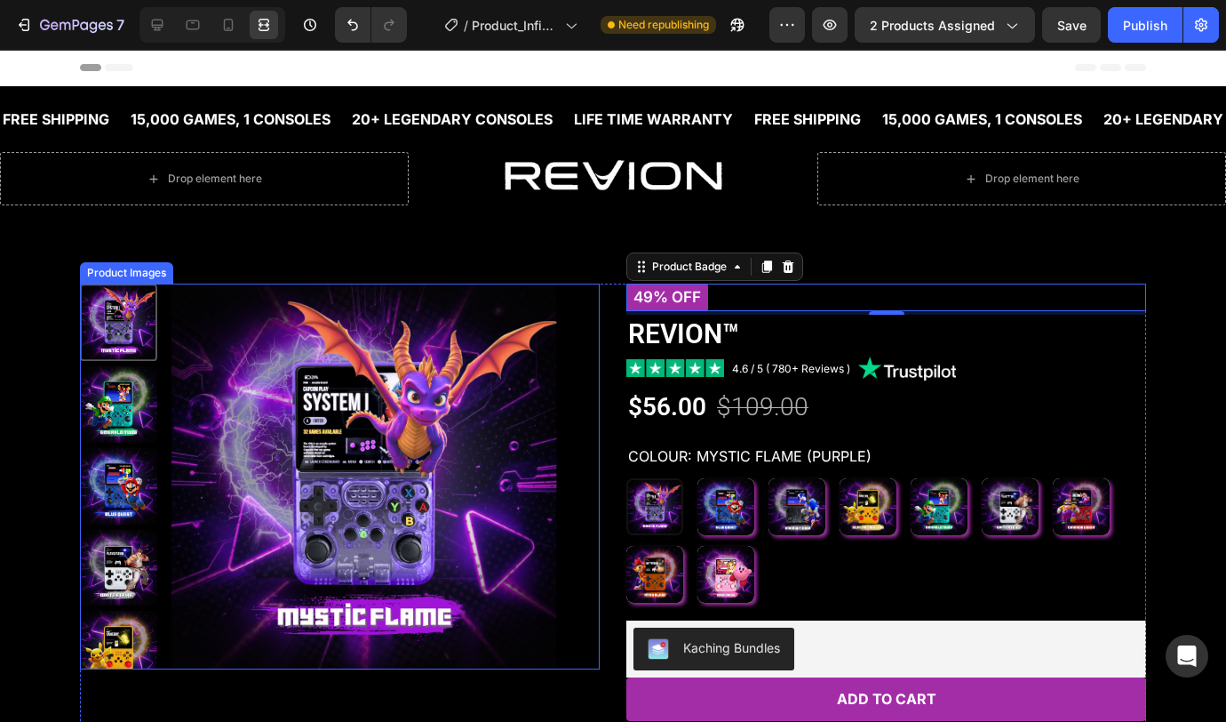
click at [366, 324] on img at bounding box center [365, 477] width 386 height 386
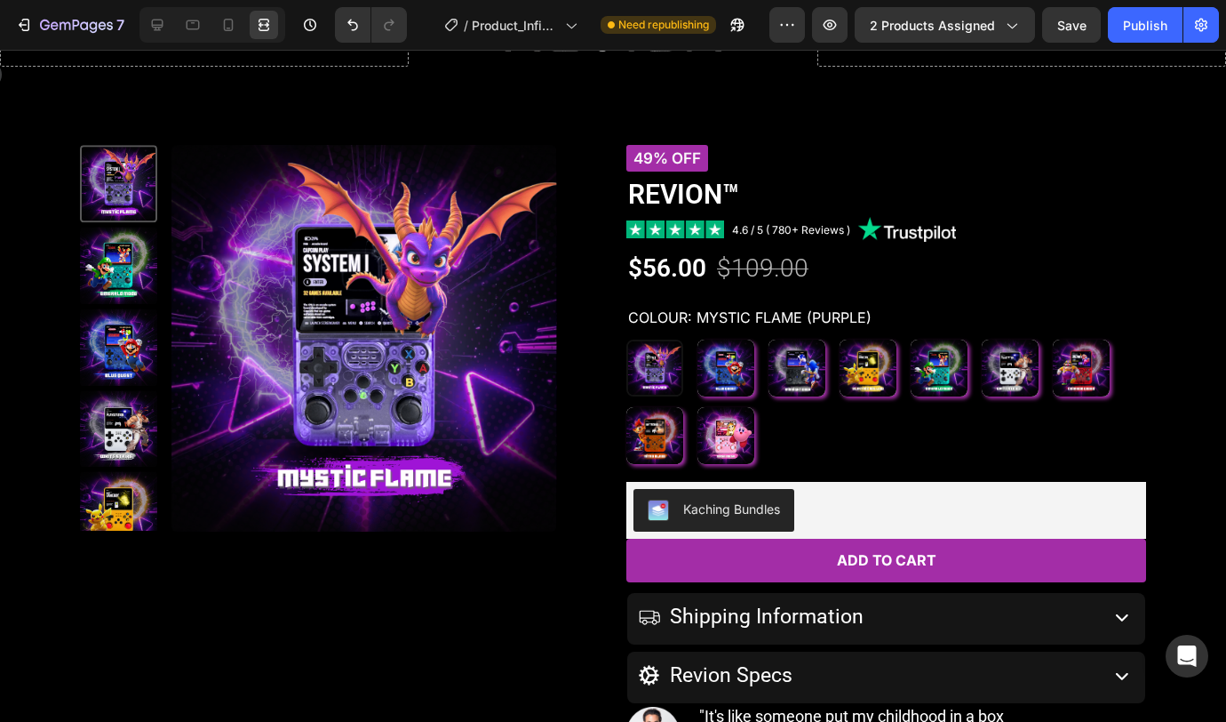
scroll to position [136, 0]
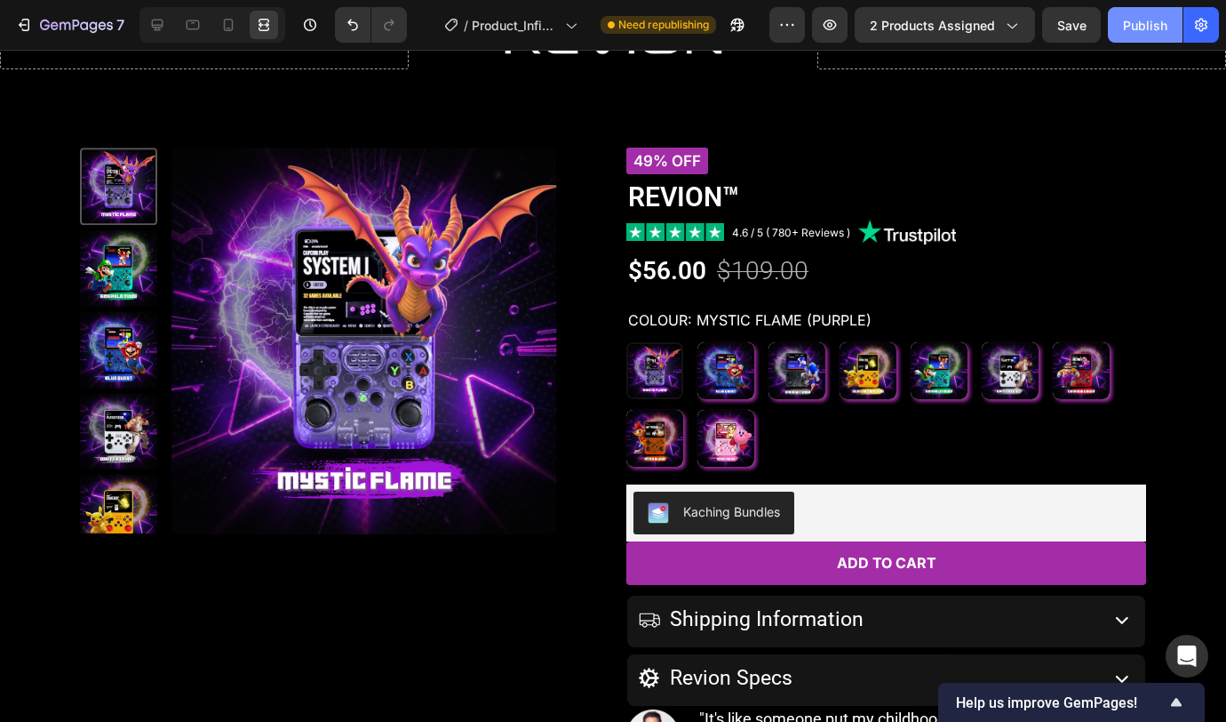
click at [1145, 32] on div "Publish" at bounding box center [1145, 25] width 44 height 19
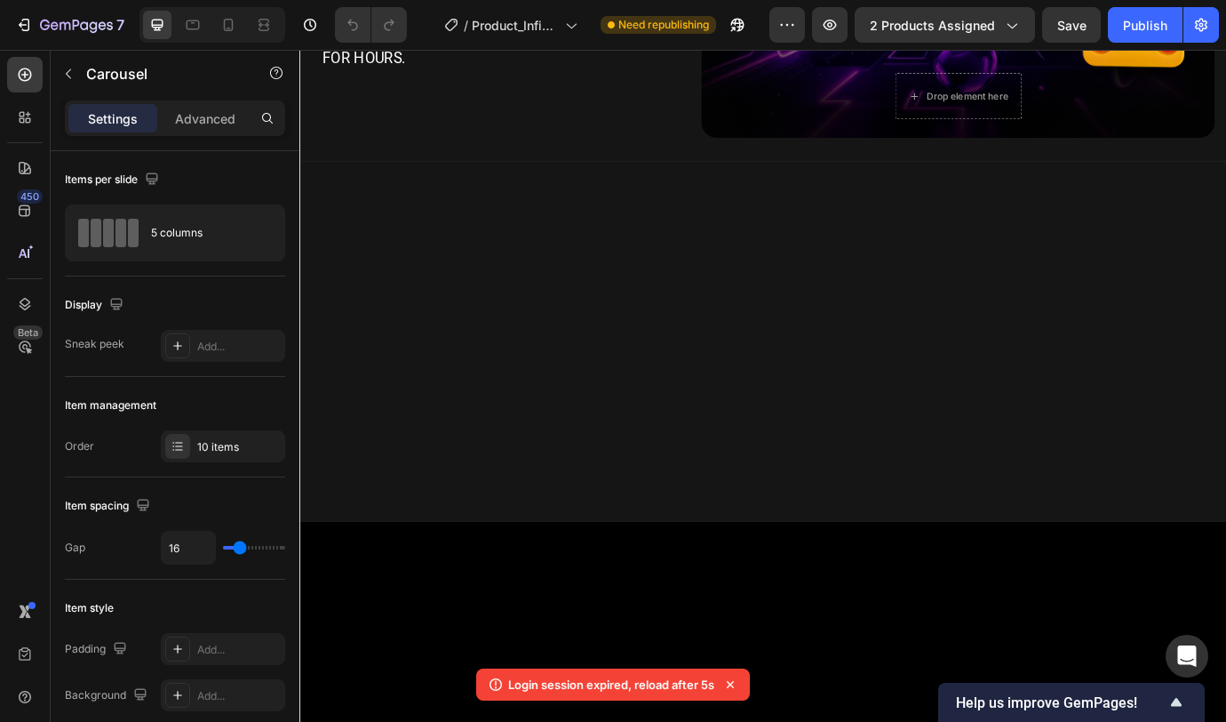
scroll to position [304, 0]
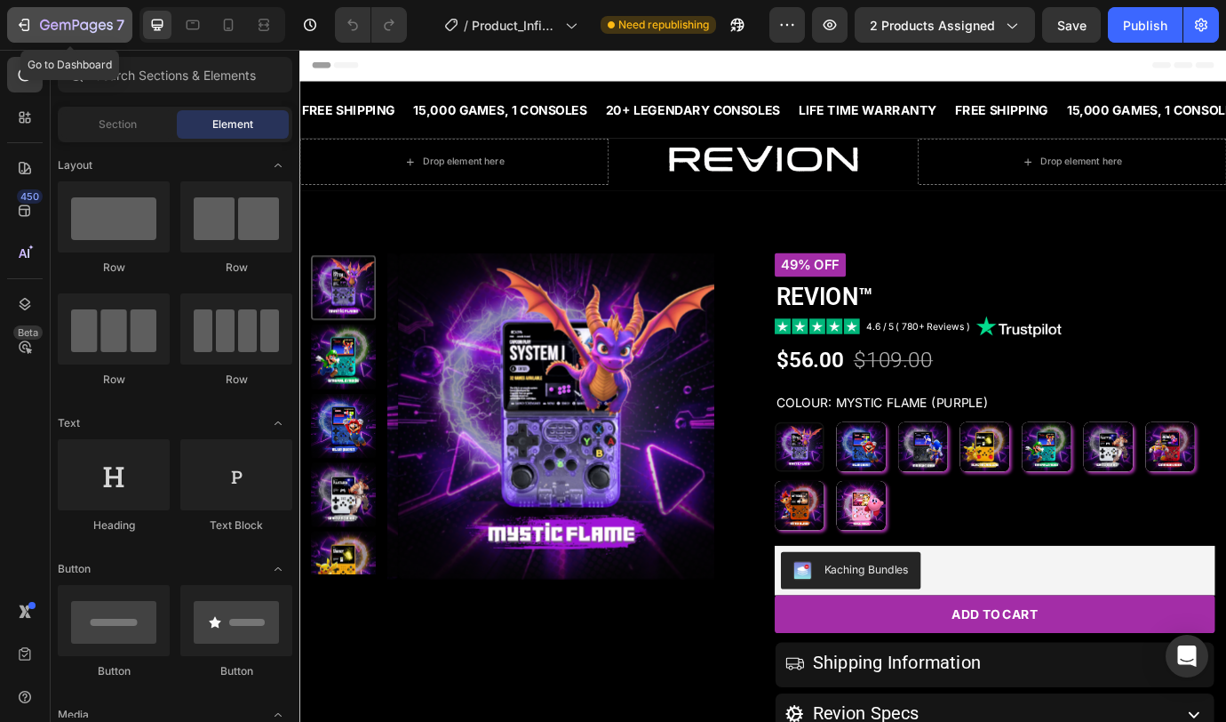
click at [54, 29] on icon "button" at bounding box center [55, 25] width 8 height 8
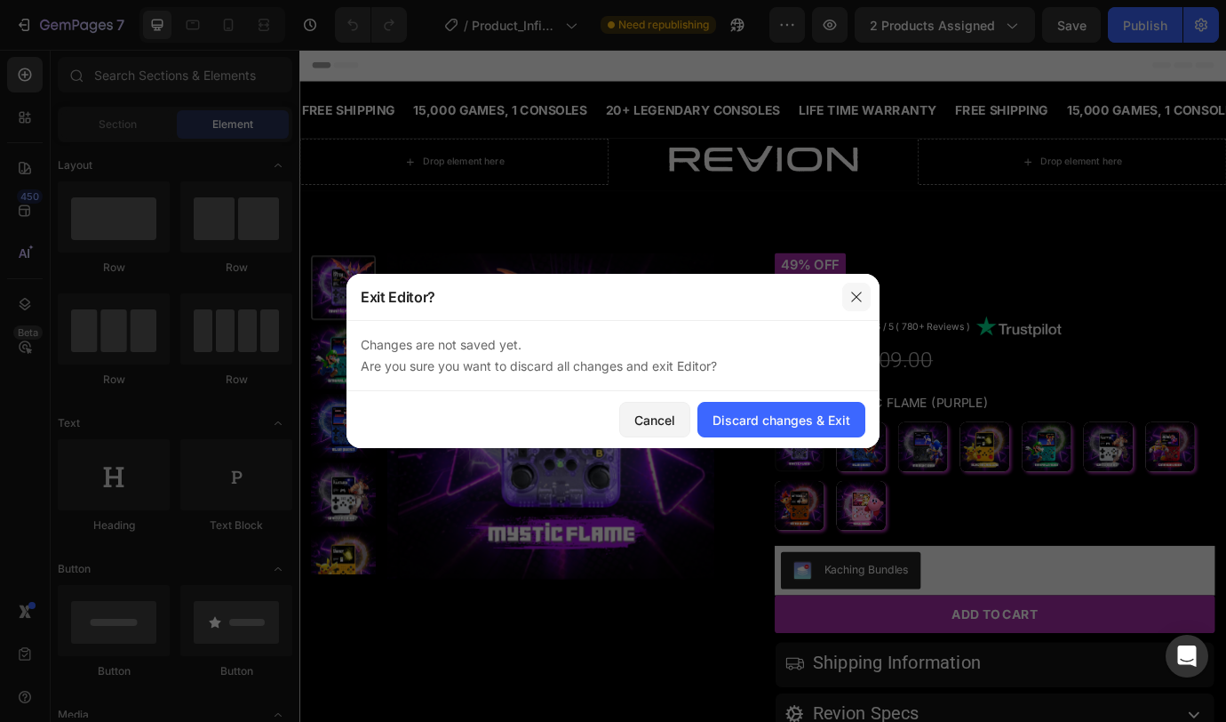
click at [852, 295] on icon "button" at bounding box center [857, 297] width 14 height 14
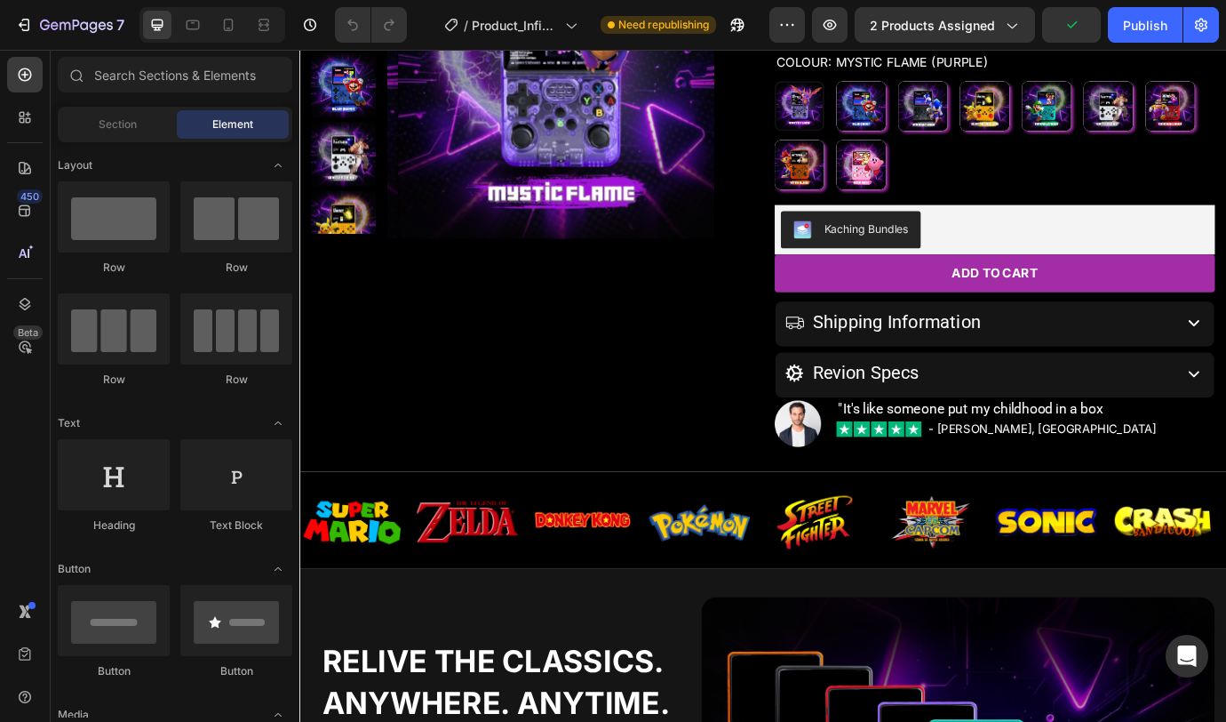
scroll to position [406, 0]
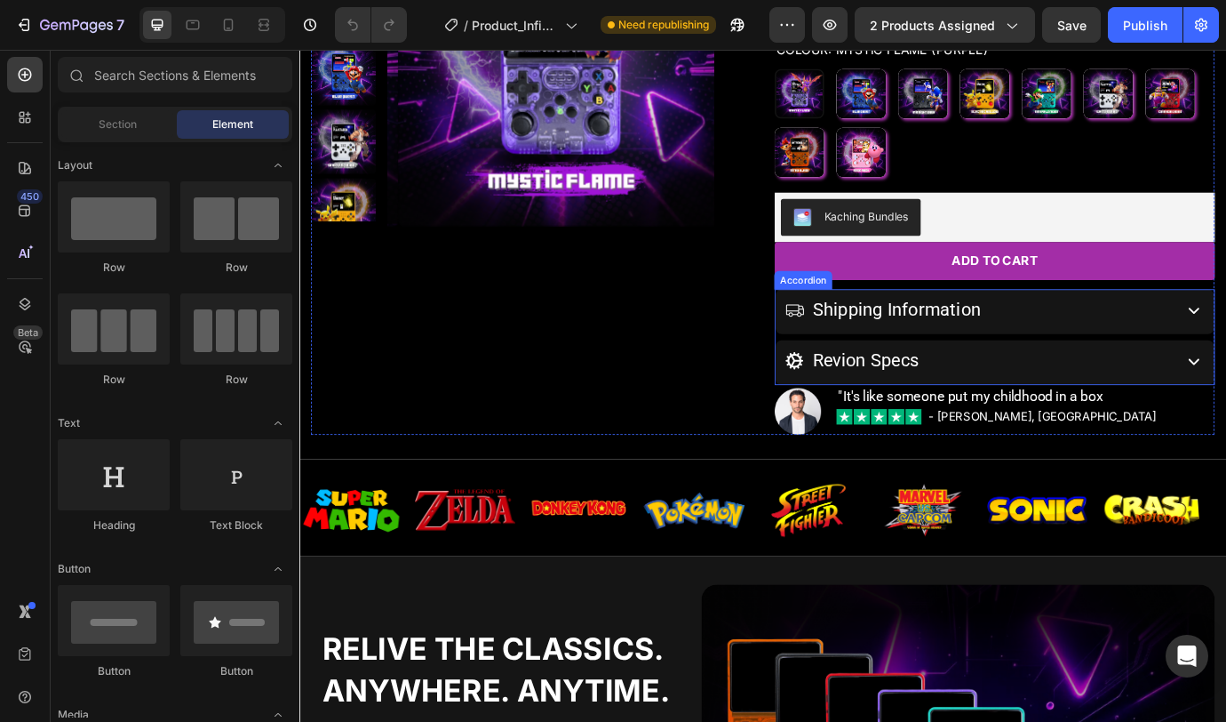
click at [1226, 344] on div "Shipping Information" at bounding box center [1079, 349] width 443 height 34
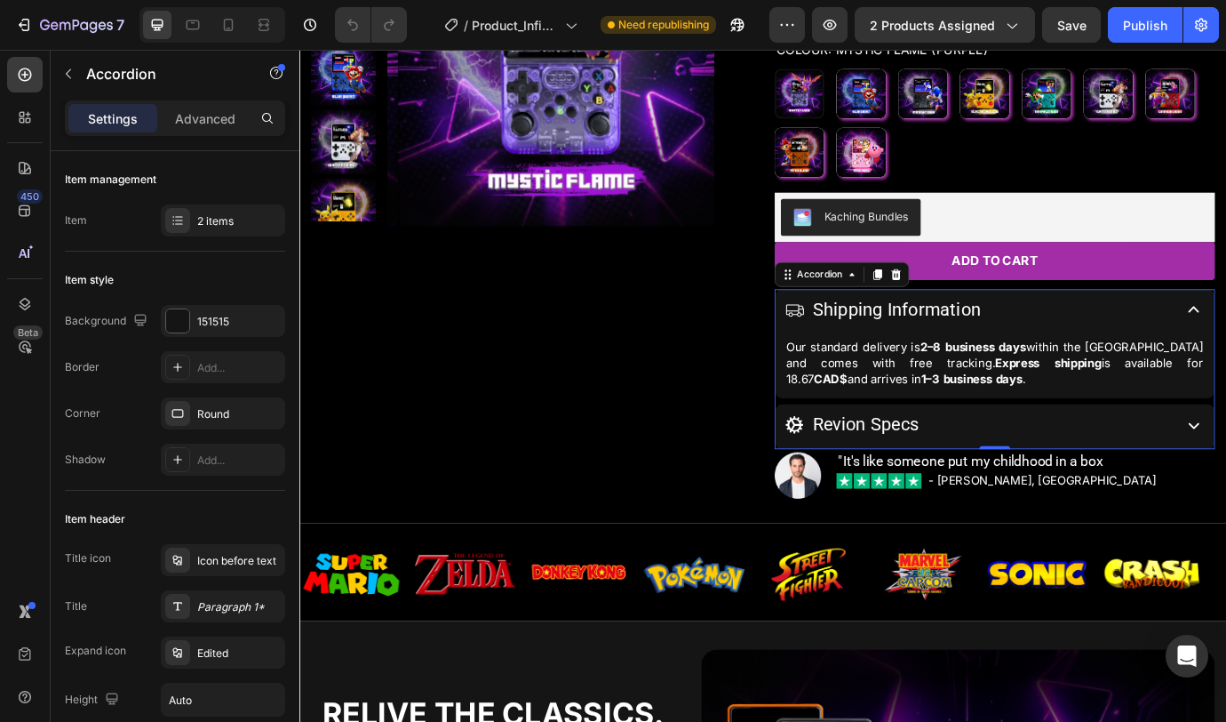
click at [1226, 344] on div "Shipping Information" at bounding box center [1079, 349] width 443 height 34
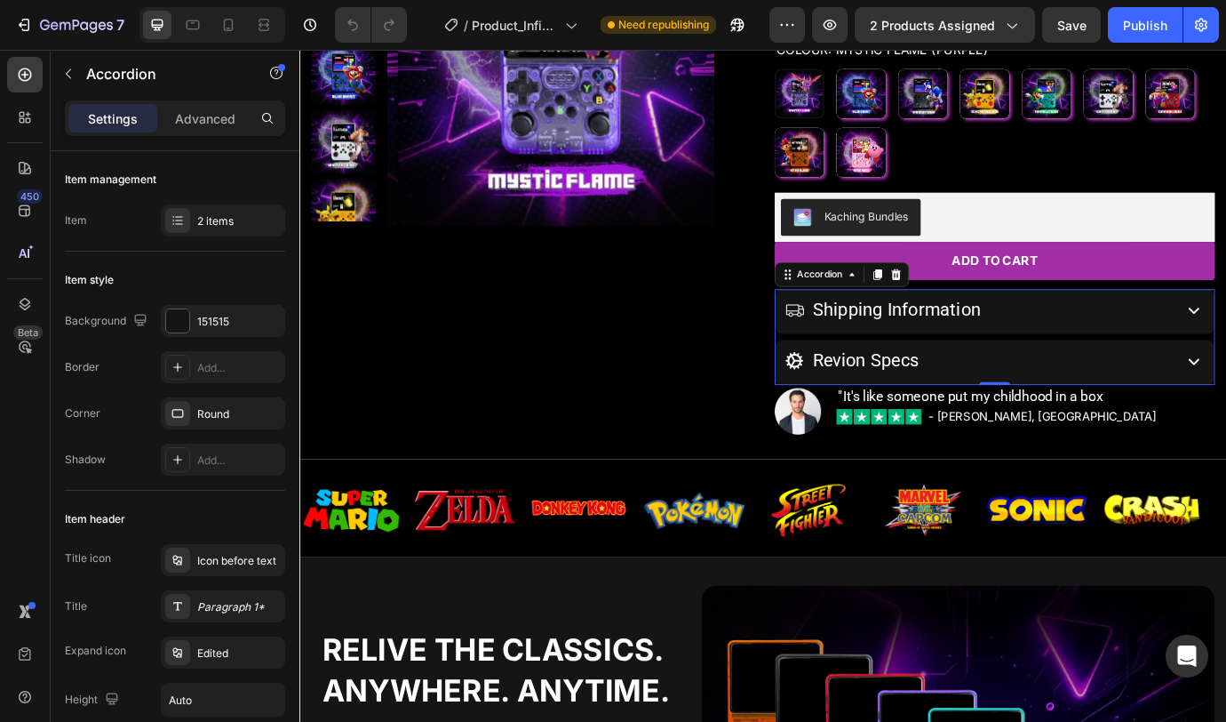
click at [1226, 403] on div "Revion Specs" at bounding box center [1079, 408] width 443 height 34
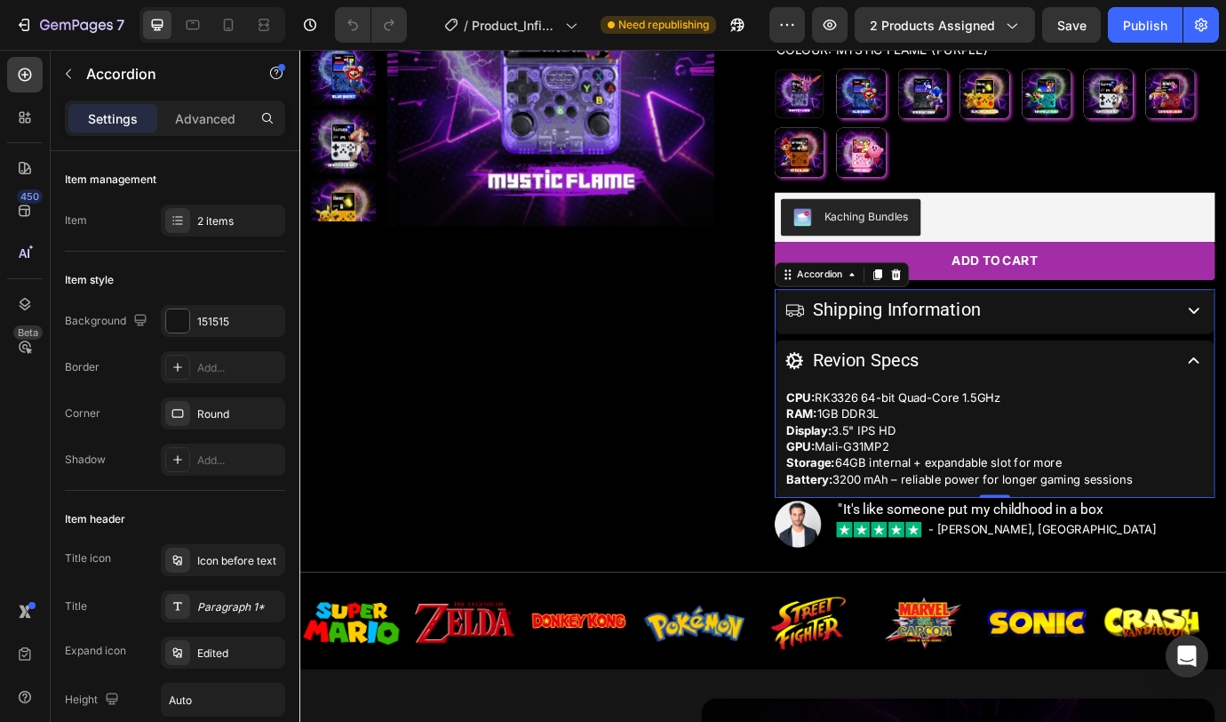
click at [1226, 403] on div "Revion Specs" at bounding box center [1079, 408] width 443 height 34
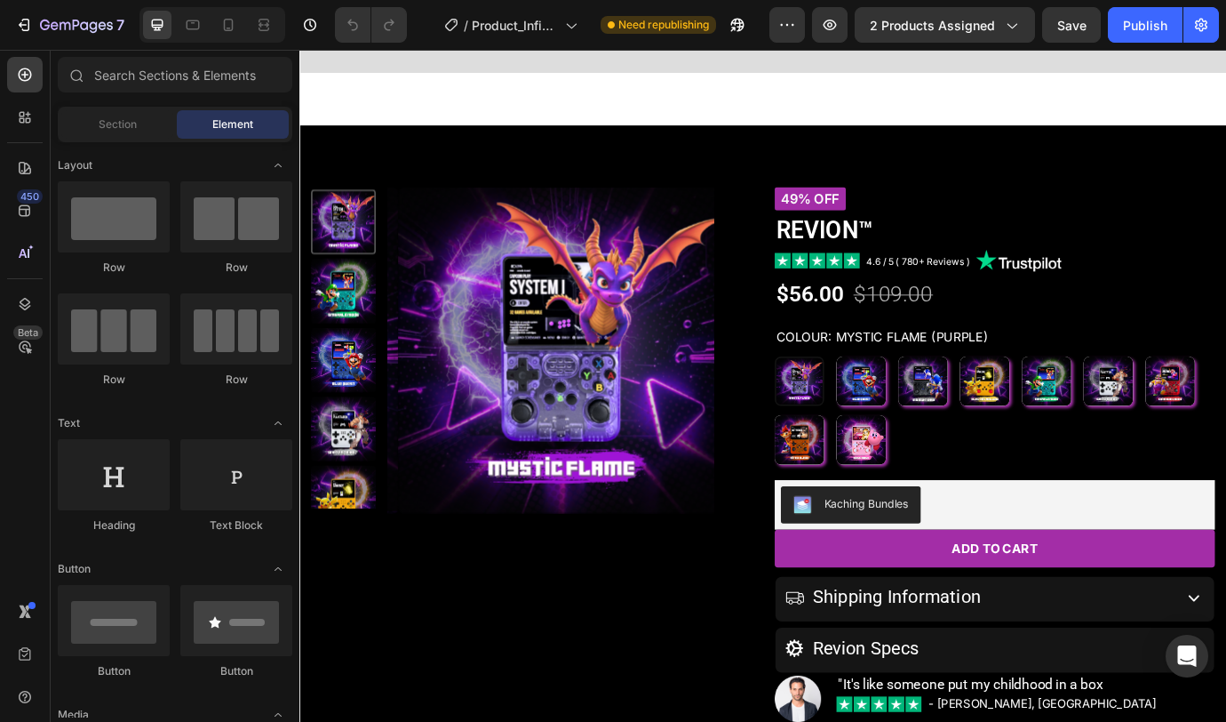
scroll to position [0, 0]
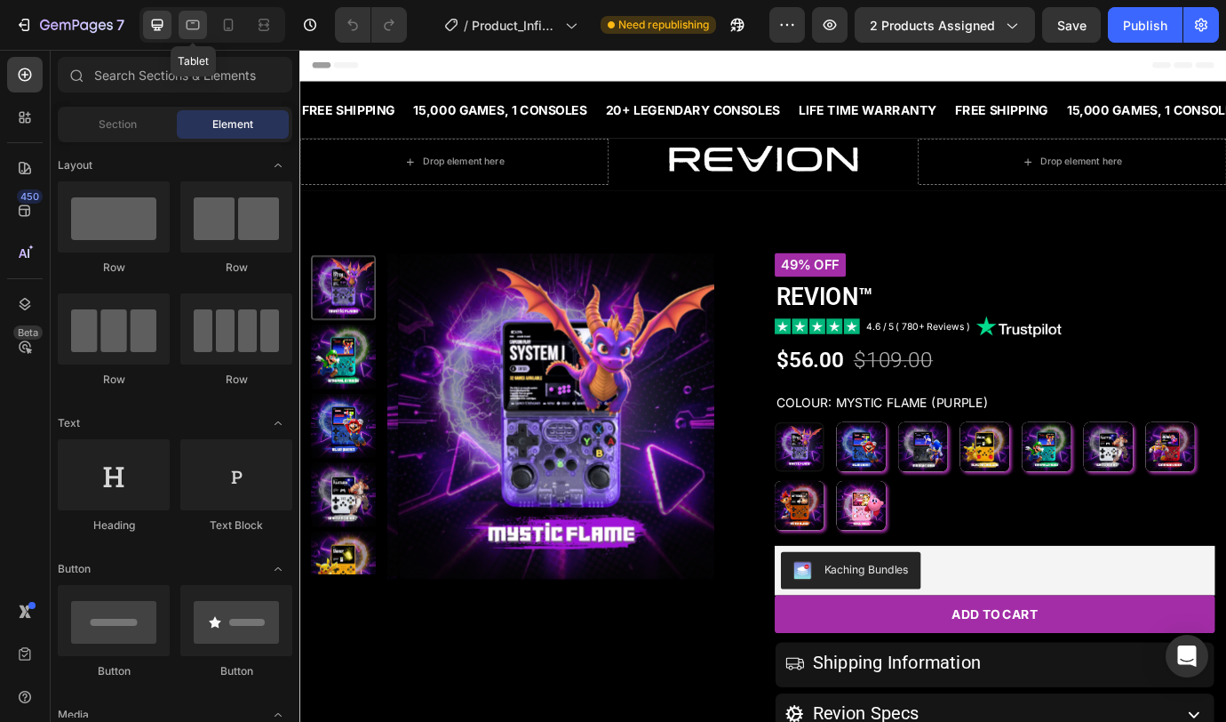
click at [189, 32] on icon at bounding box center [193, 25] width 18 height 18
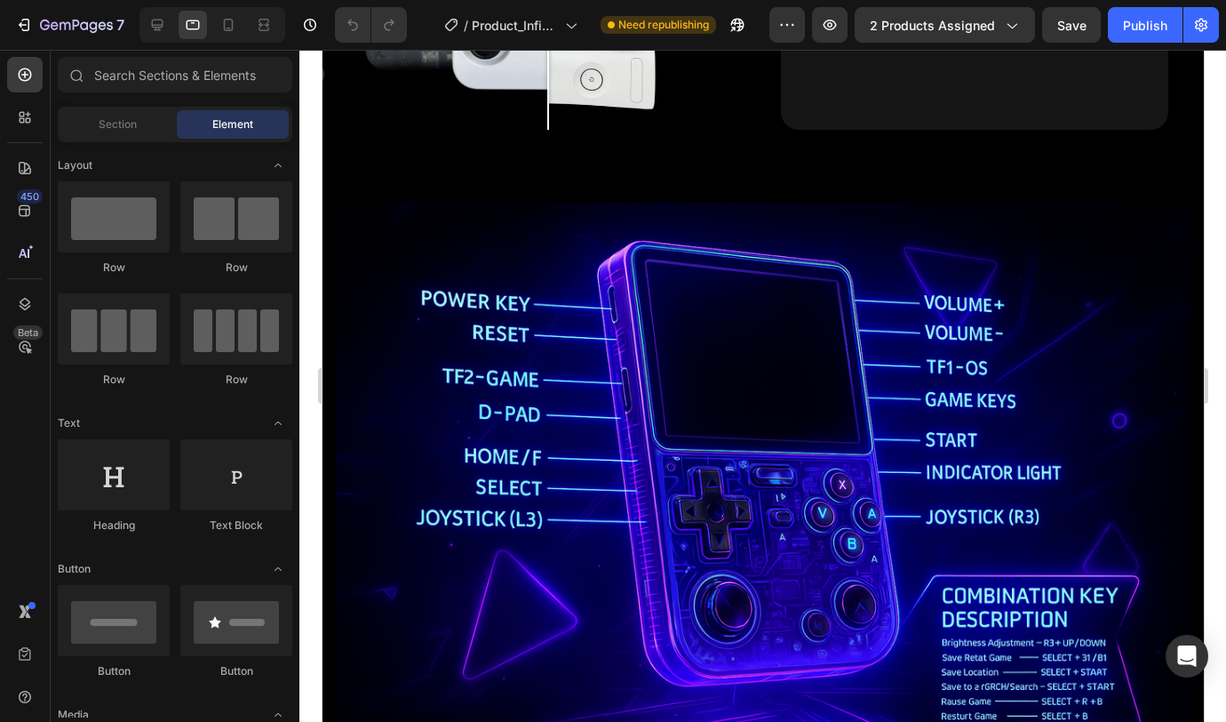
scroll to position [2529, 0]
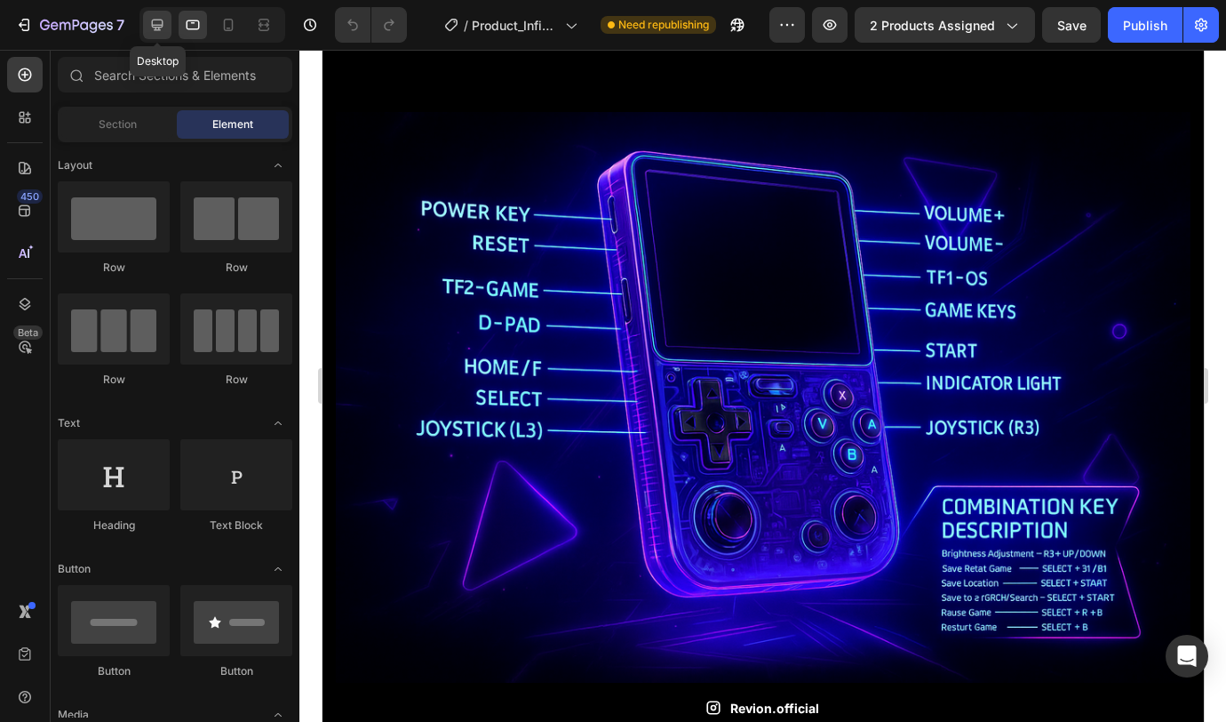
click at [159, 24] on icon at bounding box center [157, 25] width 18 height 18
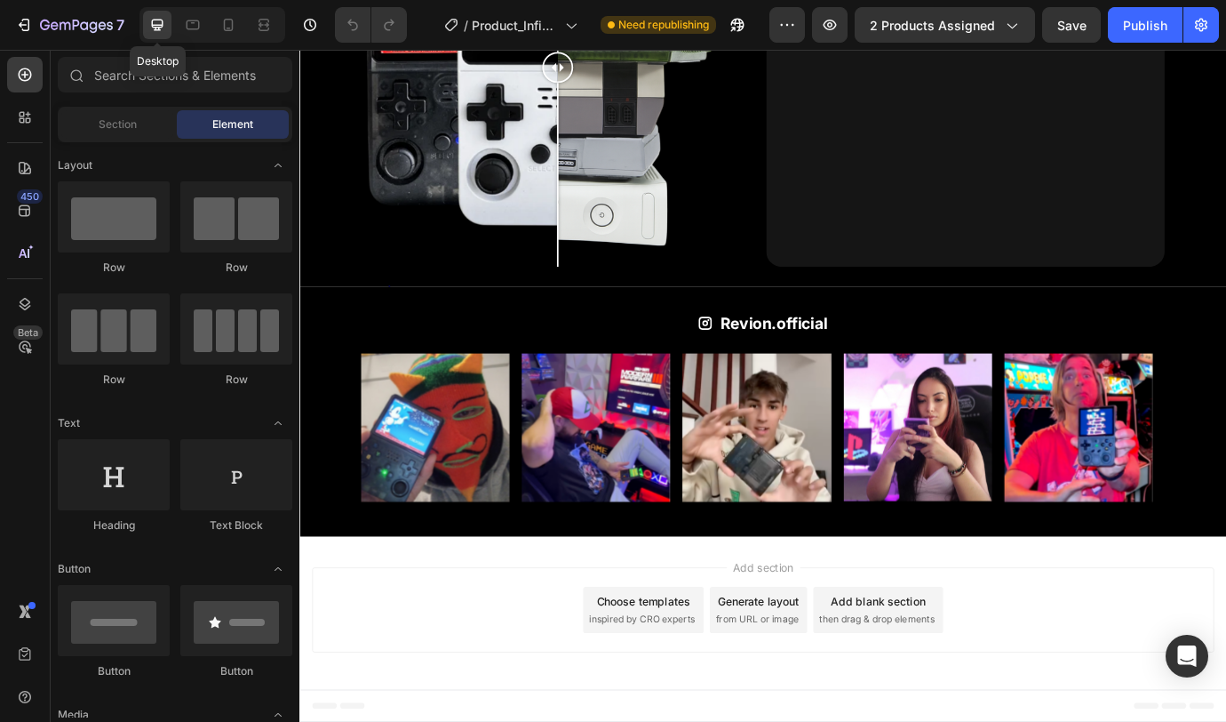
scroll to position [2269, 0]
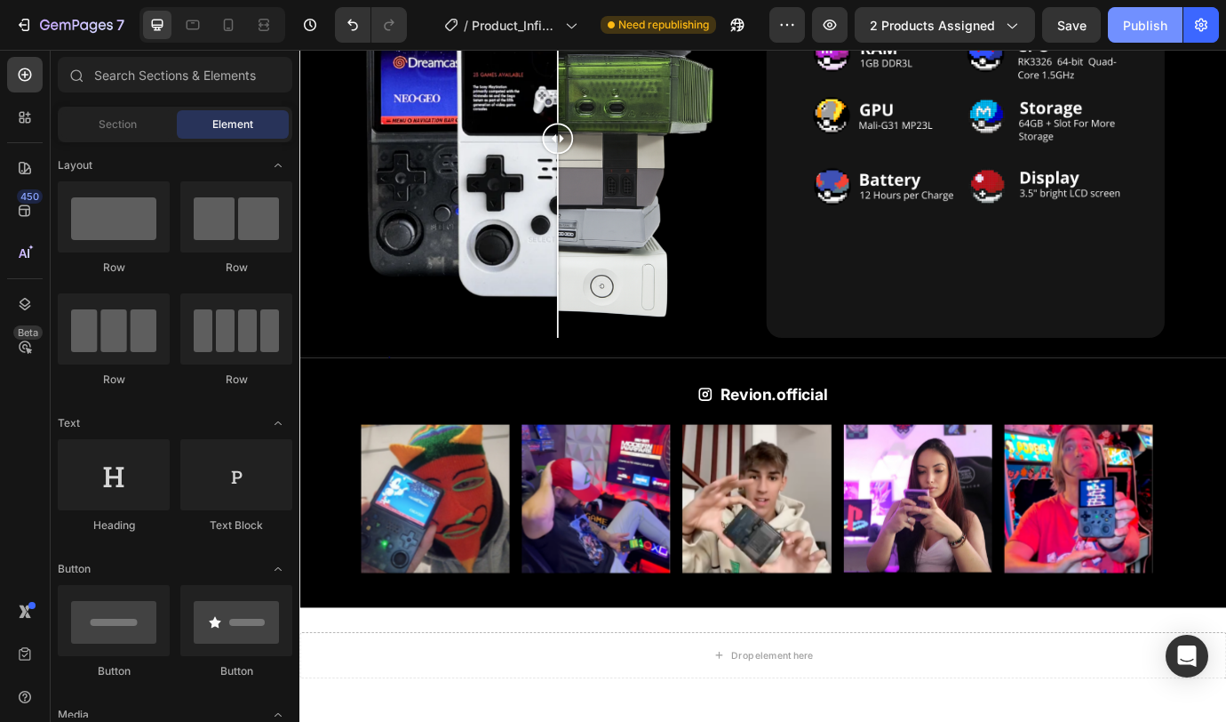
click at [1167, 27] on div "Publish" at bounding box center [1145, 25] width 44 height 19
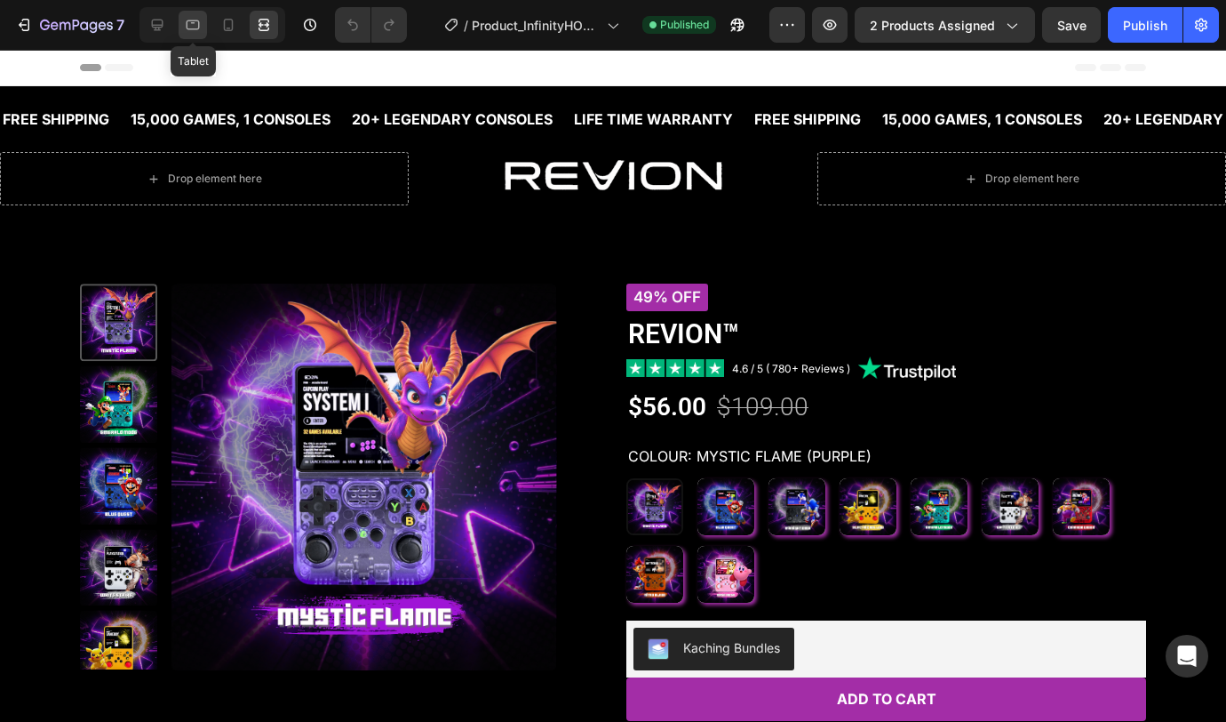
click at [187, 23] on icon at bounding box center [193, 25] width 13 height 10
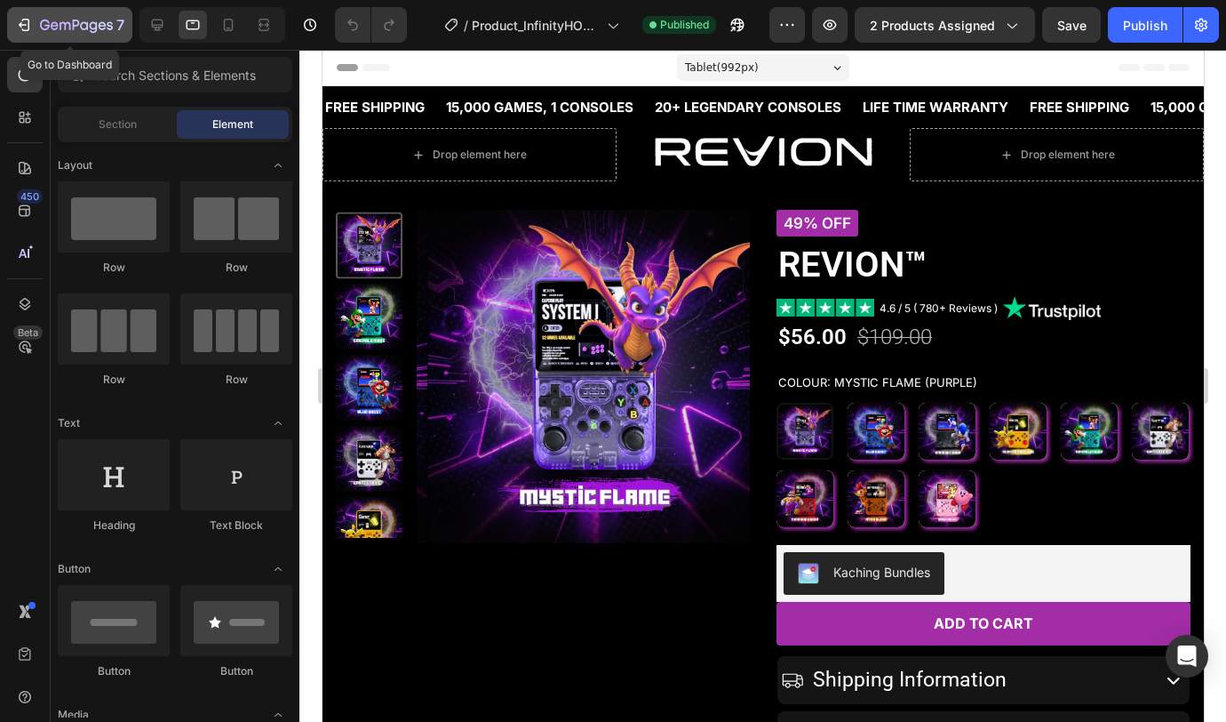
click at [67, 33] on icon "button" at bounding box center [76, 26] width 73 height 15
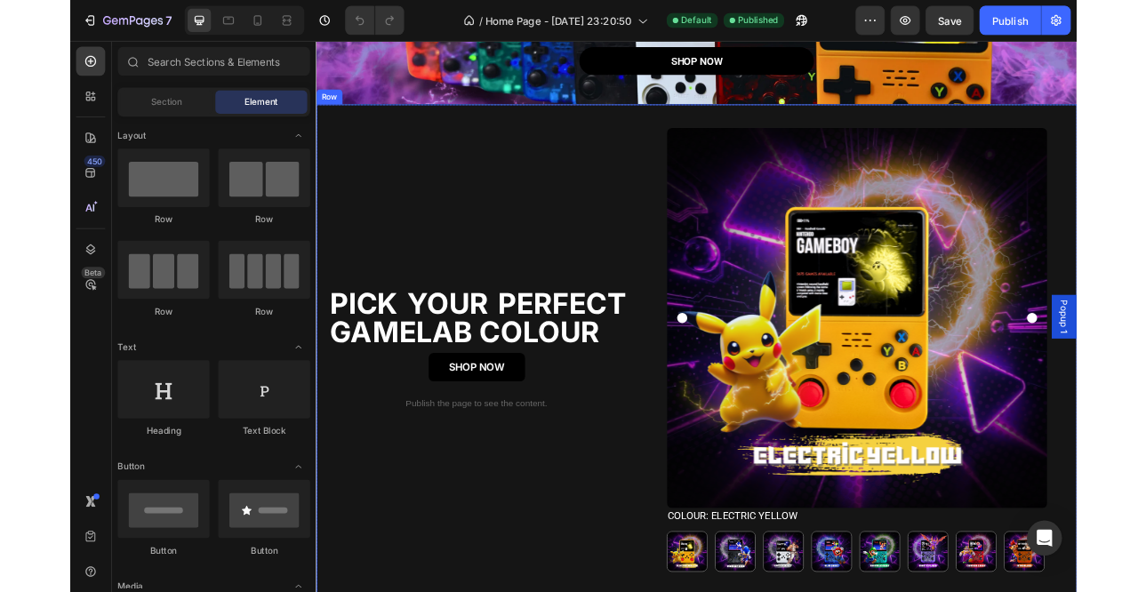
scroll to position [518, 0]
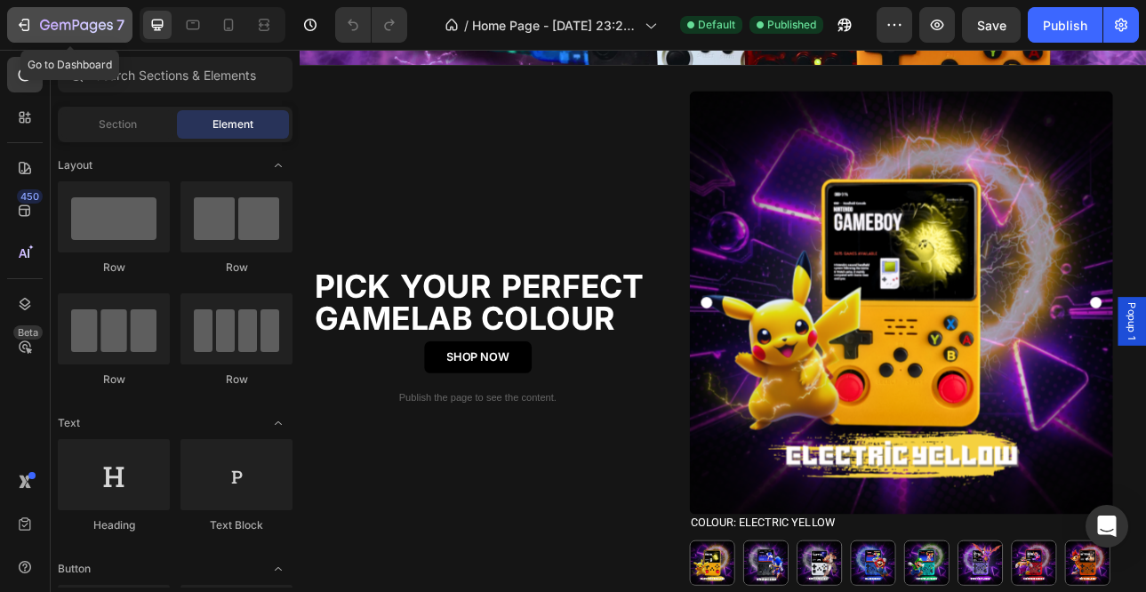
click at [30, 30] on icon "button" at bounding box center [24, 25] width 18 height 18
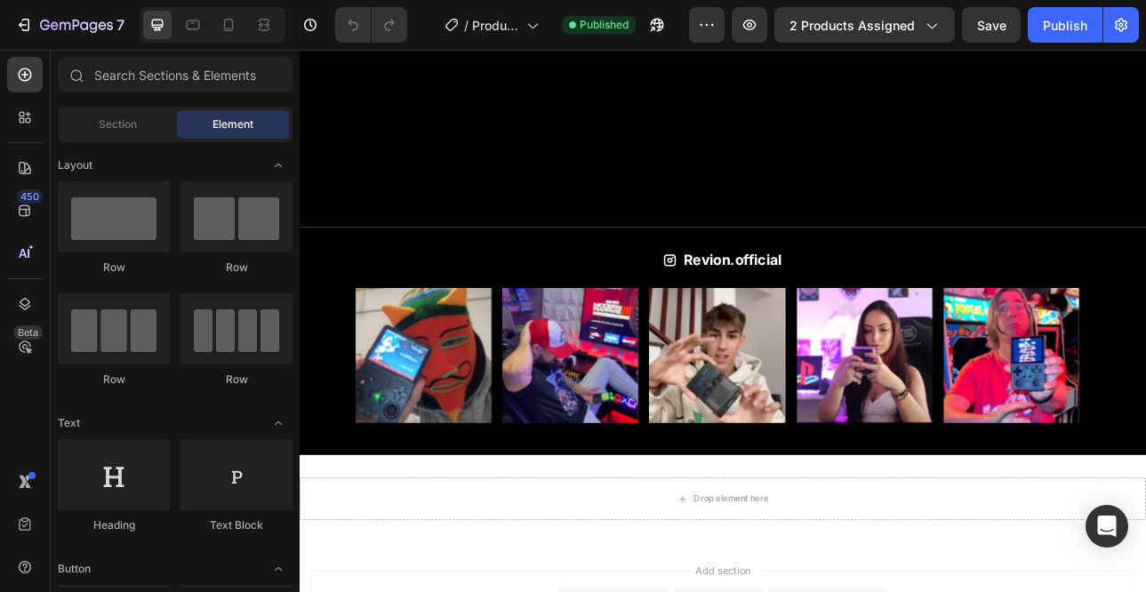
scroll to position [2122, 0]
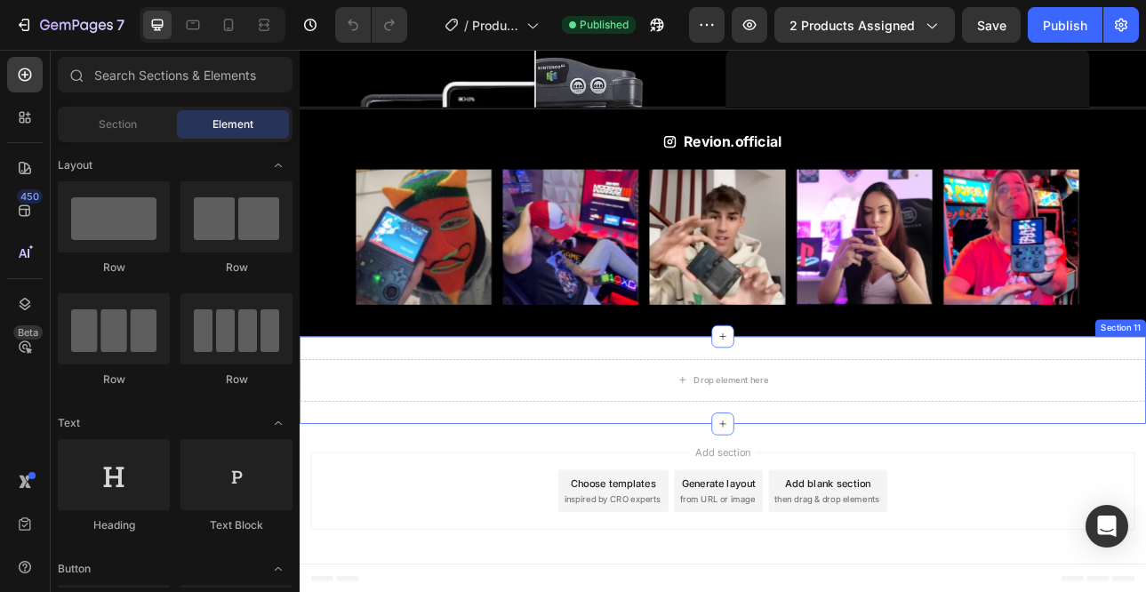
click at [1145, 418] on div "Drop element here Section 11" at bounding box center [833, 466] width 1066 height 110
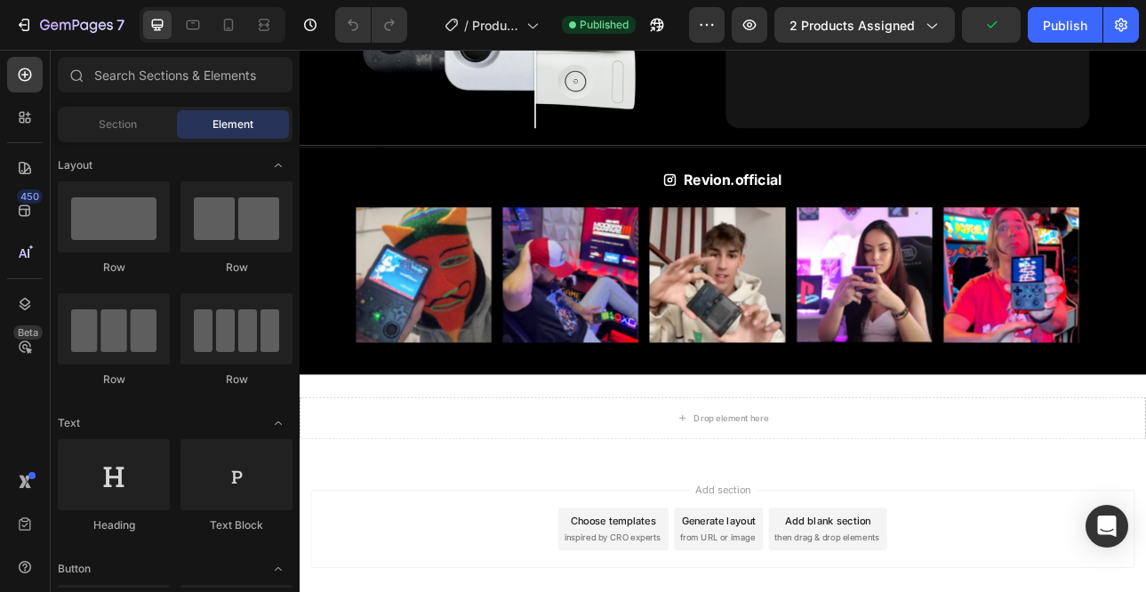
scroll to position [2507, 0]
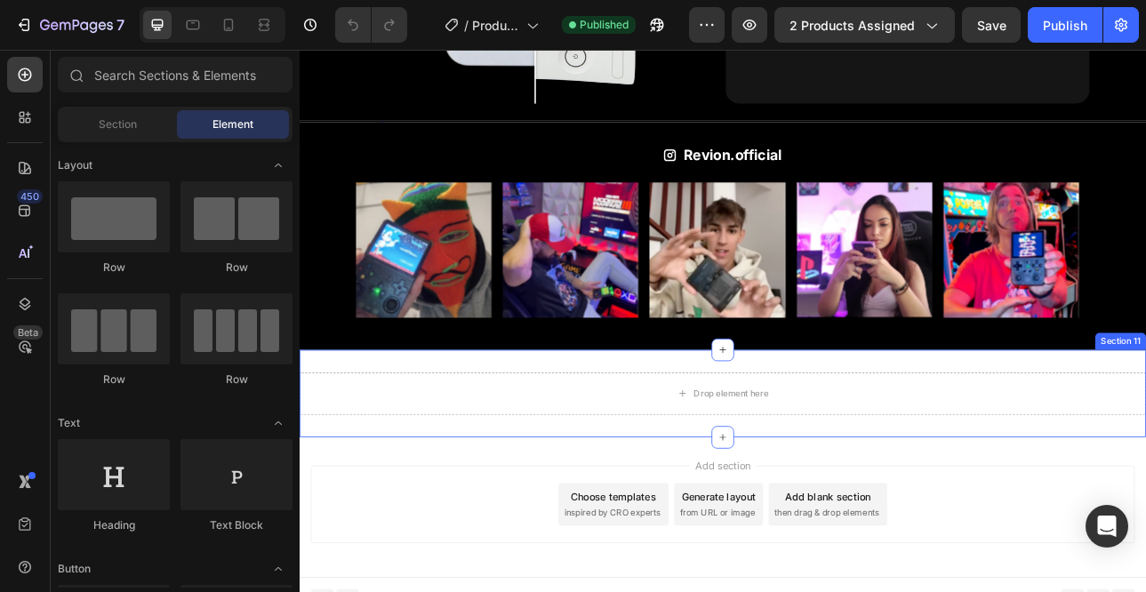
click at [1145, 509] on div "Drop element here Section 11" at bounding box center [833, 482] width 1066 height 110
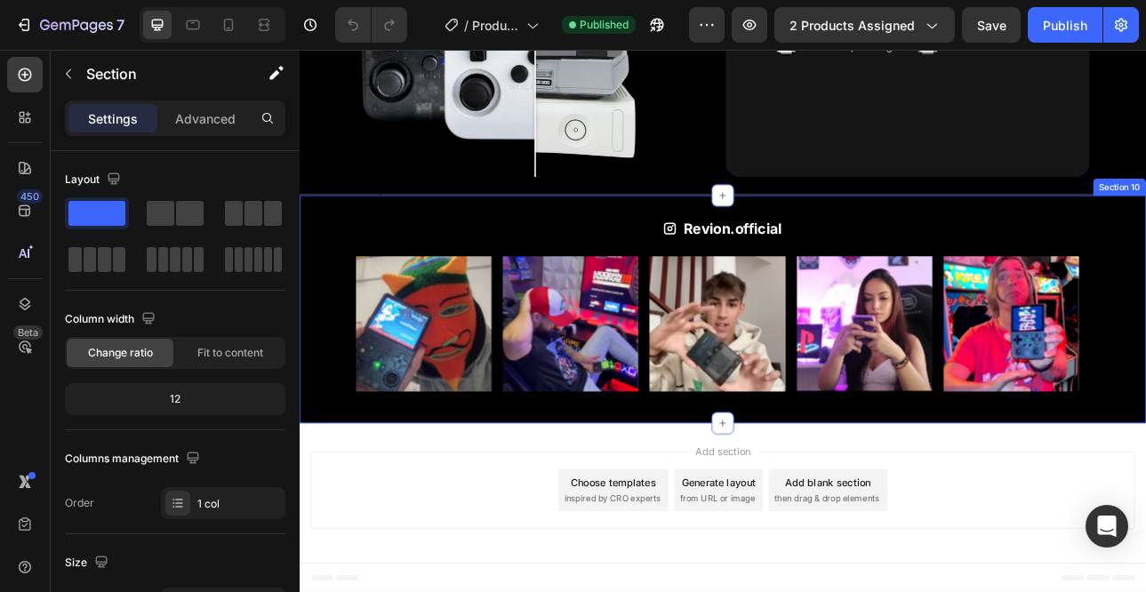
scroll to position [2408, 0]
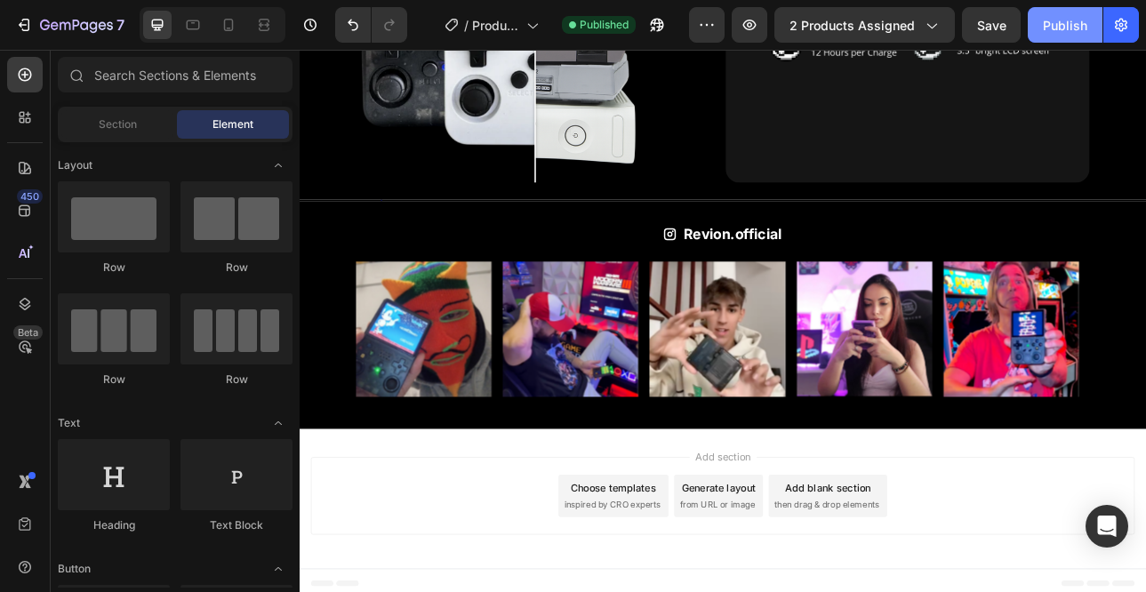
click at [1063, 23] on div "Publish" at bounding box center [1064, 25] width 44 height 19
